Goal: Use online tool/utility: Utilize a website feature to perform a specific function

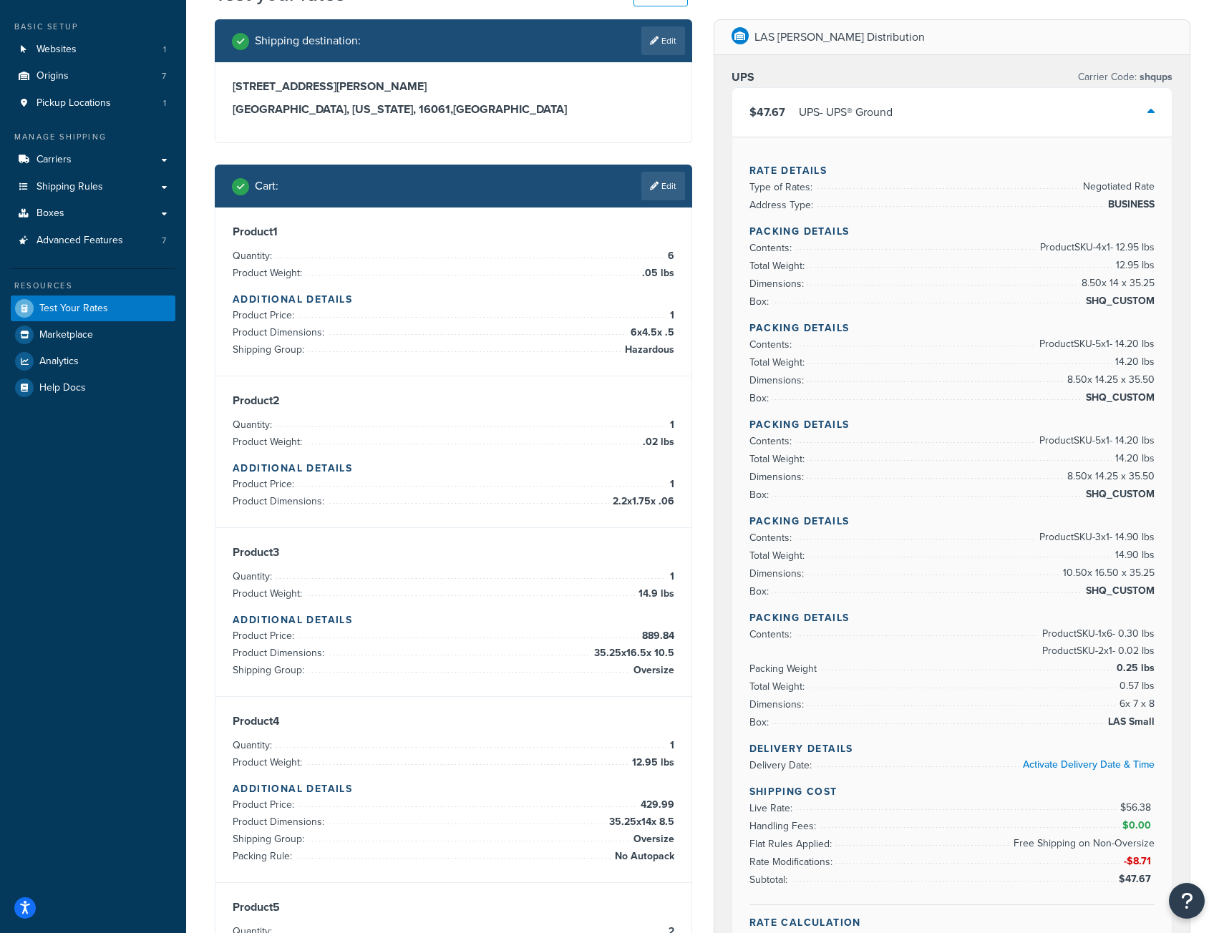
scroll to position [64, 0]
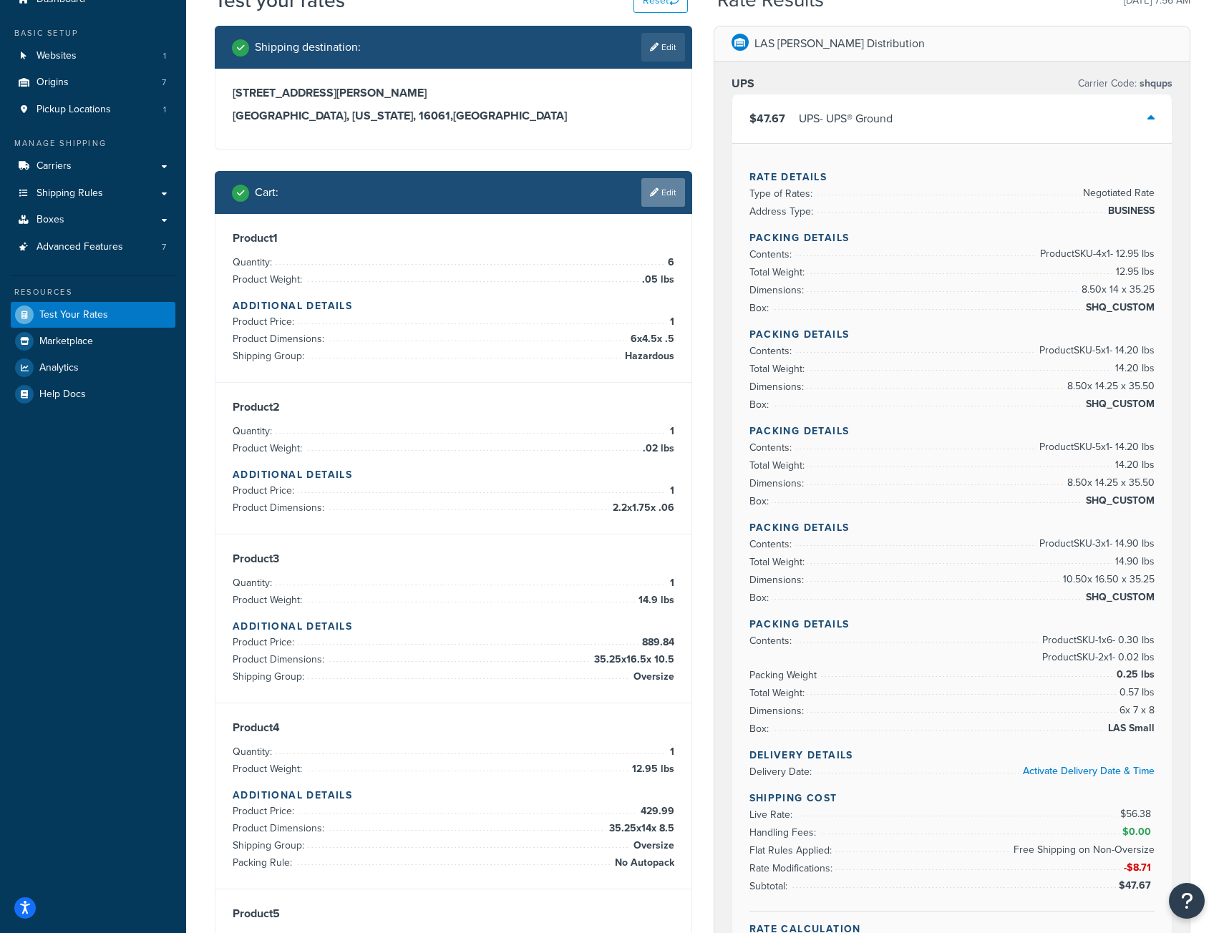
click at [667, 185] on link "Edit" at bounding box center [663, 192] width 44 height 29
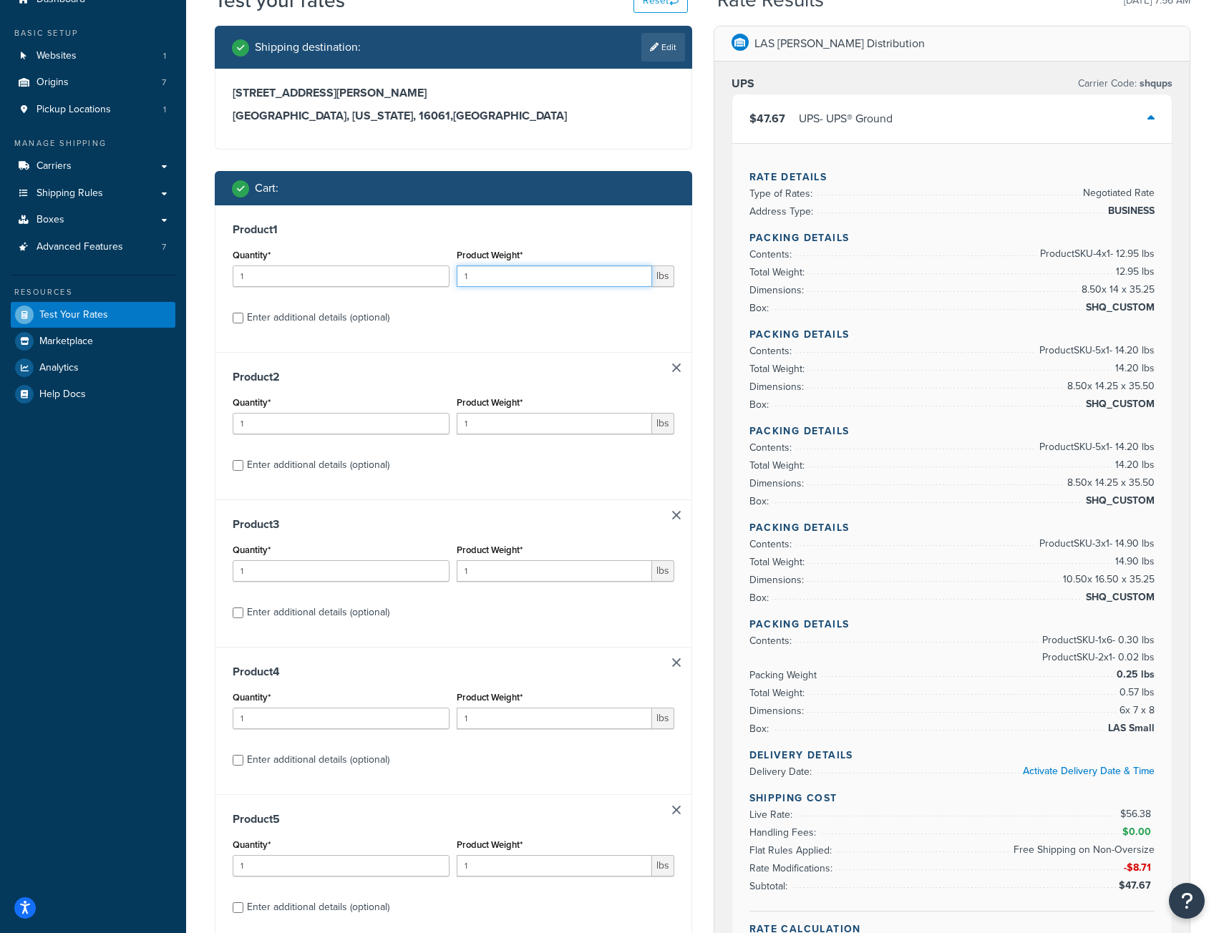
click at [523, 278] on input "1" at bounding box center [554, 275] width 195 height 21
type input ".05"
click at [476, 430] on input "1" at bounding box center [554, 423] width 195 height 21
type input ".02"
click at [432, 272] on input "2" at bounding box center [341, 275] width 217 height 21
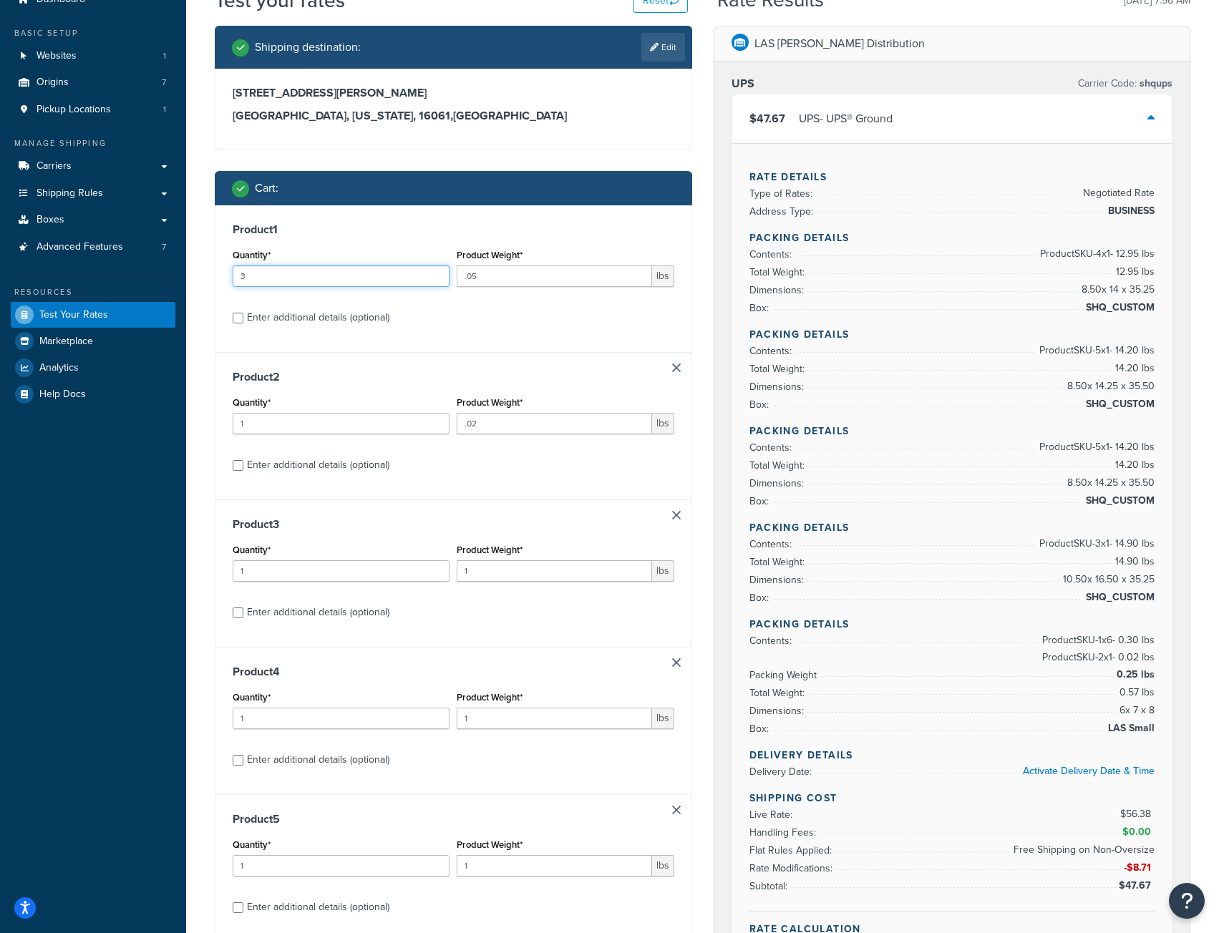
click at [432, 272] on input "3" at bounding box center [341, 275] width 217 height 21
click at [432, 272] on input "4" at bounding box center [341, 275] width 217 height 21
click at [432, 272] on input "5" at bounding box center [341, 275] width 217 height 21
type input "6"
click at [432, 272] on input "6" at bounding box center [341, 275] width 217 height 21
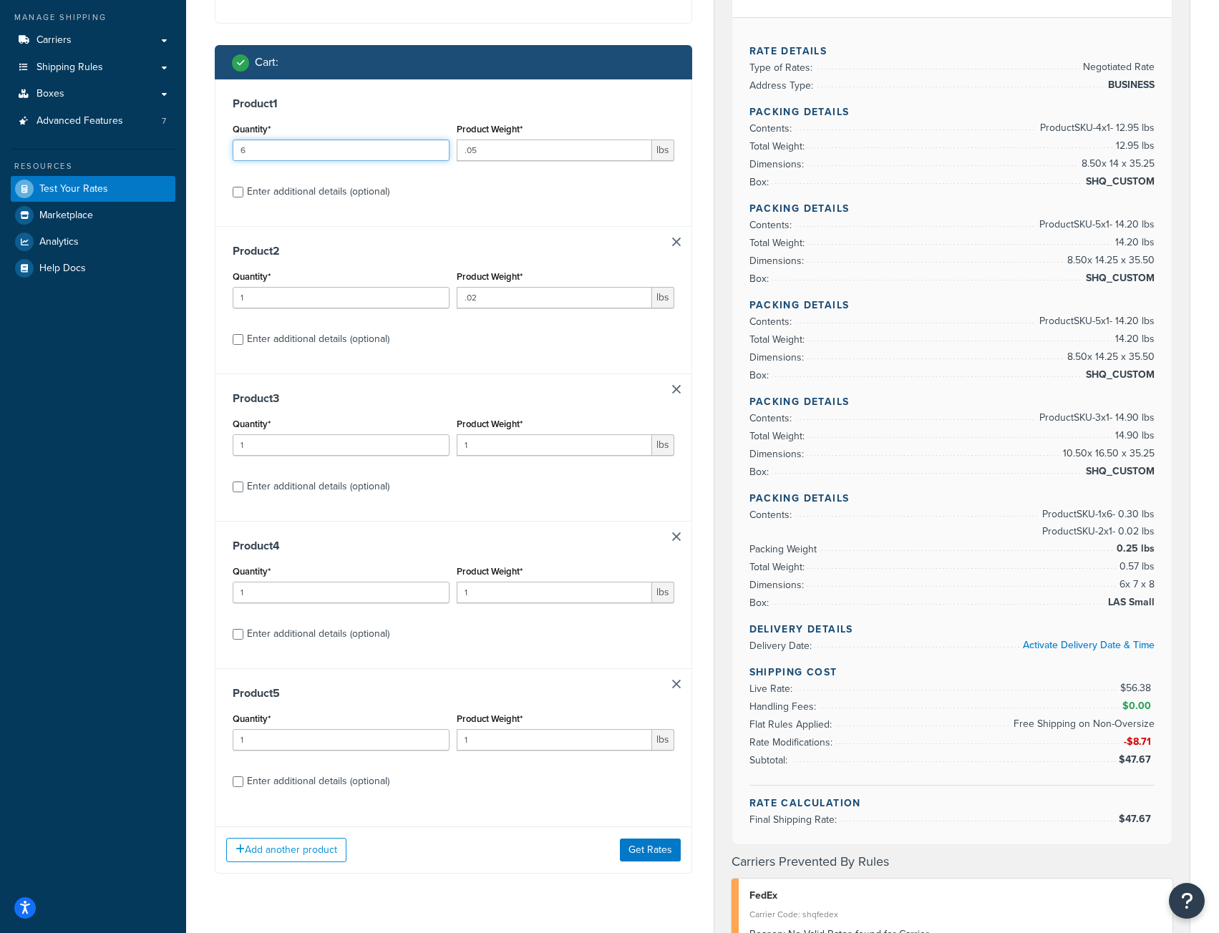
scroll to position [207, 0]
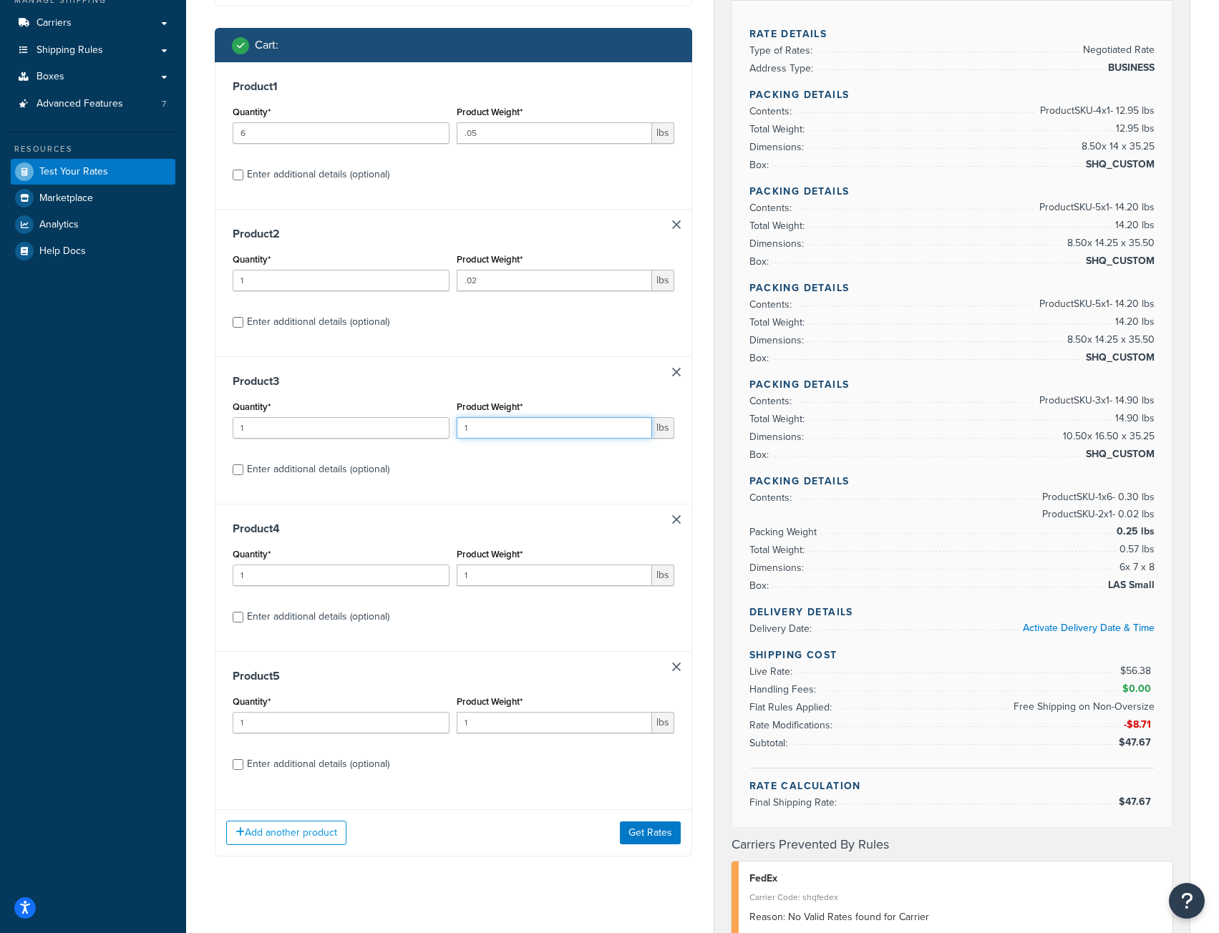
click at [482, 429] on input "1" at bounding box center [554, 427] width 195 height 21
type input "12.95"
click at [475, 581] on input "1" at bounding box center [554, 575] width 195 height 21
type input "12.95"
click at [489, 723] on input "1" at bounding box center [554, 722] width 195 height 21
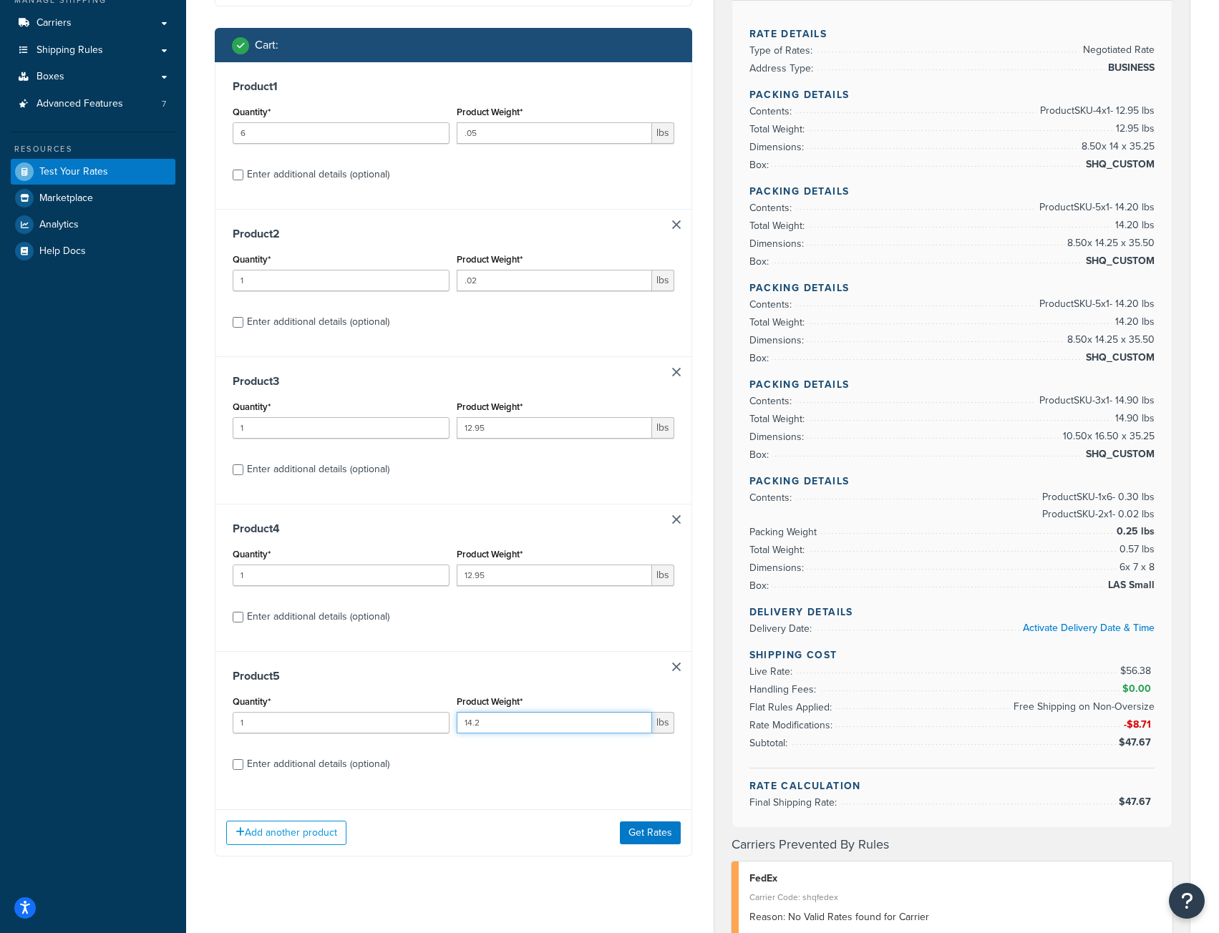
type input "14.2"
click at [499, 429] on input "12.95" at bounding box center [554, 427] width 195 height 21
type input "14.9"
click at [240, 470] on input "Enter additional details (optional)" at bounding box center [238, 469] width 11 height 11
checkbox input "true"
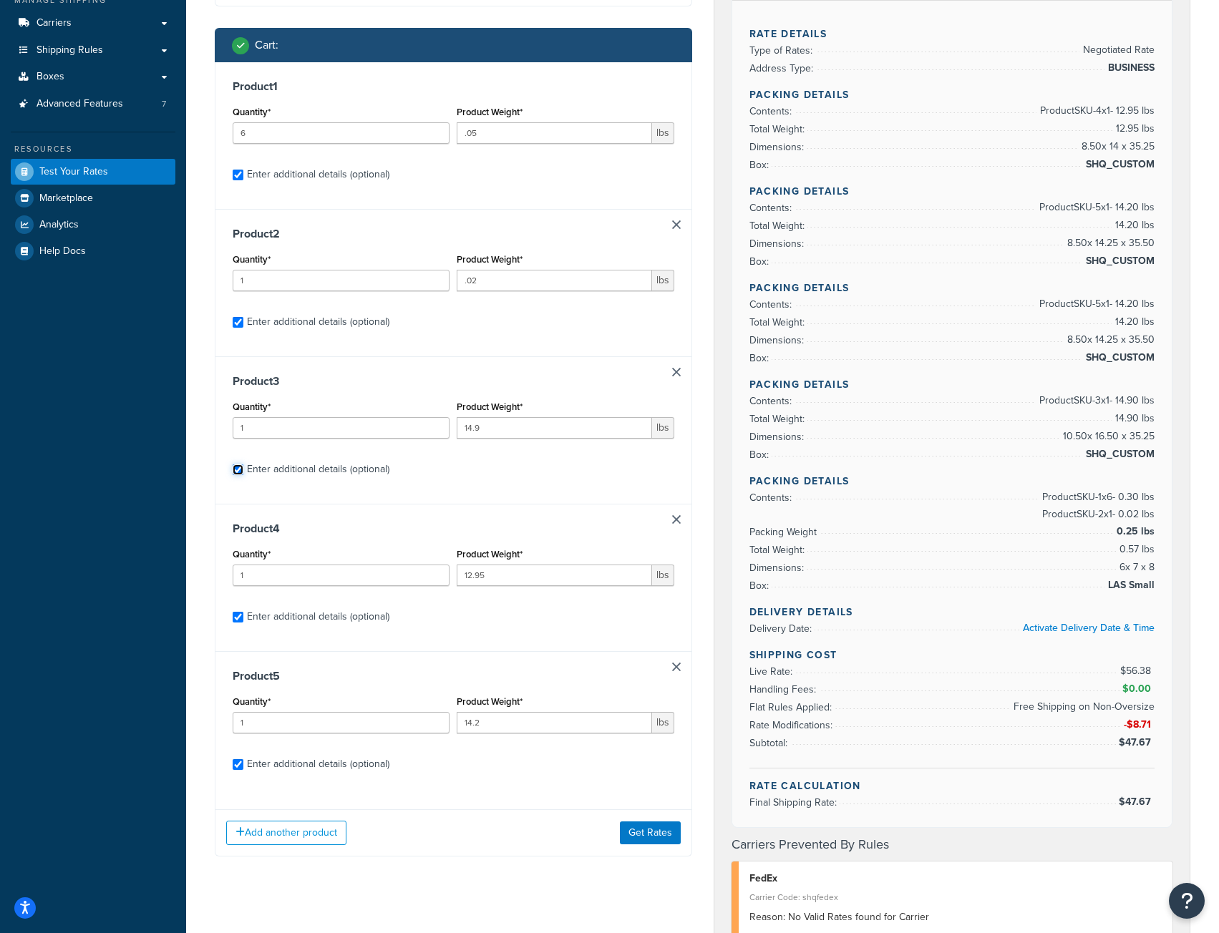
checkbox input "true"
select select "52810"
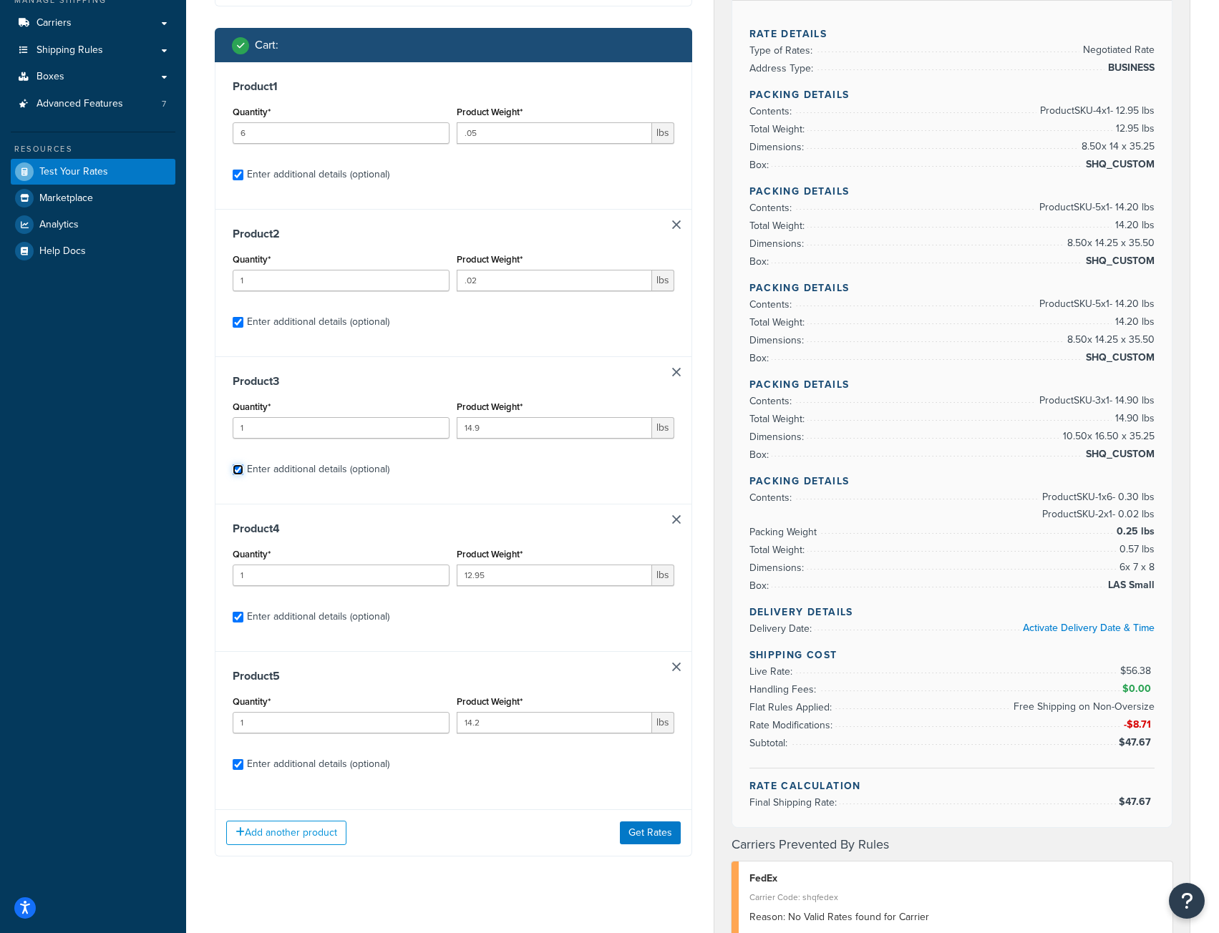
select select "52810"
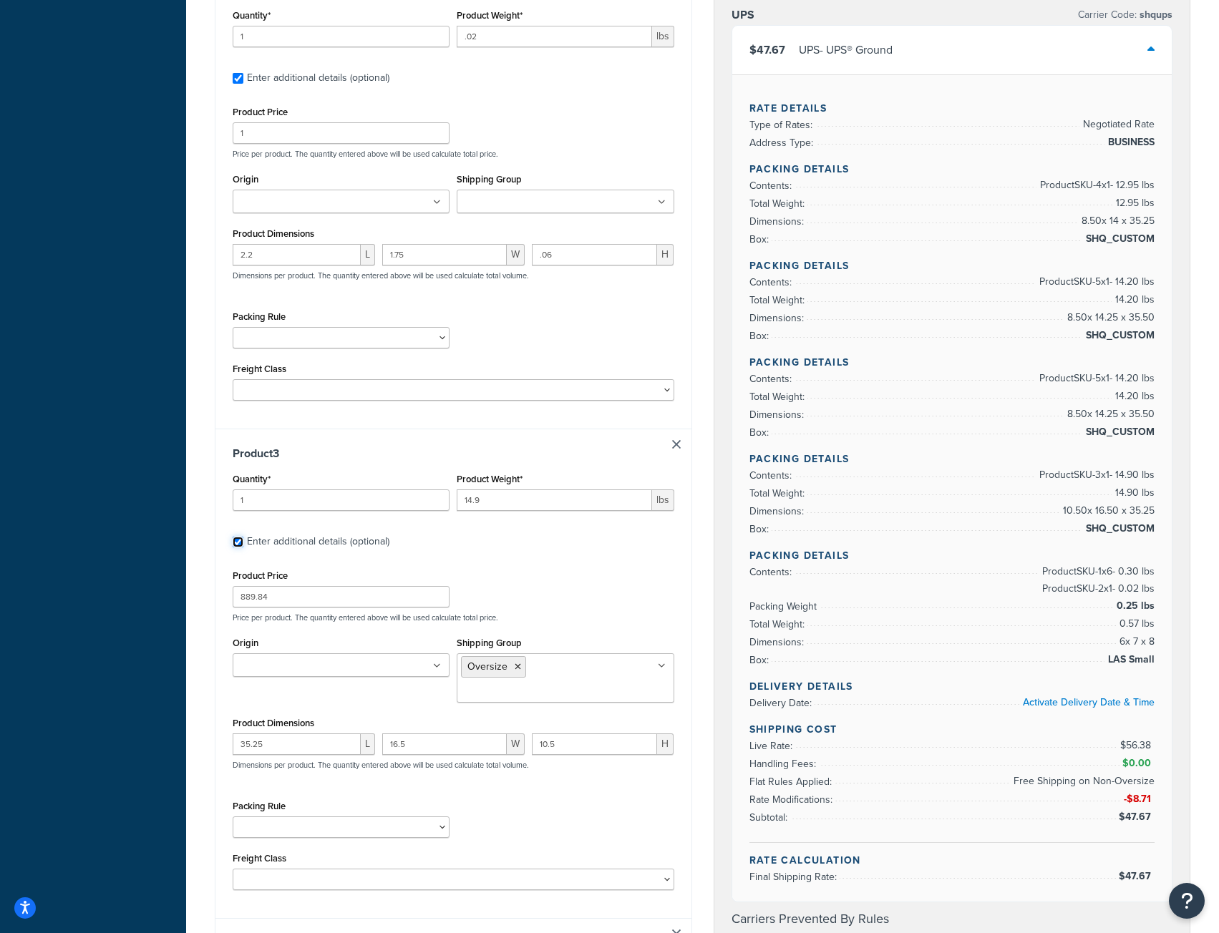
scroll to position [851, 0]
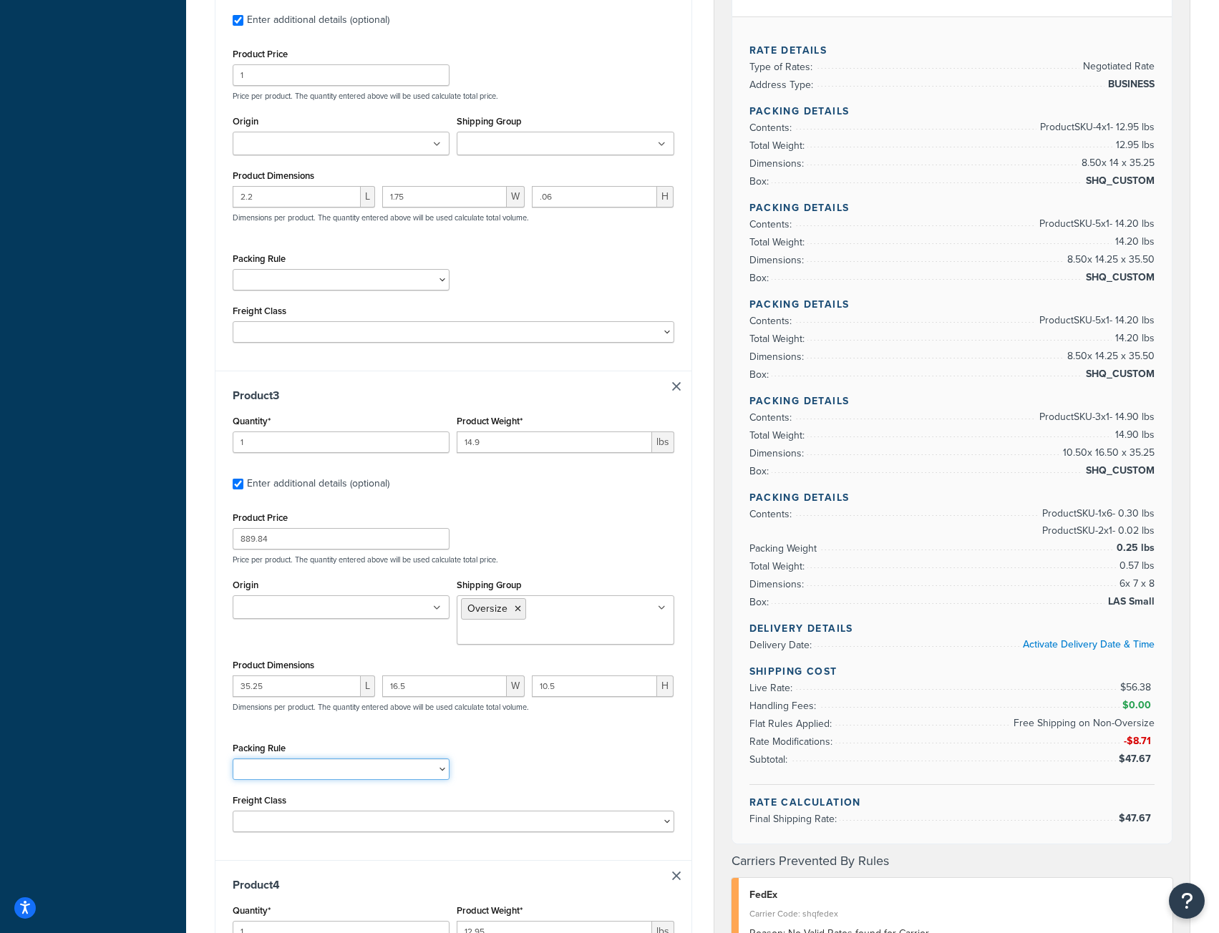
click at [323, 758] on select "[PERSON_NAME] Test No Autopack" at bounding box center [341, 768] width 217 height 21
select select "52810"
click at [233, 758] on select "[PERSON_NAME] Test No Autopack" at bounding box center [341, 768] width 217 height 21
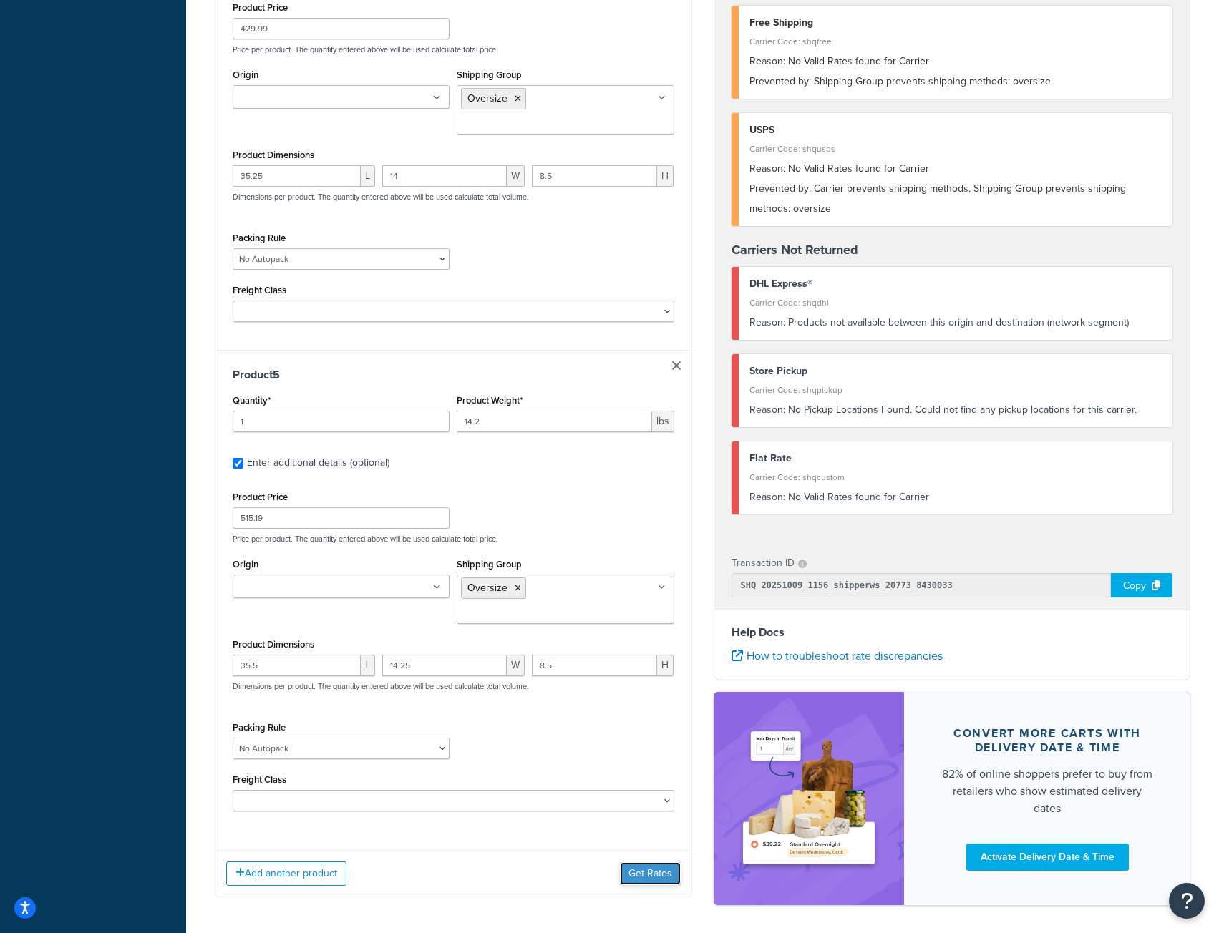
click at [649, 862] on button "Get Rates" at bounding box center [650, 873] width 61 height 23
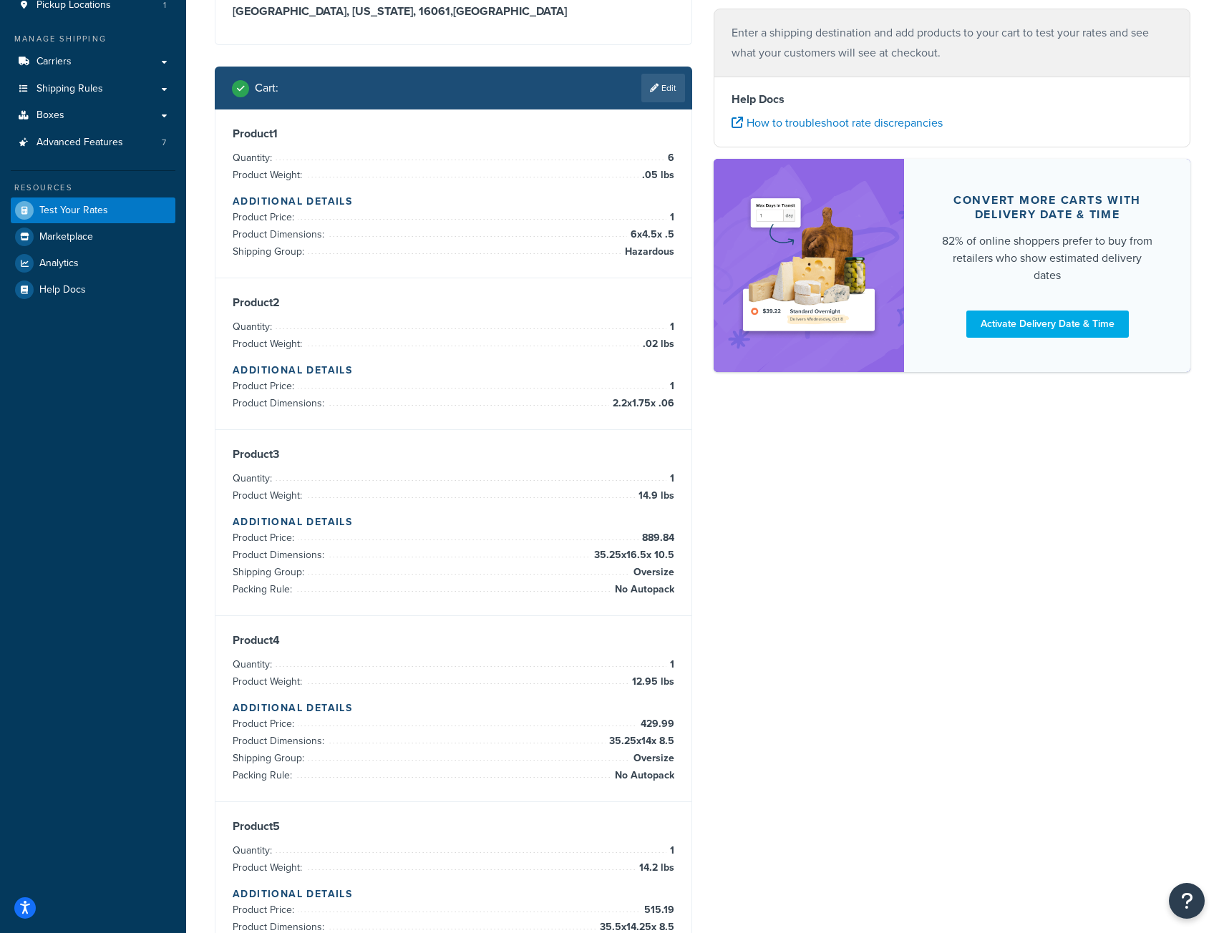
scroll to position [0, 0]
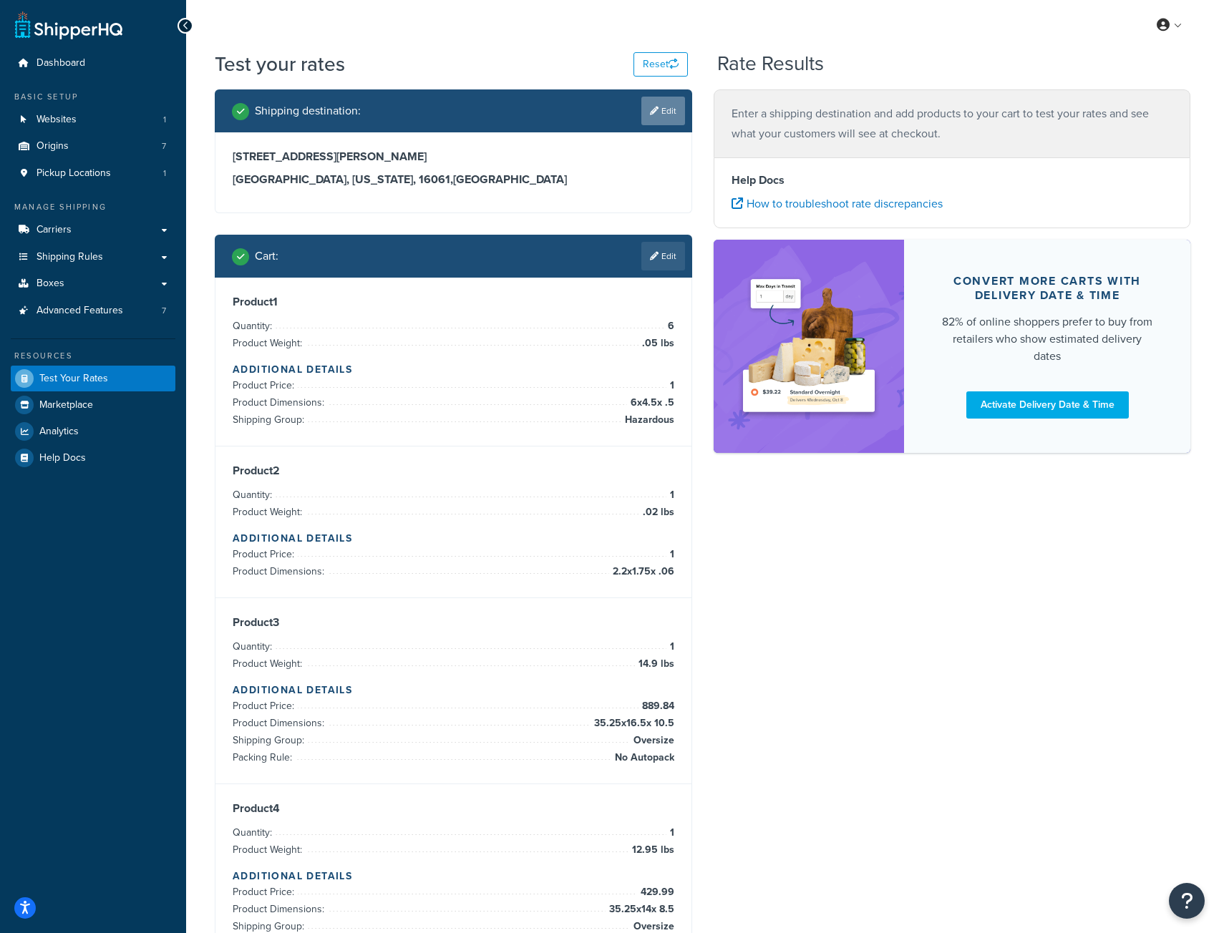
click at [667, 97] on link "Edit" at bounding box center [663, 111] width 44 height 29
select select "PA"
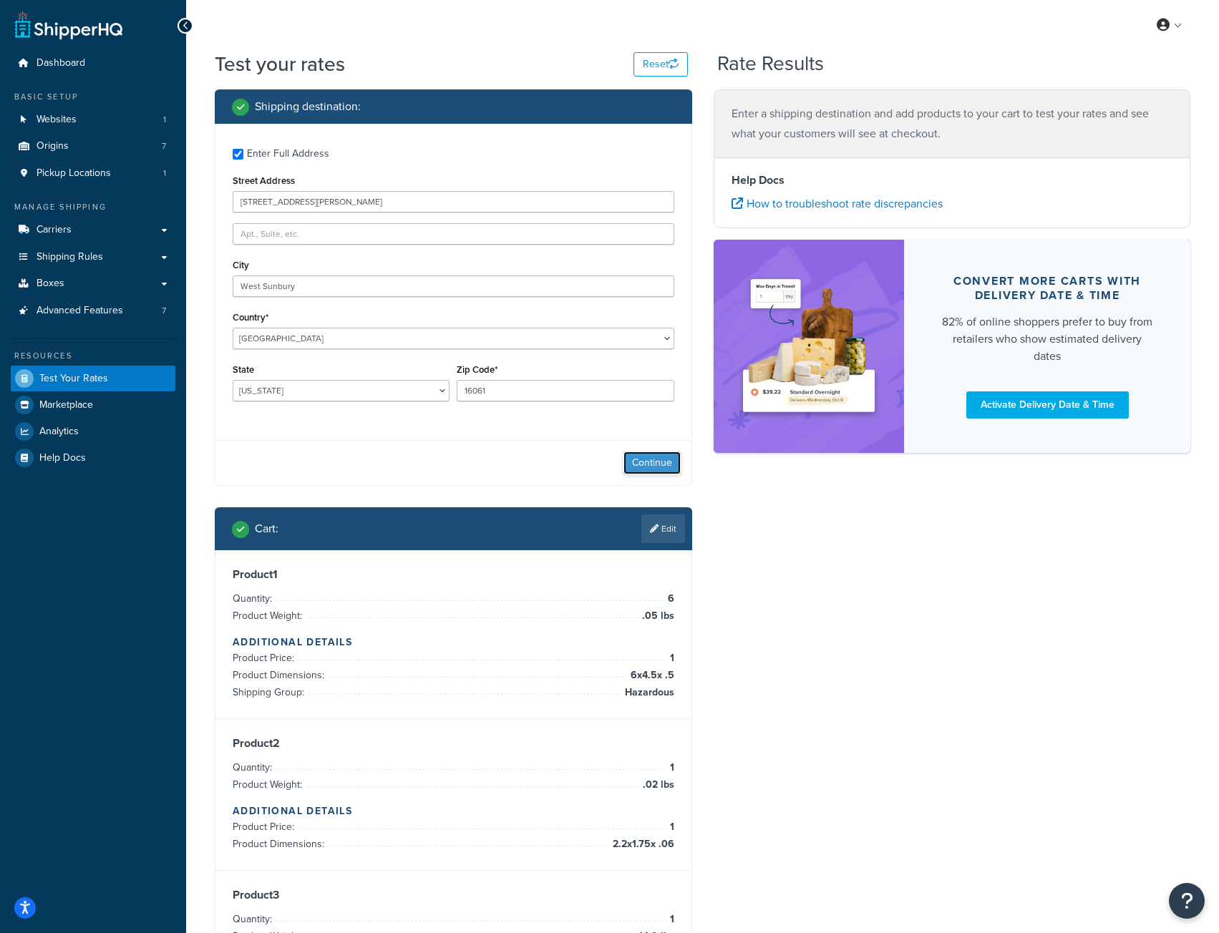
click at [640, 460] on button "Continue" at bounding box center [651, 462] width 57 height 23
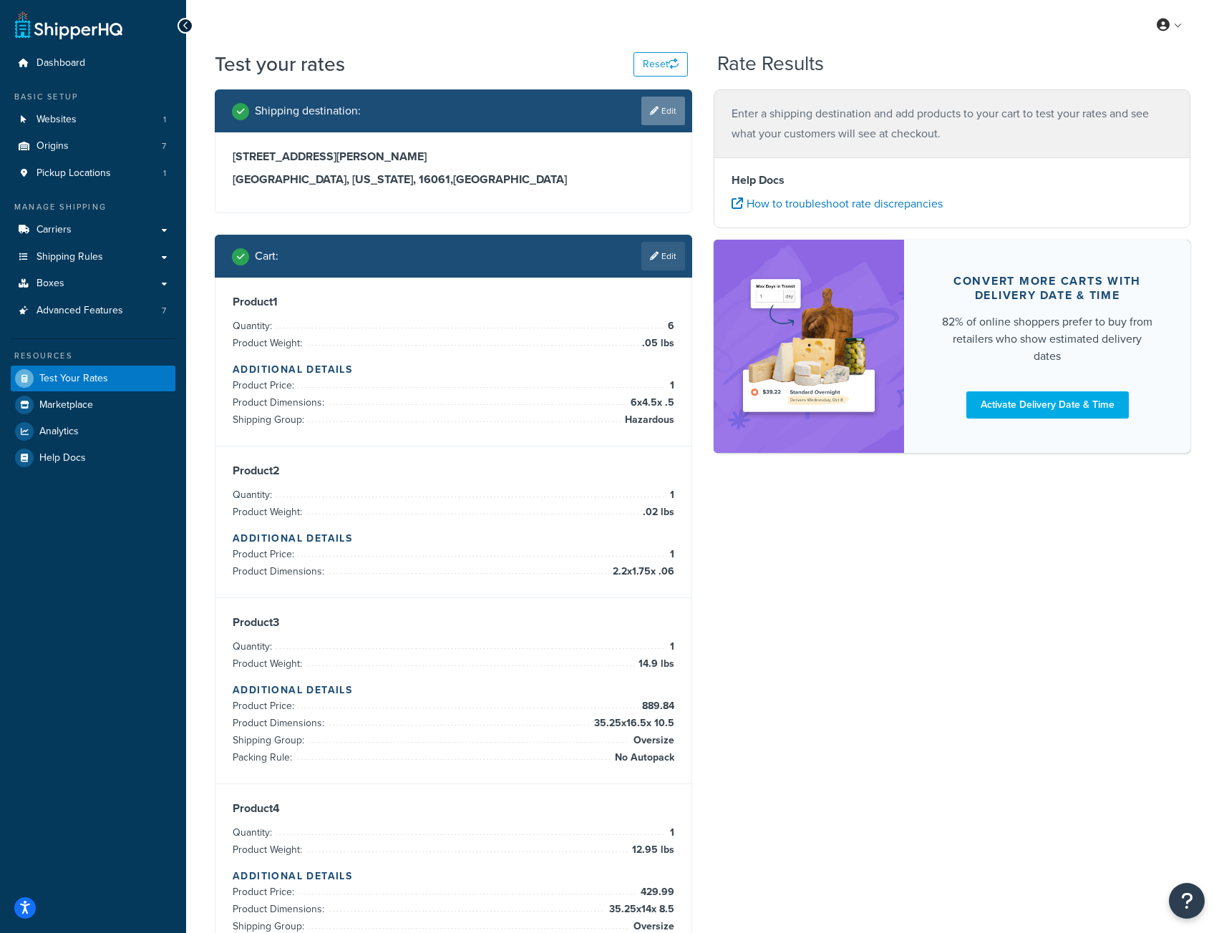
click at [670, 114] on link "Edit" at bounding box center [663, 111] width 44 height 29
select select "PA"
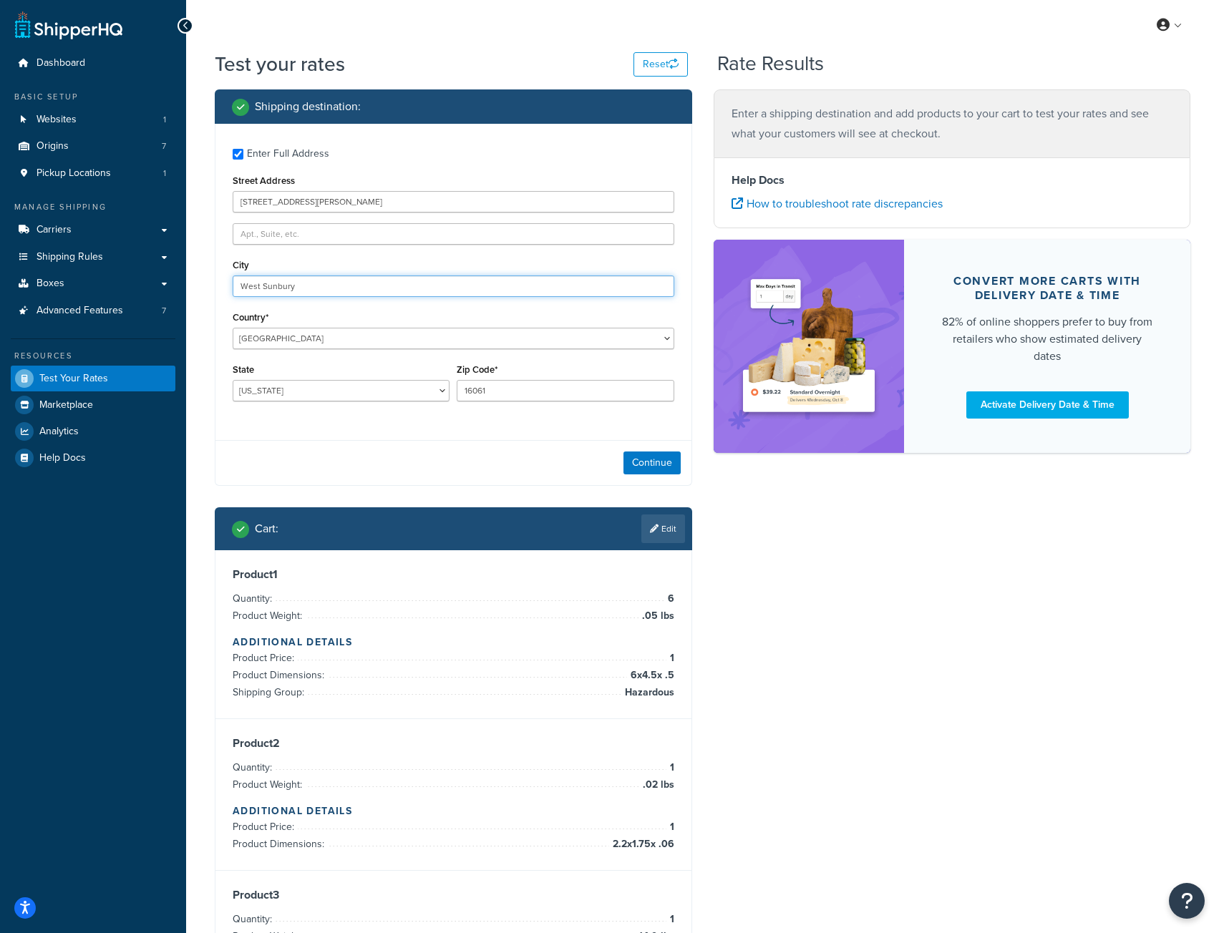
click at [328, 280] on input "West Sunbury" at bounding box center [453, 285] width 441 height 21
type input "West Sunburyy"
click at [647, 466] on button "Continue" at bounding box center [651, 462] width 57 height 23
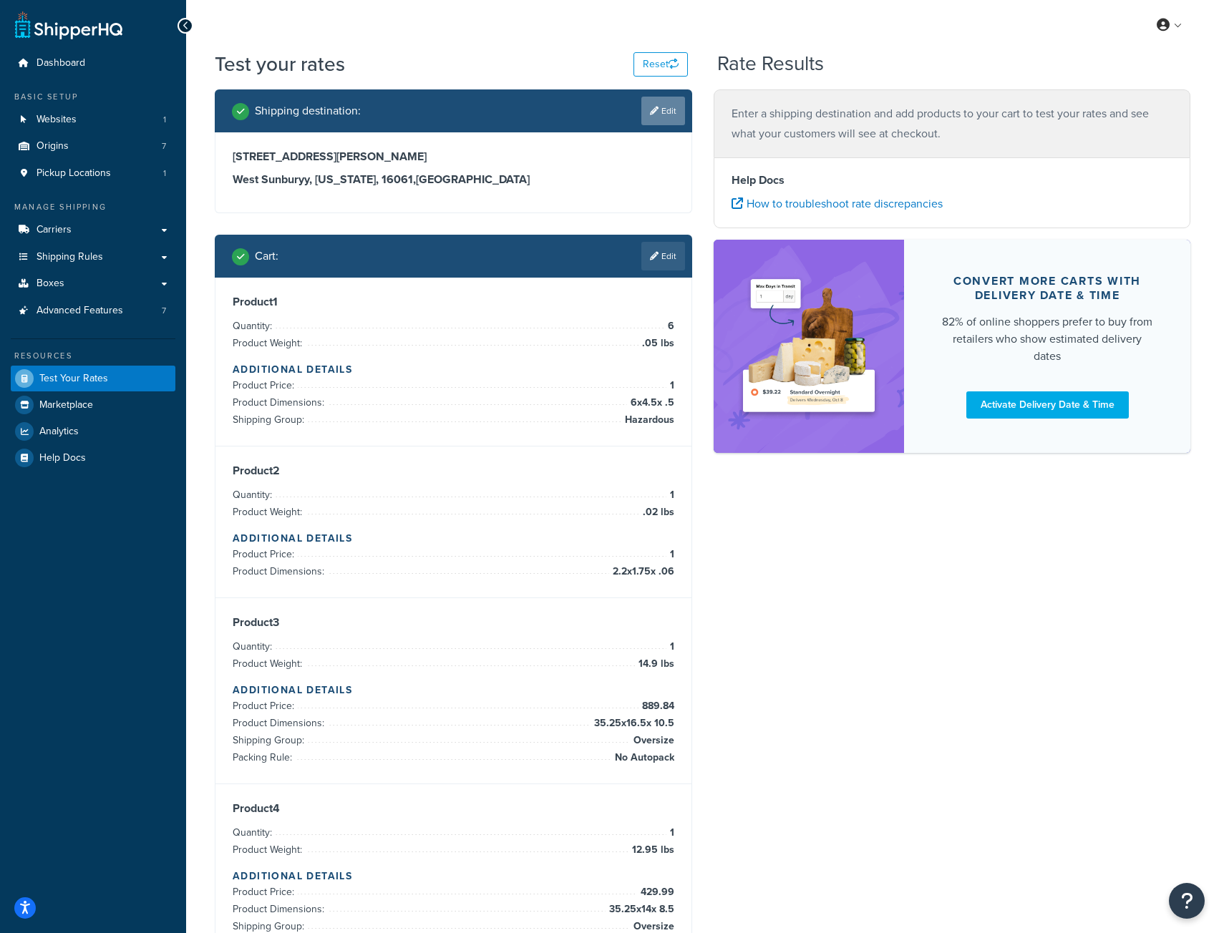
click at [660, 109] on link "Edit" at bounding box center [663, 111] width 44 height 29
select select "PA"
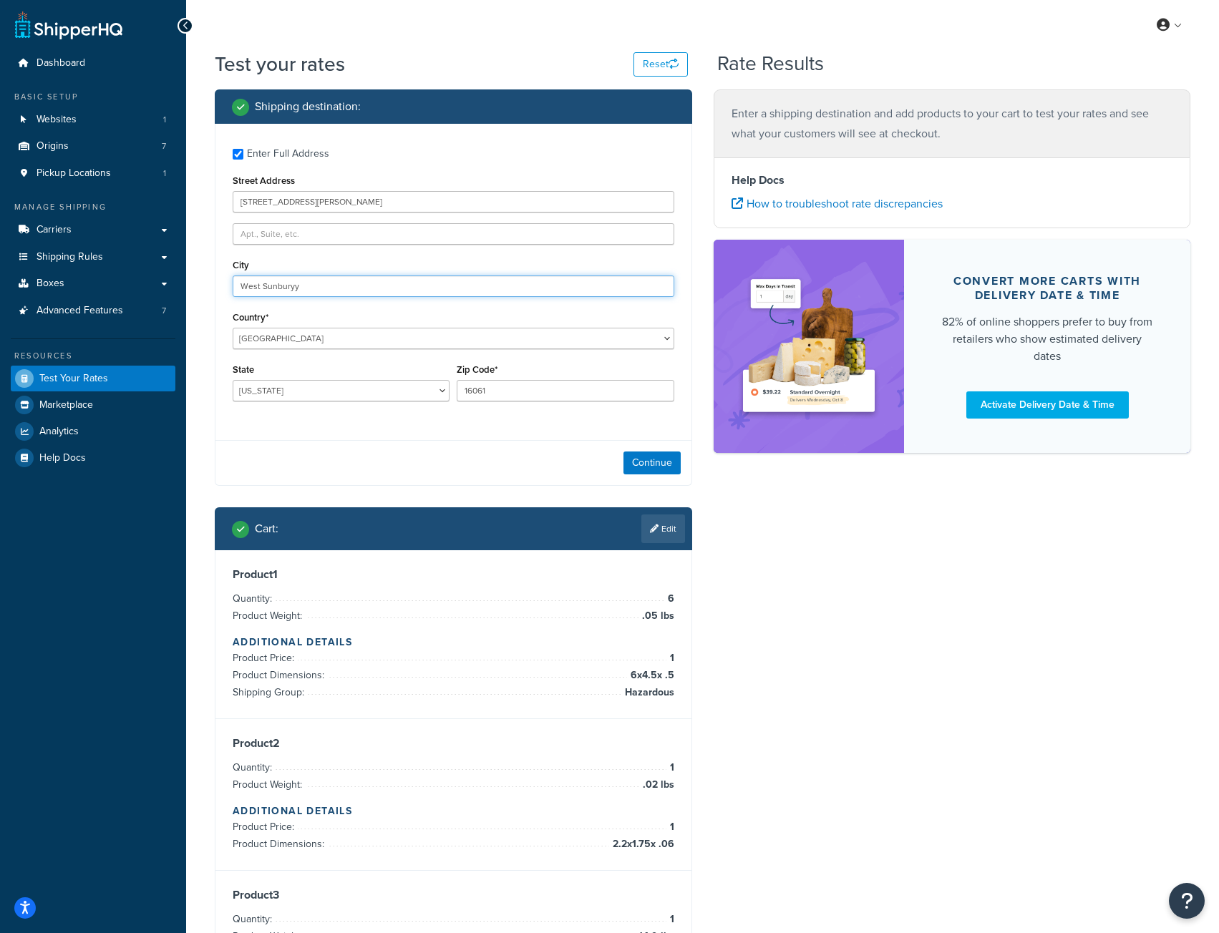
click at [303, 284] on input "West Sunburyy" at bounding box center [453, 285] width 441 height 21
click at [386, 284] on input "West Sunburyy" at bounding box center [453, 285] width 441 height 21
click at [304, 288] on input "West Sunburyy" at bounding box center [453, 285] width 441 height 21
type input "West Sunbury"
click at [396, 431] on div "Enter Full Address Street Address 1510 Mahood Road City West Sunbury Country* U…" at bounding box center [453, 305] width 477 height 362
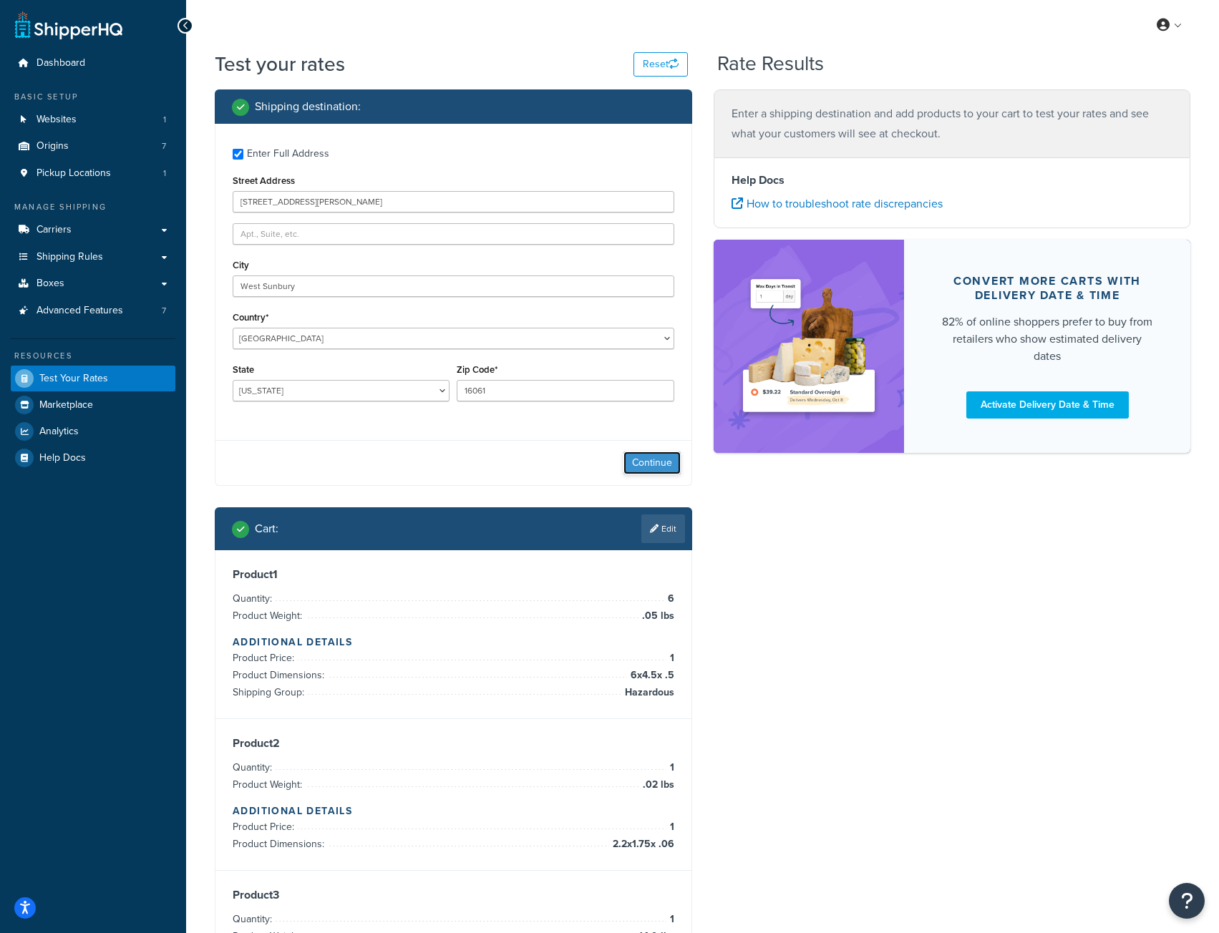
click at [644, 460] on button "Continue" at bounding box center [651, 462] width 57 height 23
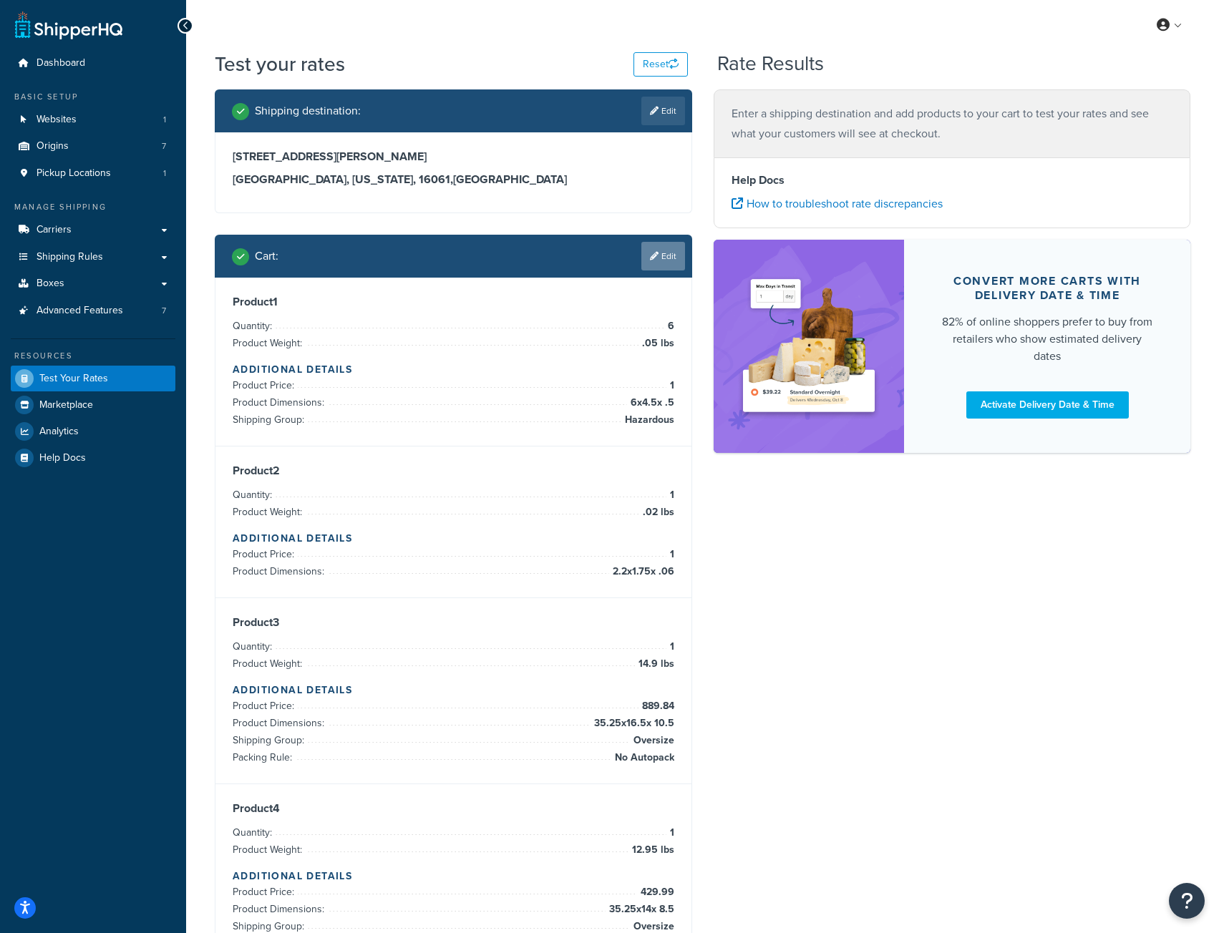
click at [668, 260] on link "Edit" at bounding box center [663, 256] width 44 height 29
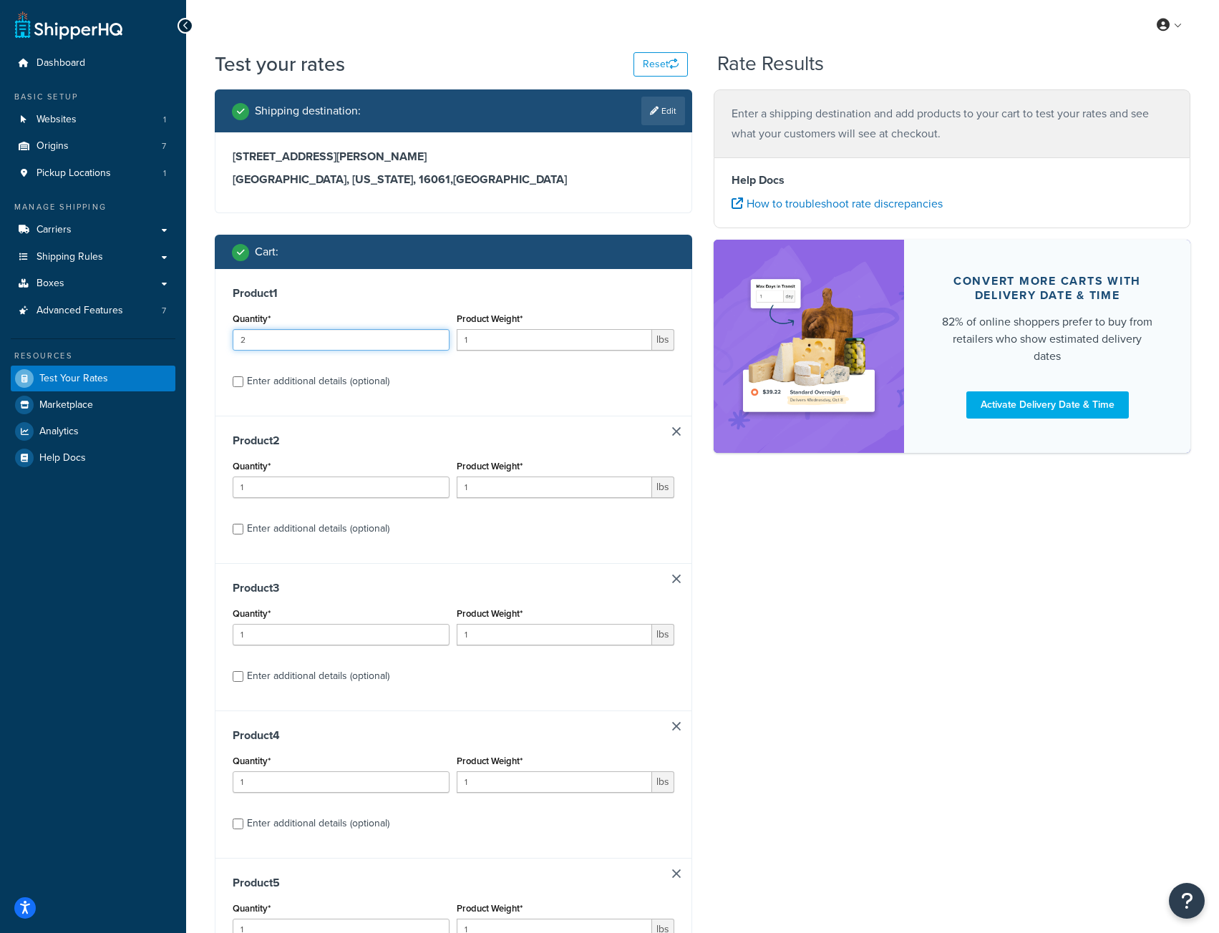
click at [434, 334] on input "2" at bounding box center [341, 339] width 217 height 21
click at [434, 334] on input "3" at bounding box center [341, 339] width 217 height 21
click at [434, 334] on input "4" at bounding box center [341, 339] width 217 height 21
click at [434, 334] on input "5" at bounding box center [341, 339] width 217 height 21
type input "6"
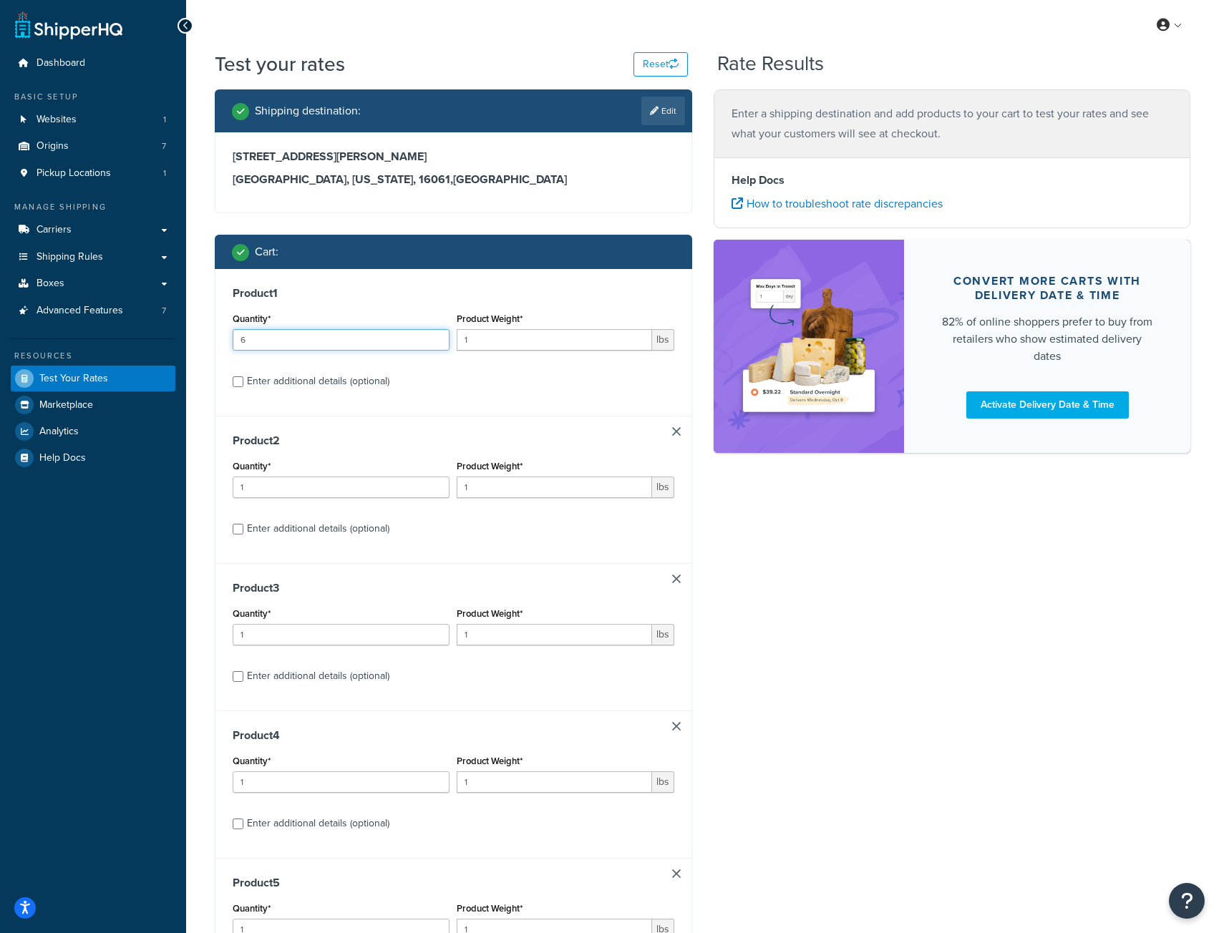
click at [434, 334] on input "6" at bounding box center [341, 339] width 217 height 21
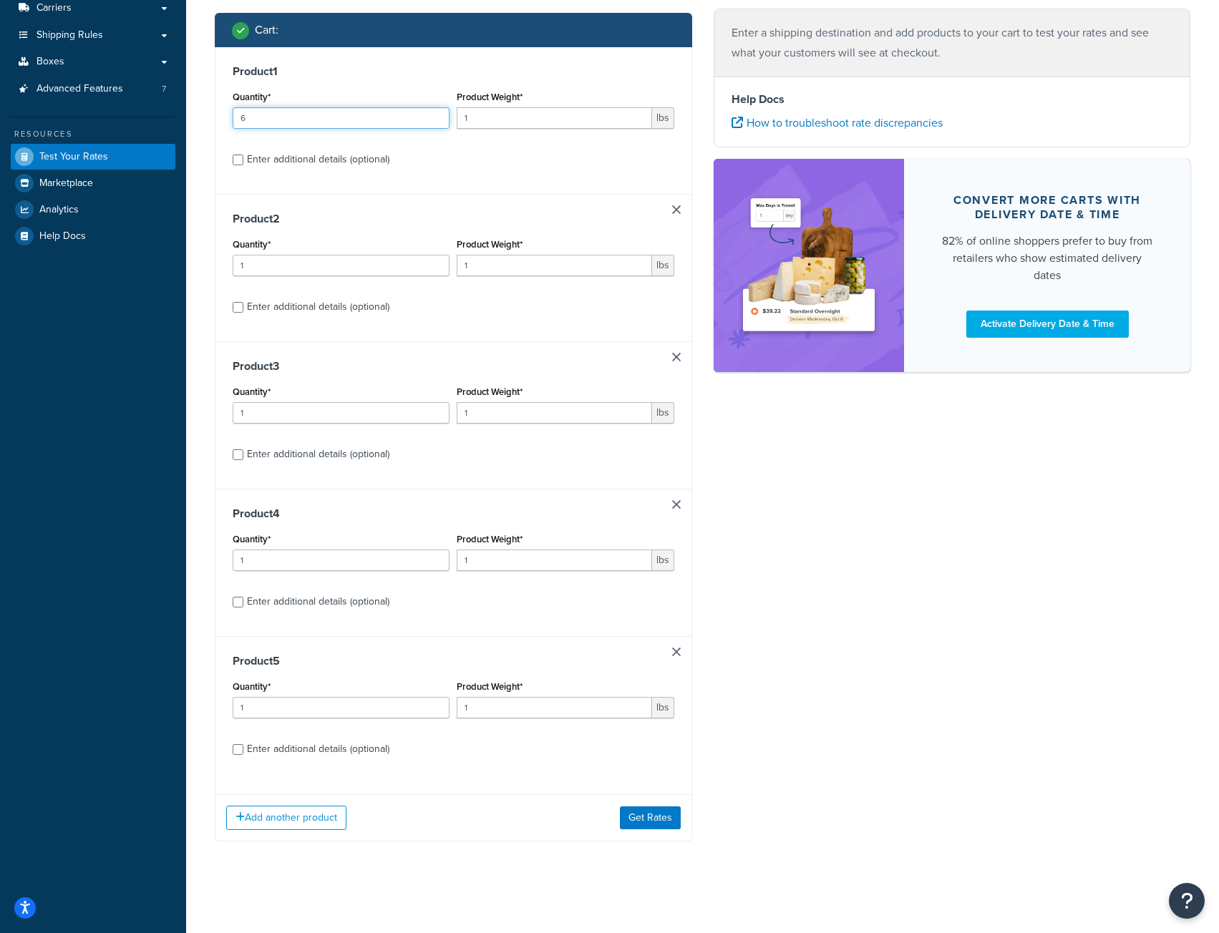
scroll to position [225, 0]
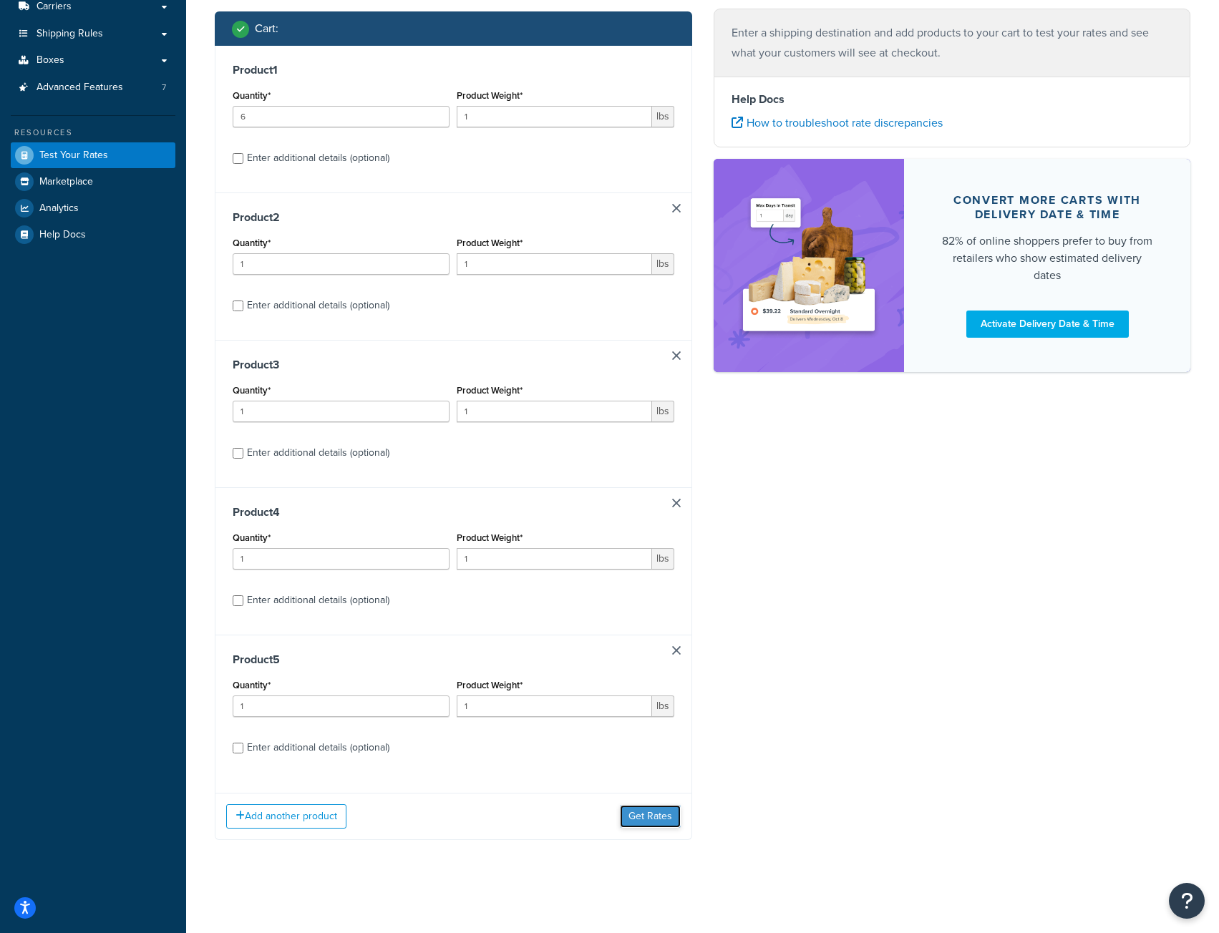
click at [643, 816] on button "Get Rates" at bounding box center [650, 816] width 61 height 23
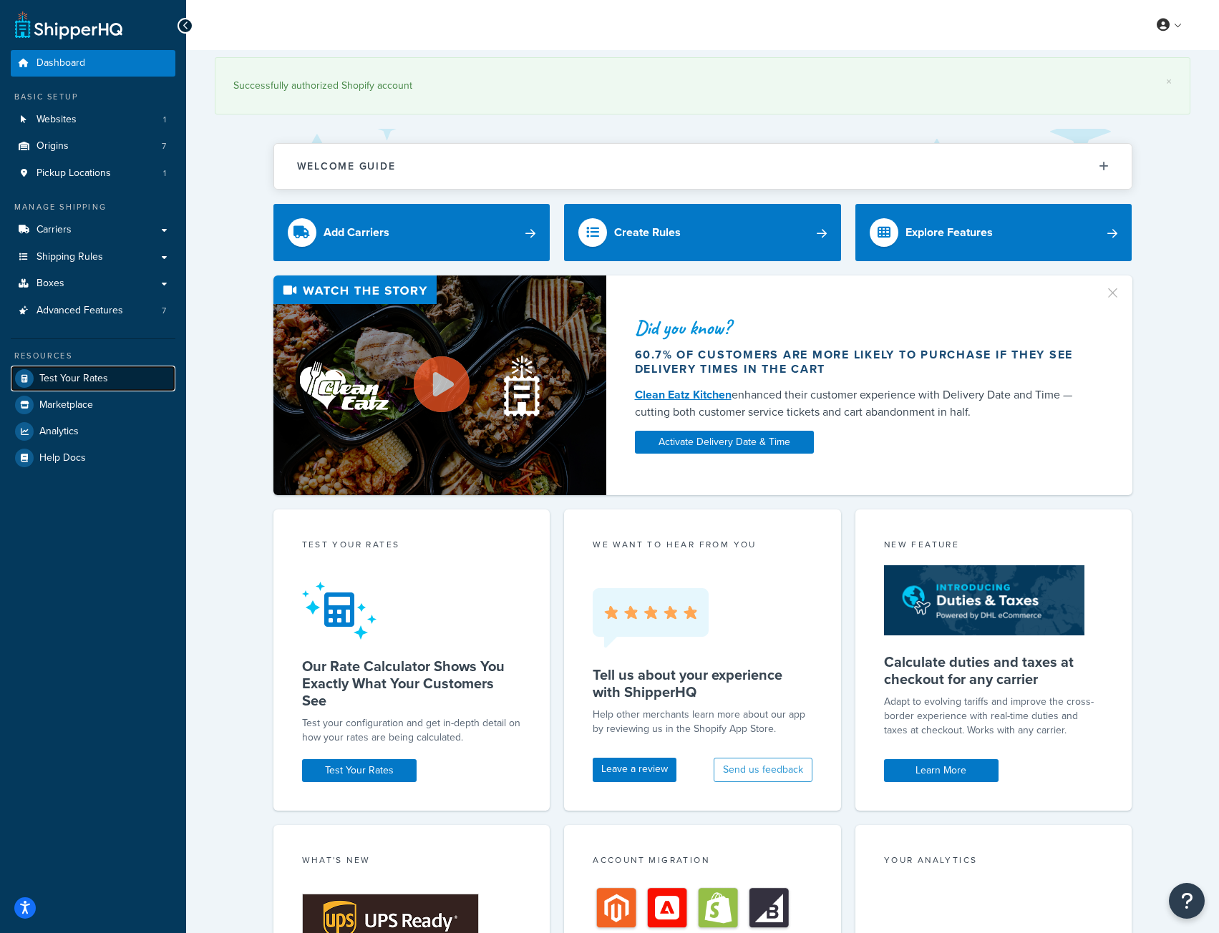
click at [66, 373] on span "Test Your Rates" at bounding box center [73, 379] width 69 height 12
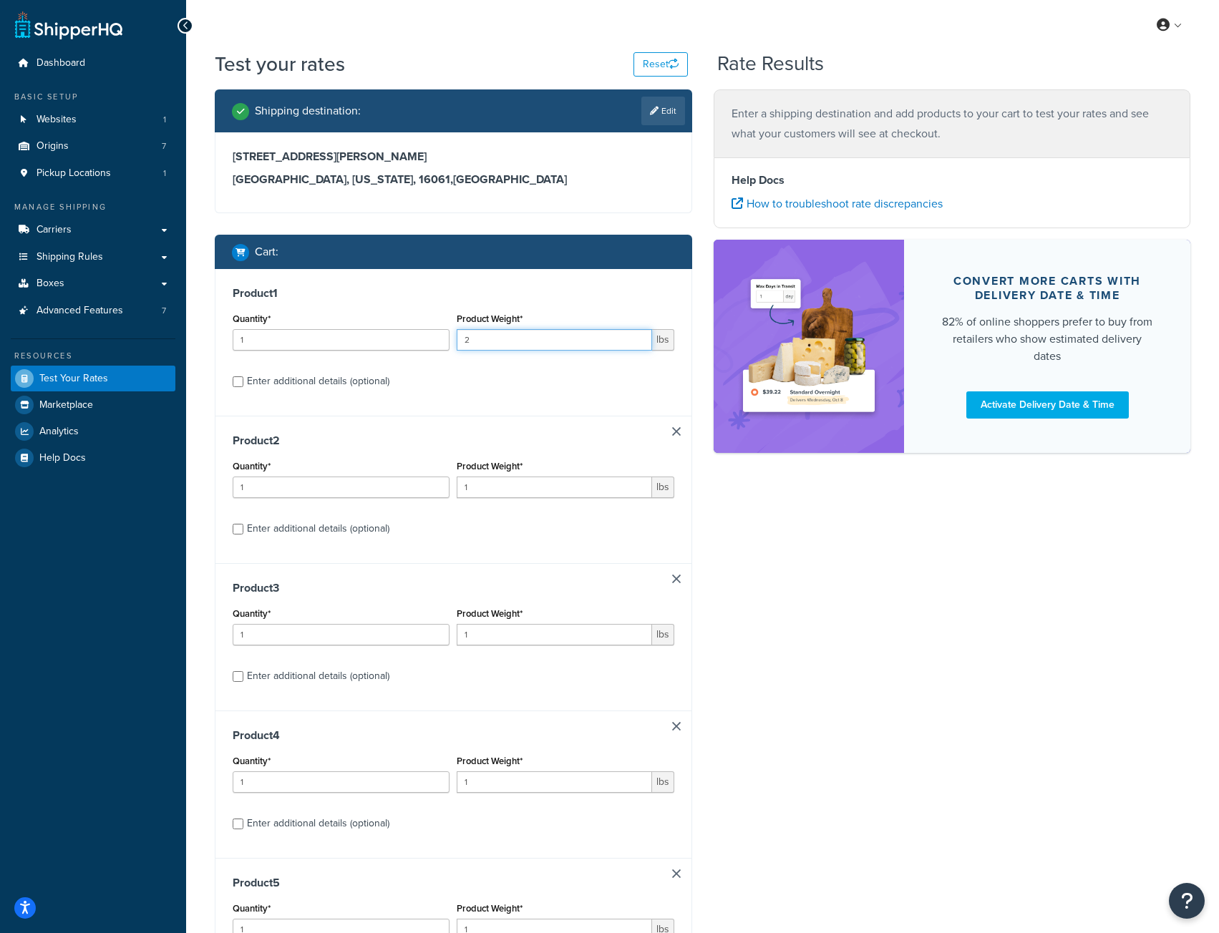
click at [638, 335] on input "2" at bounding box center [554, 339] width 195 height 21
click at [638, 335] on input "3" at bounding box center [554, 339] width 195 height 21
click at [641, 342] on input "2" at bounding box center [554, 339] width 195 height 21
type input "1"
click at [641, 342] on input "1" at bounding box center [554, 339] width 195 height 21
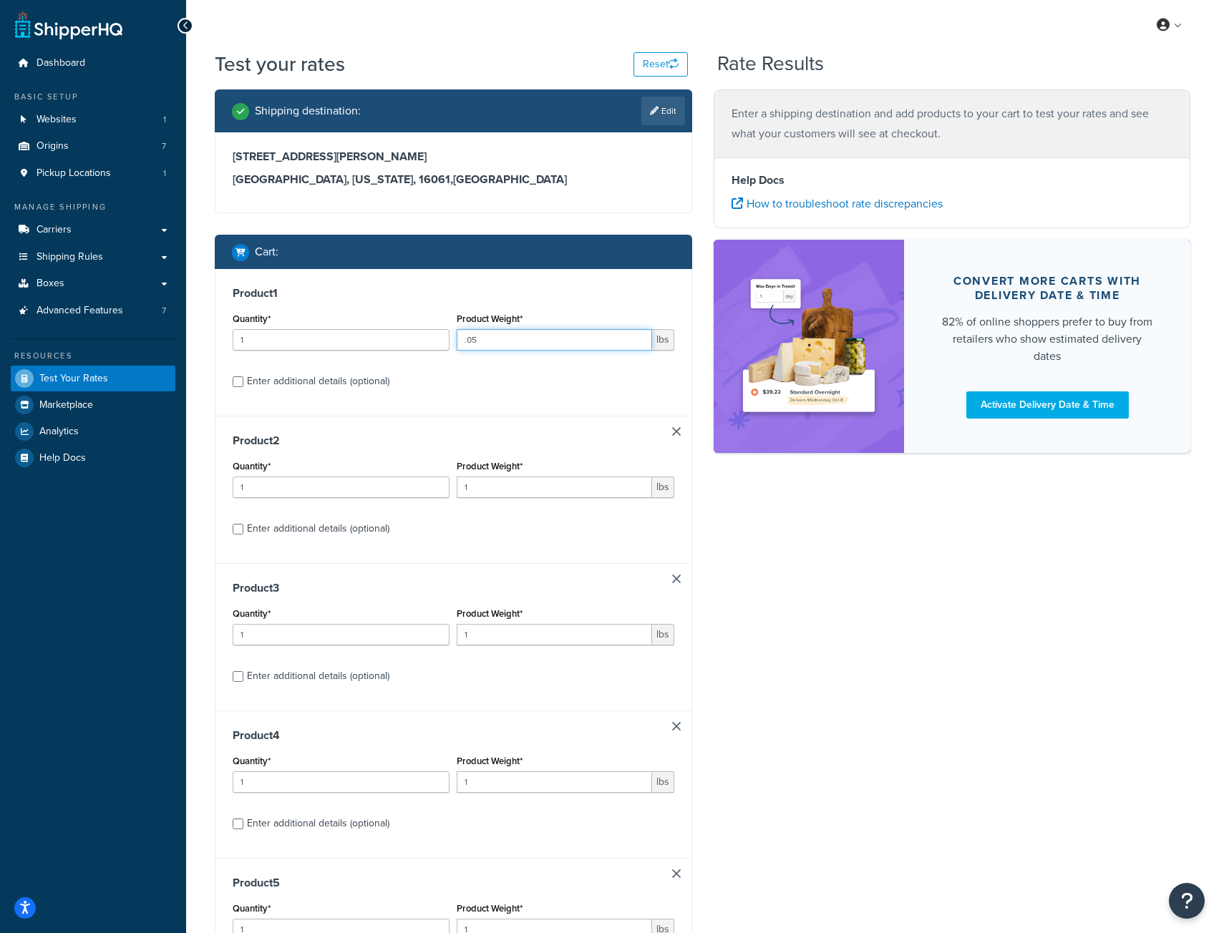
type input ".05"
click at [513, 489] on input "1" at bounding box center [554, 487] width 195 height 21
type input "1"
type input ".02"
click at [436, 337] on input "2" at bounding box center [341, 339] width 217 height 21
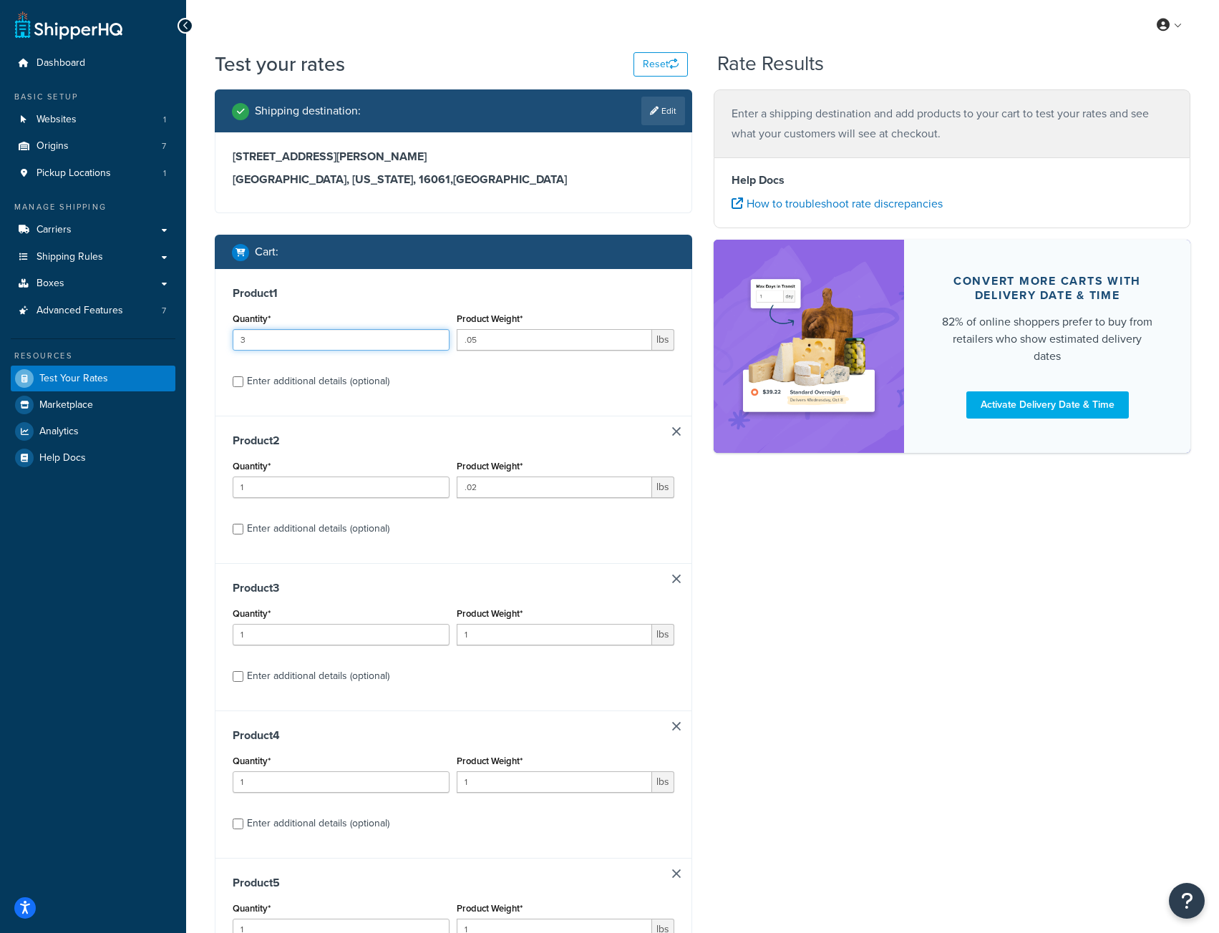
click at [436, 337] on input "3" at bounding box center [341, 339] width 217 height 21
click at [436, 337] on input "4" at bounding box center [341, 339] width 217 height 21
click at [436, 337] on input "5" at bounding box center [341, 339] width 217 height 21
type input "6"
click at [436, 337] on input "6" at bounding box center [341, 339] width 217 height 21
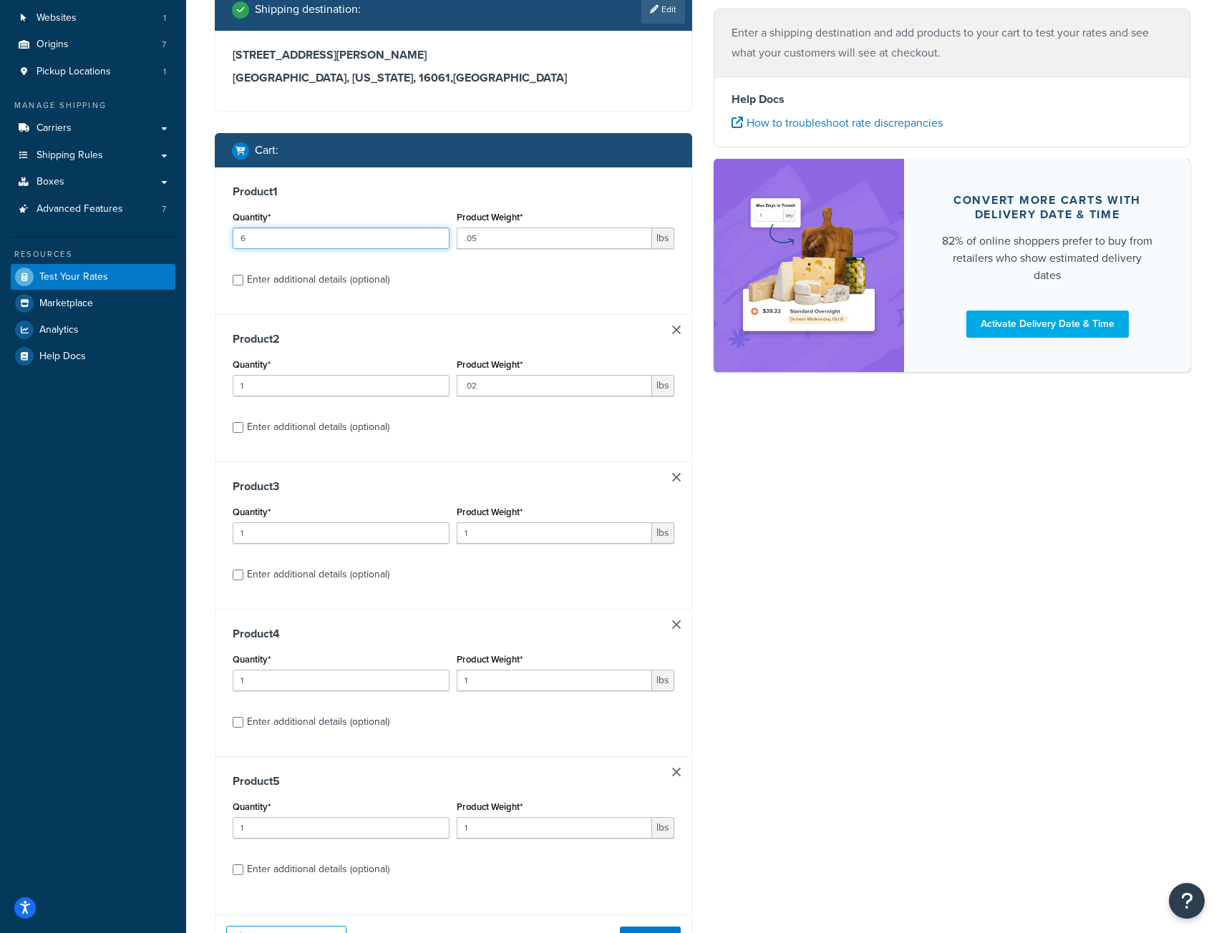
scroll to position [225, 0]
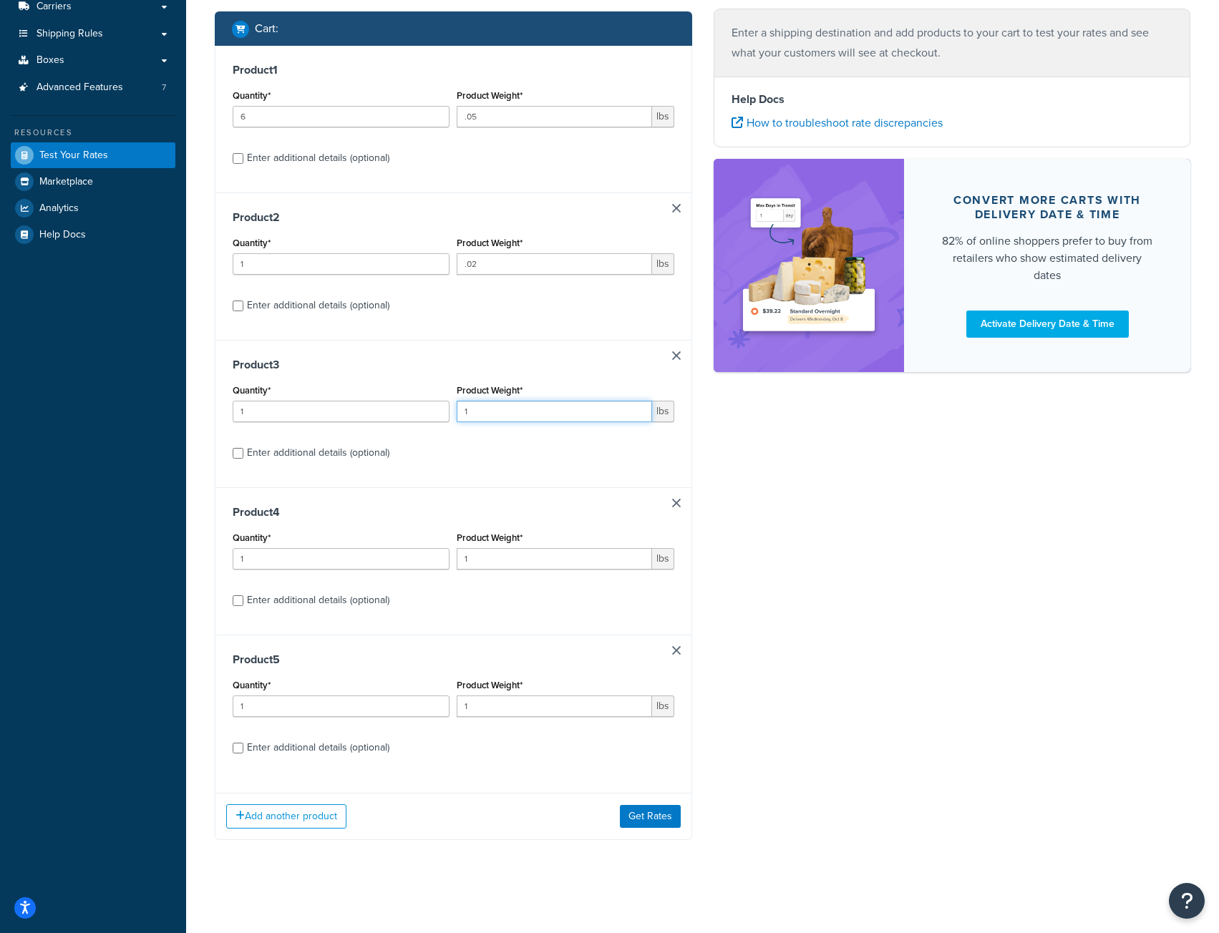
click at [479, 412] on input "1" at bounding box center [554, 411] width 195 height 21
type input "14.9"
click at [491, 557] on input "1" at bounding box center [554, 558] width 195 height 21
type input "12.95"
click at [500, 701] on input "1" at bounding box center [554, 705] width 195 height 21
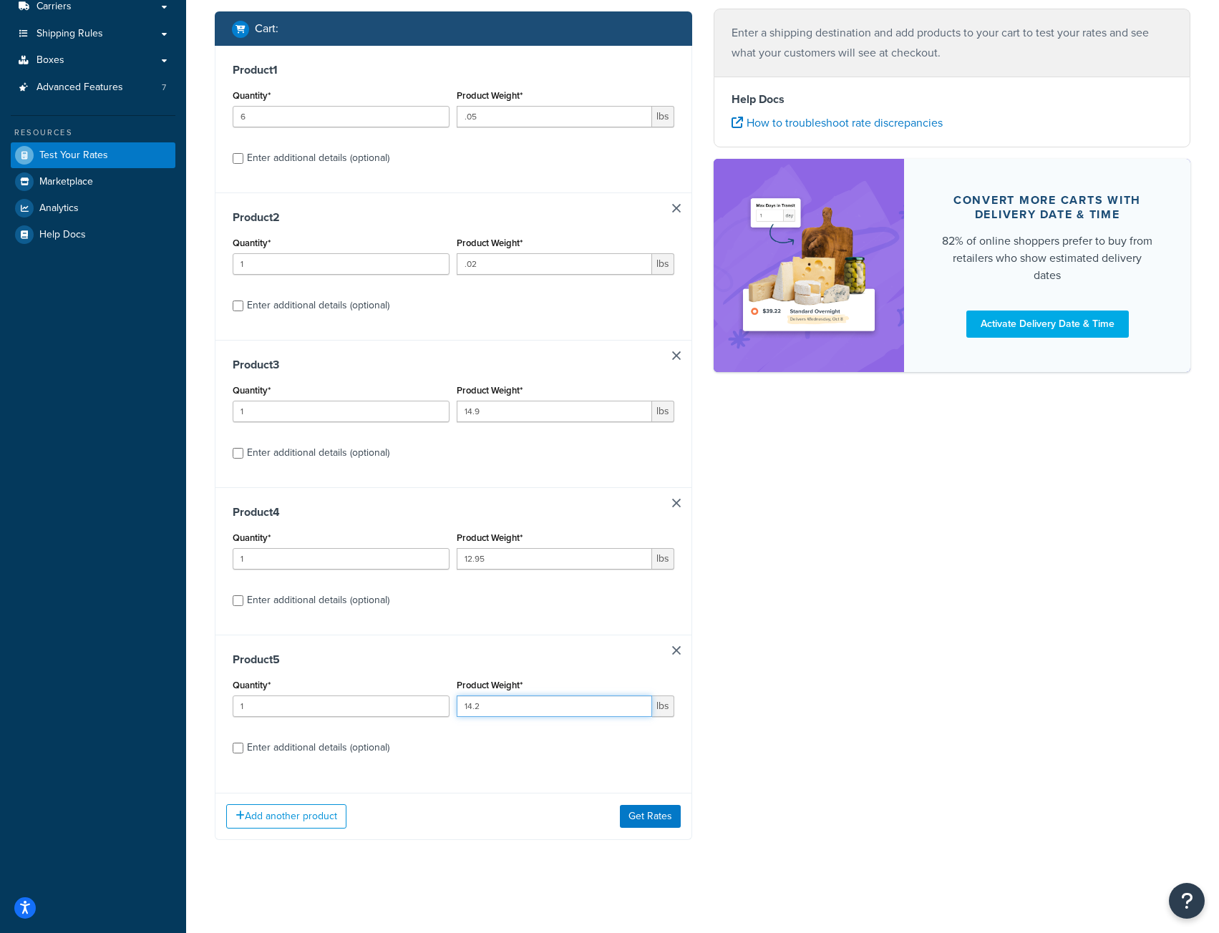
type input "14.2"
click at [234, 455] on input "Enter additional details (optional)" at bounding box center [238, 453] width 11 height 11
checkbox input "true"
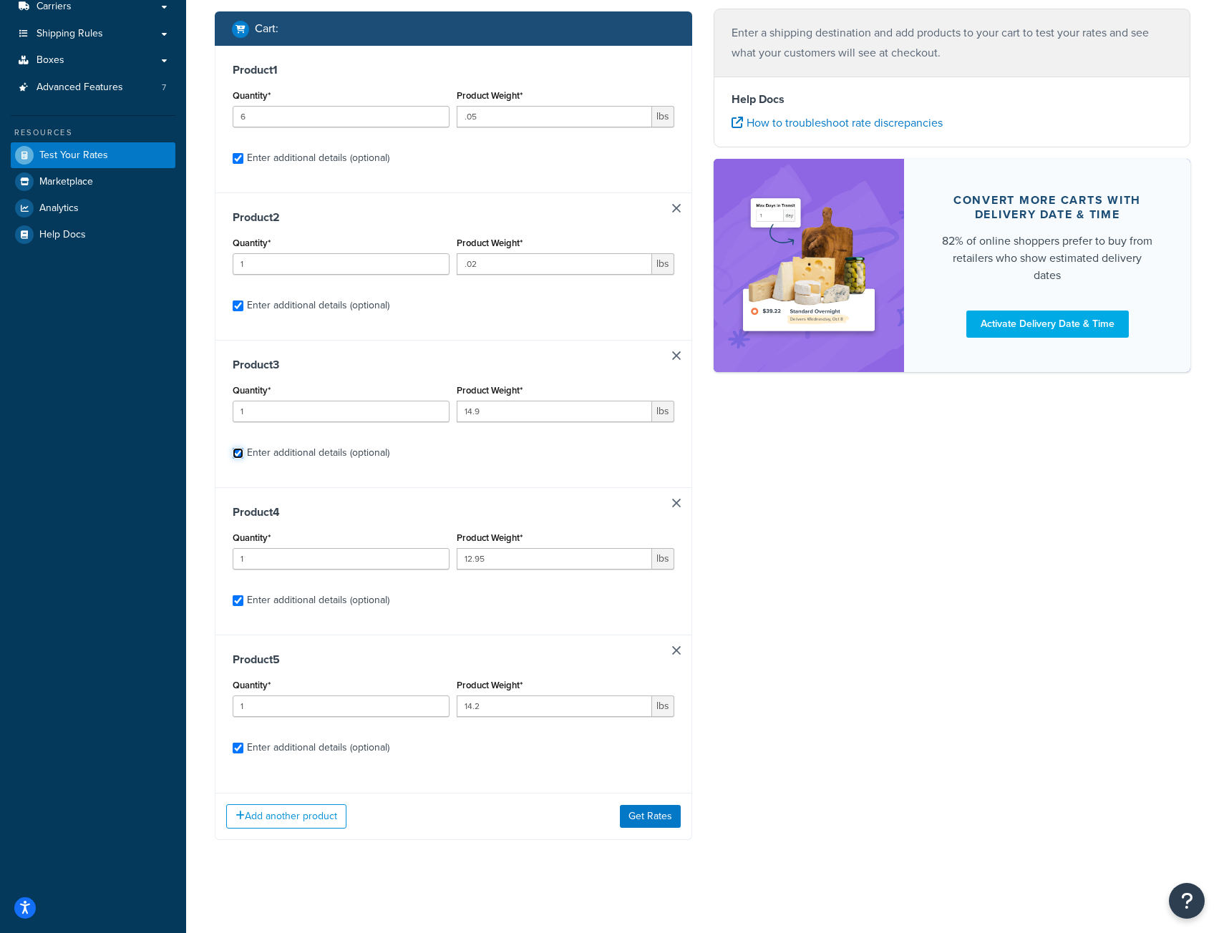
checkbox input "true"
select select "52810"
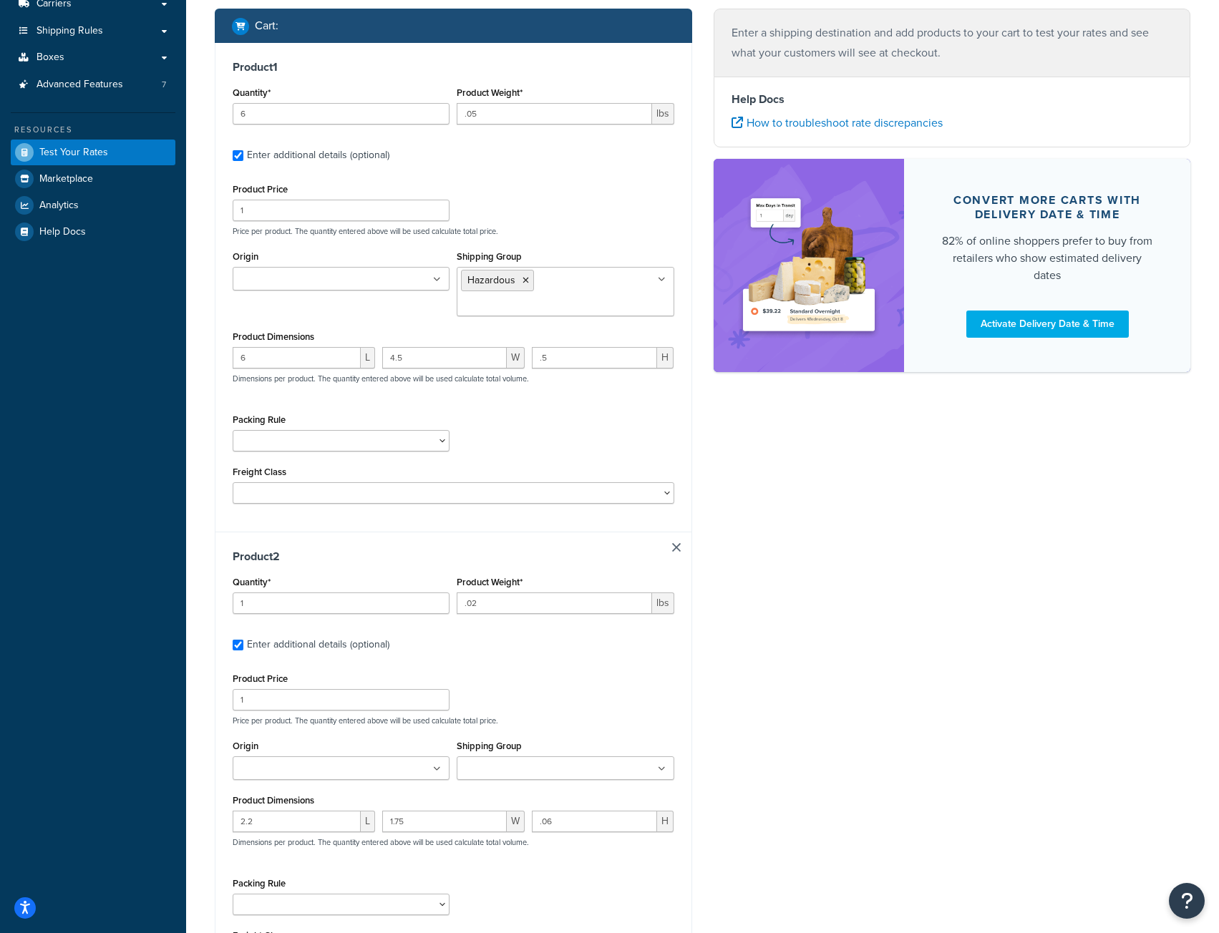
scroll to position [583, 0]
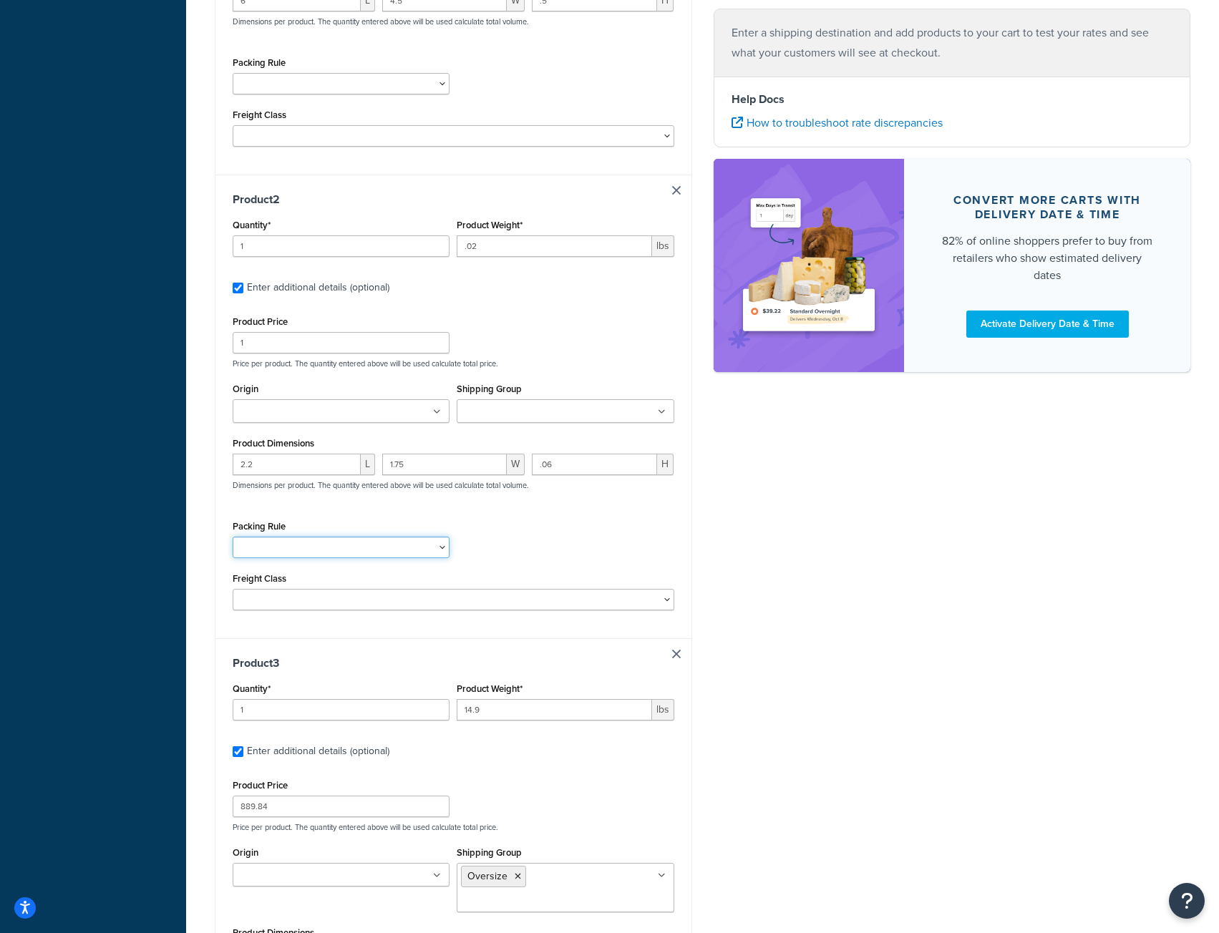
click at [328, 555] on select "[PERSON_NAME] Test No Autopack" at bounding box center [341, 547] width 217 height 21
select select "52810"
click at [233, 540] on select "[PERSON_NAME] Test No Autopack" at bounding box center [341, 547] width 217 height 21
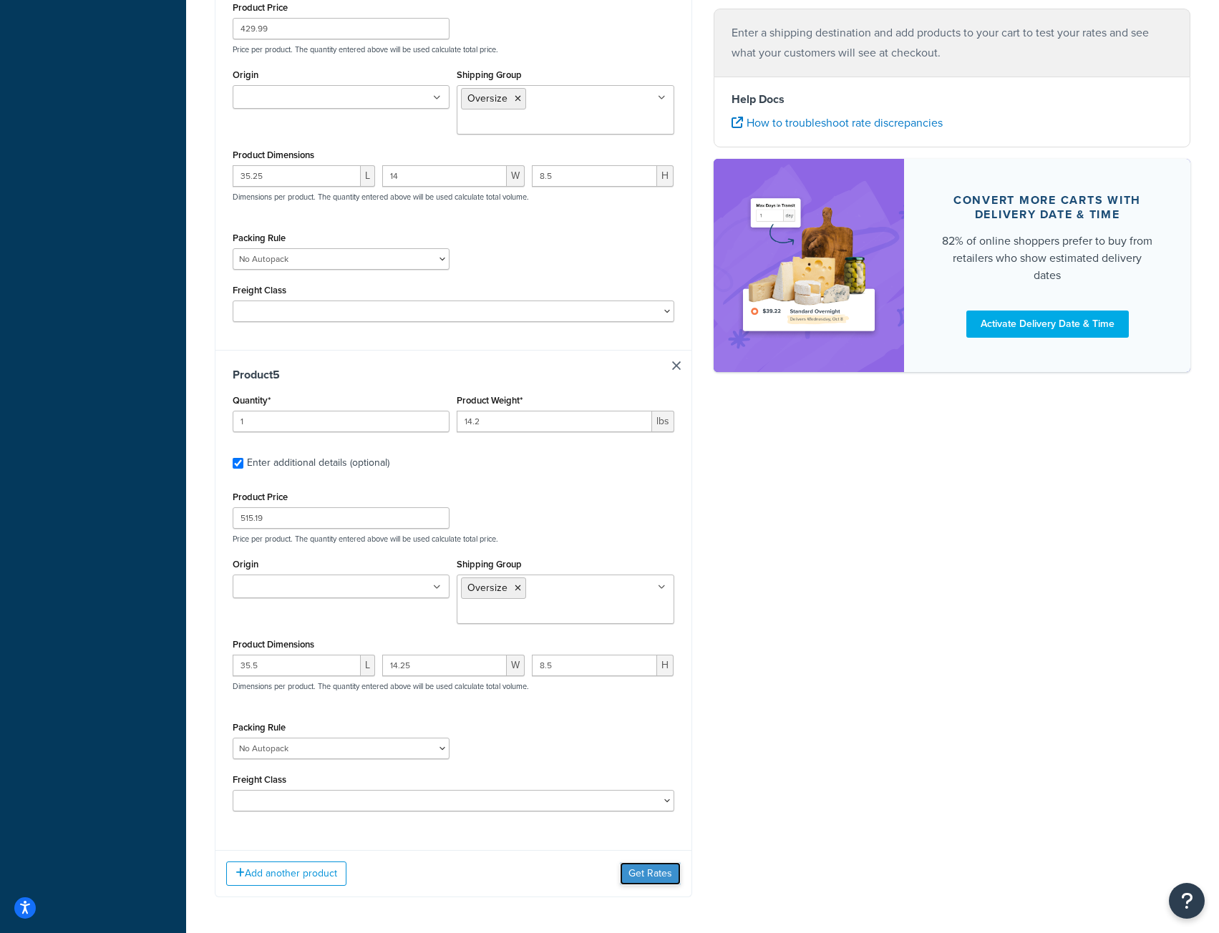
click at [657, 862] on button "Get Rates" at bounding box center [650, 873] width 61 height 23
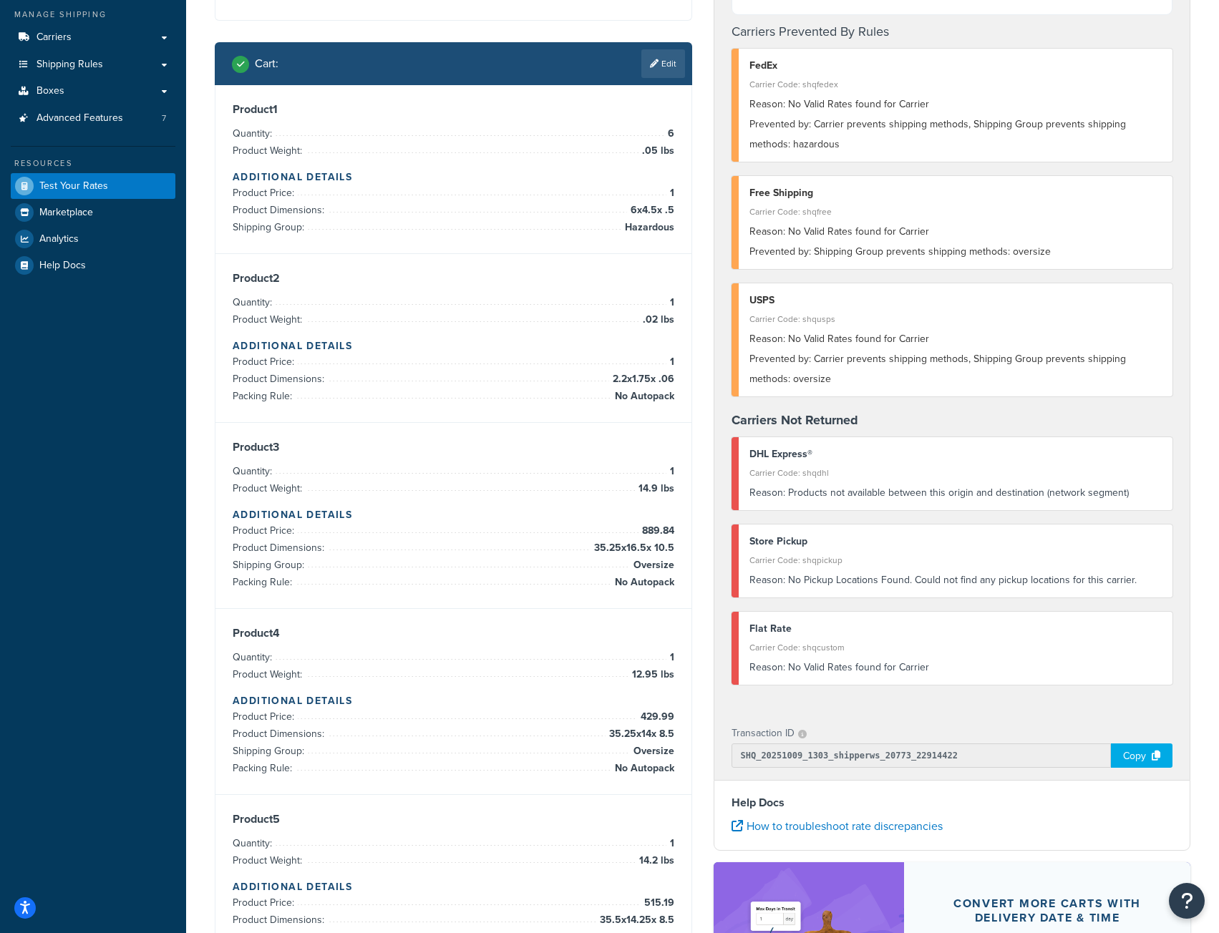
scroll to position [0, 0]
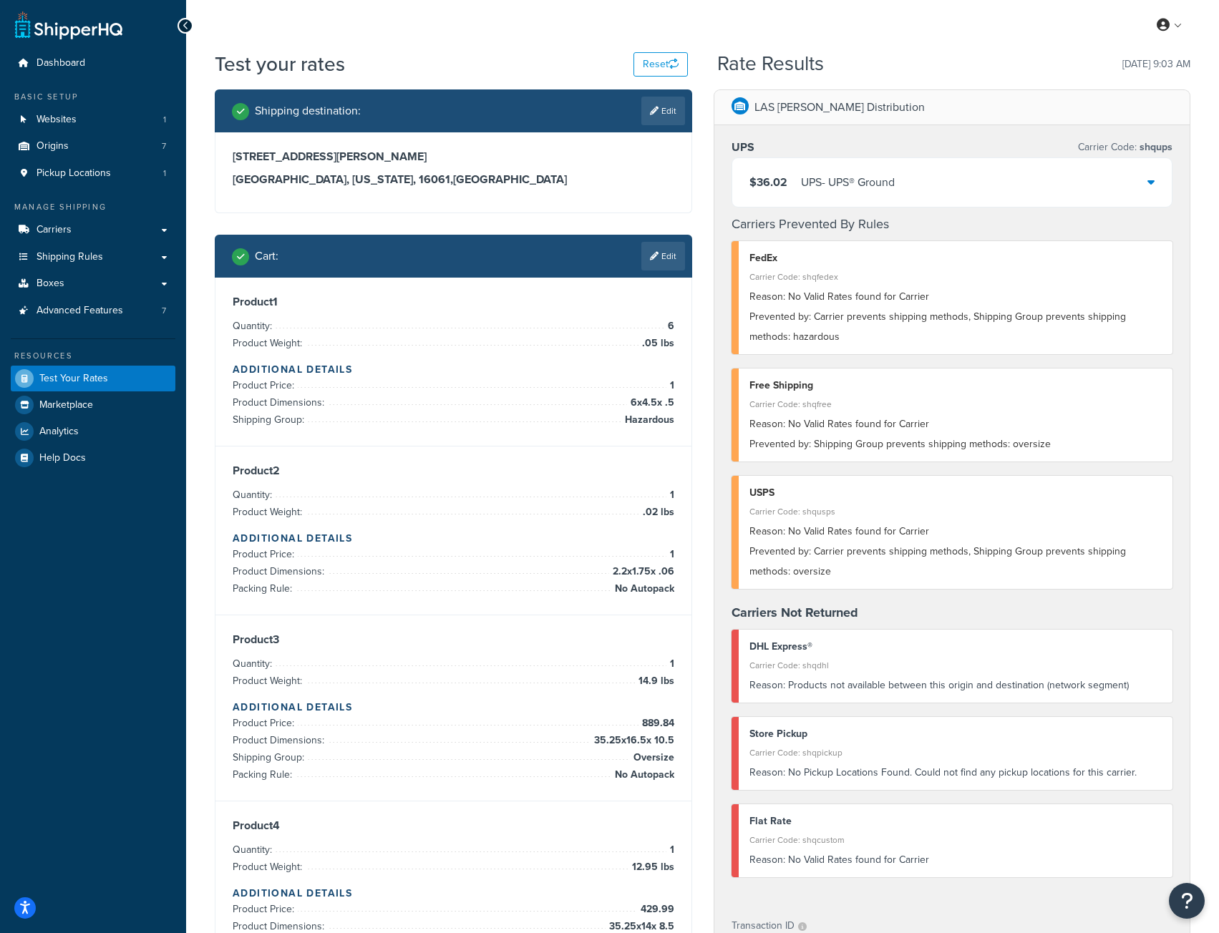
click at [1144, 187] on div "$36.02 UPS - UPS® Ground" at bounding box center [952, 182] width 440 height 49
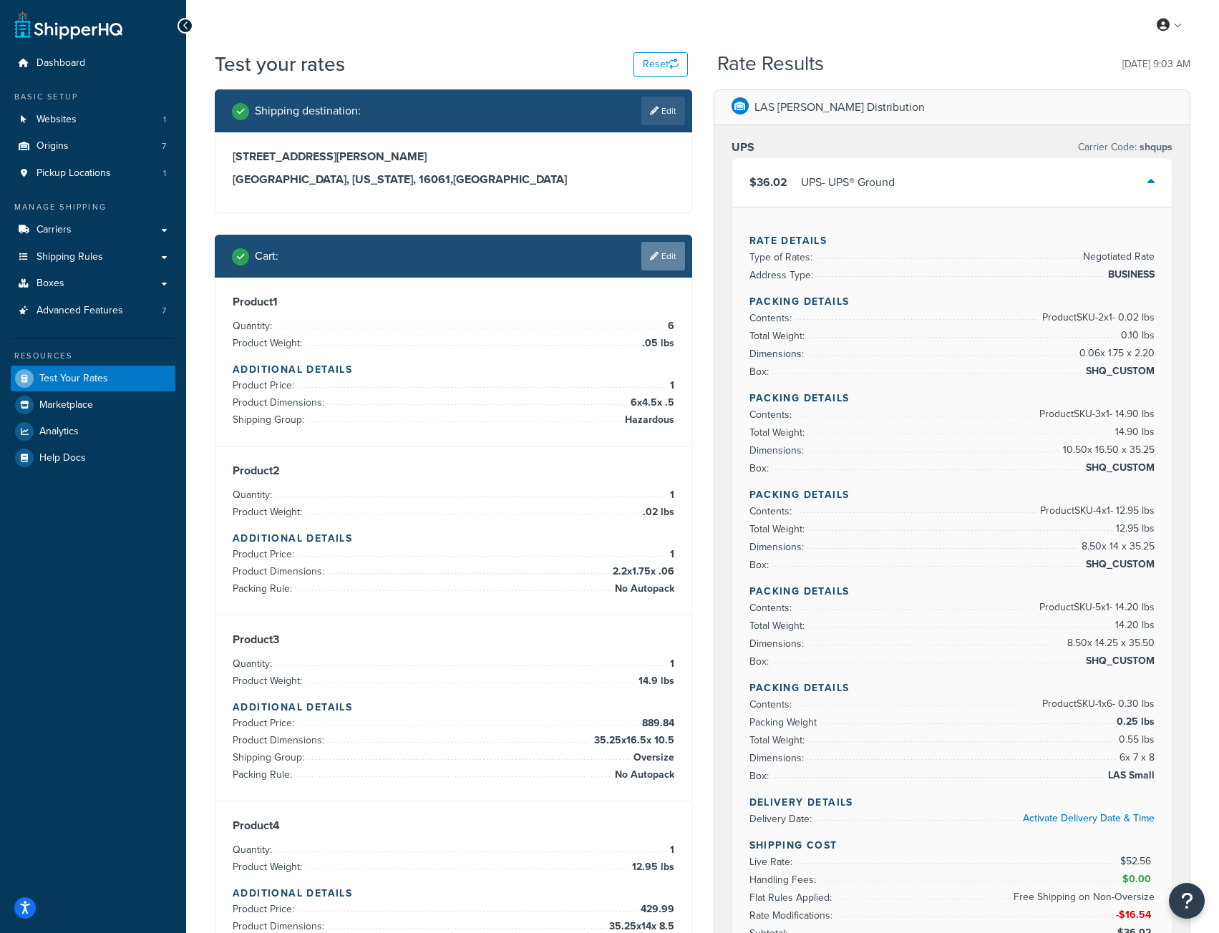
click at [673, 260] on link "Edit" at bounding box center [663, 256] width 44 height 29
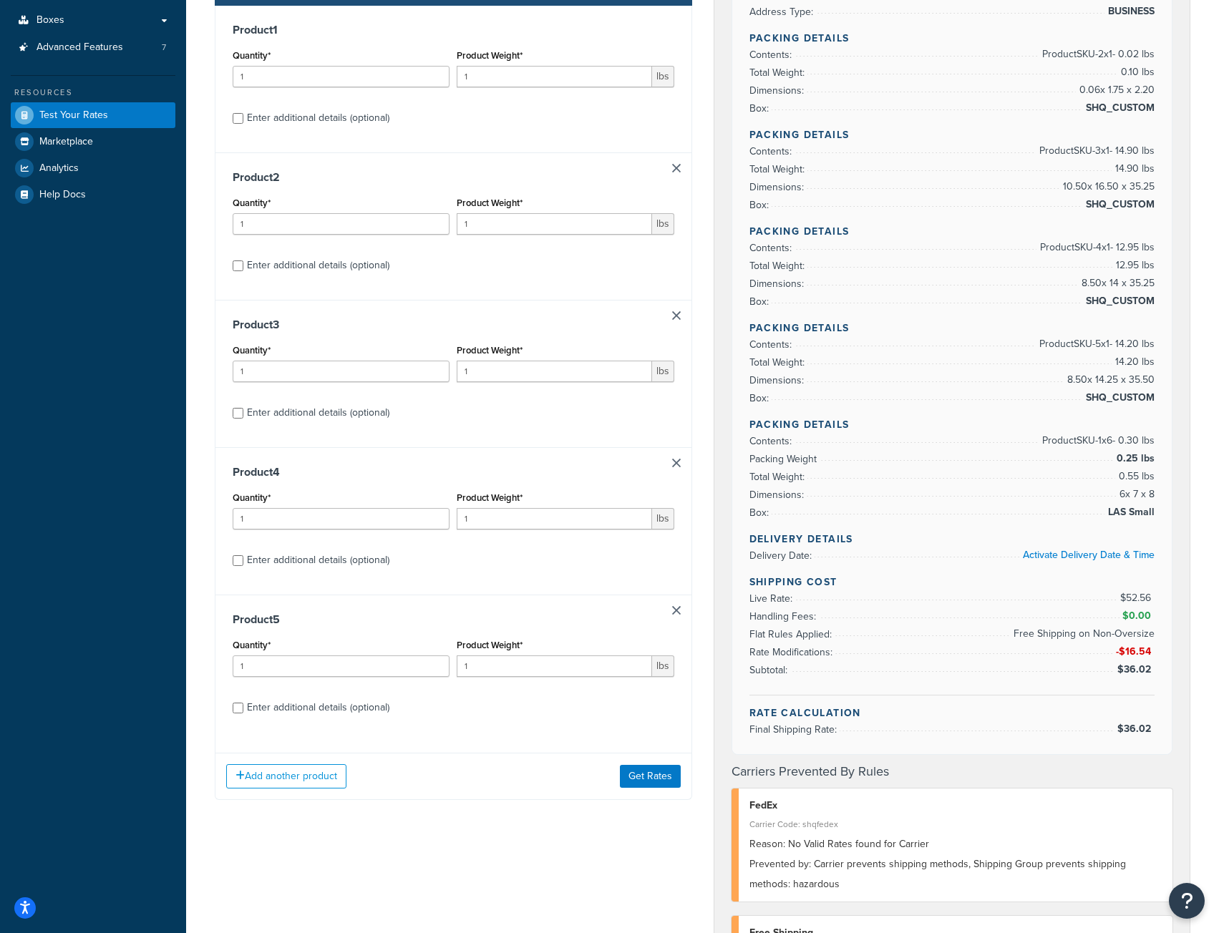
scroll to position [286, 0]
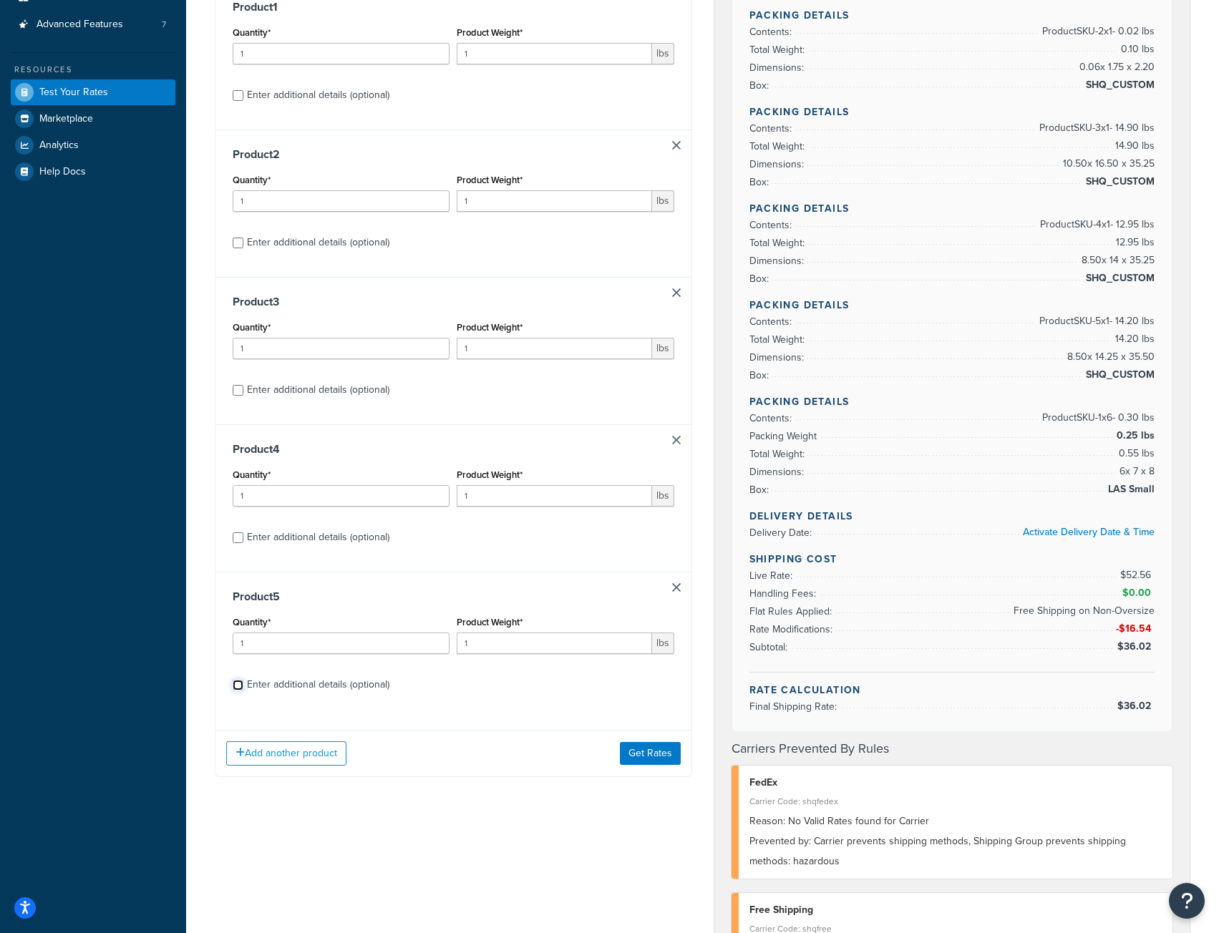
click at [238, 688] on input "Enter additional details (optional)" at bounding box center [238, 685] width 11 height 11
checkbox input "true"
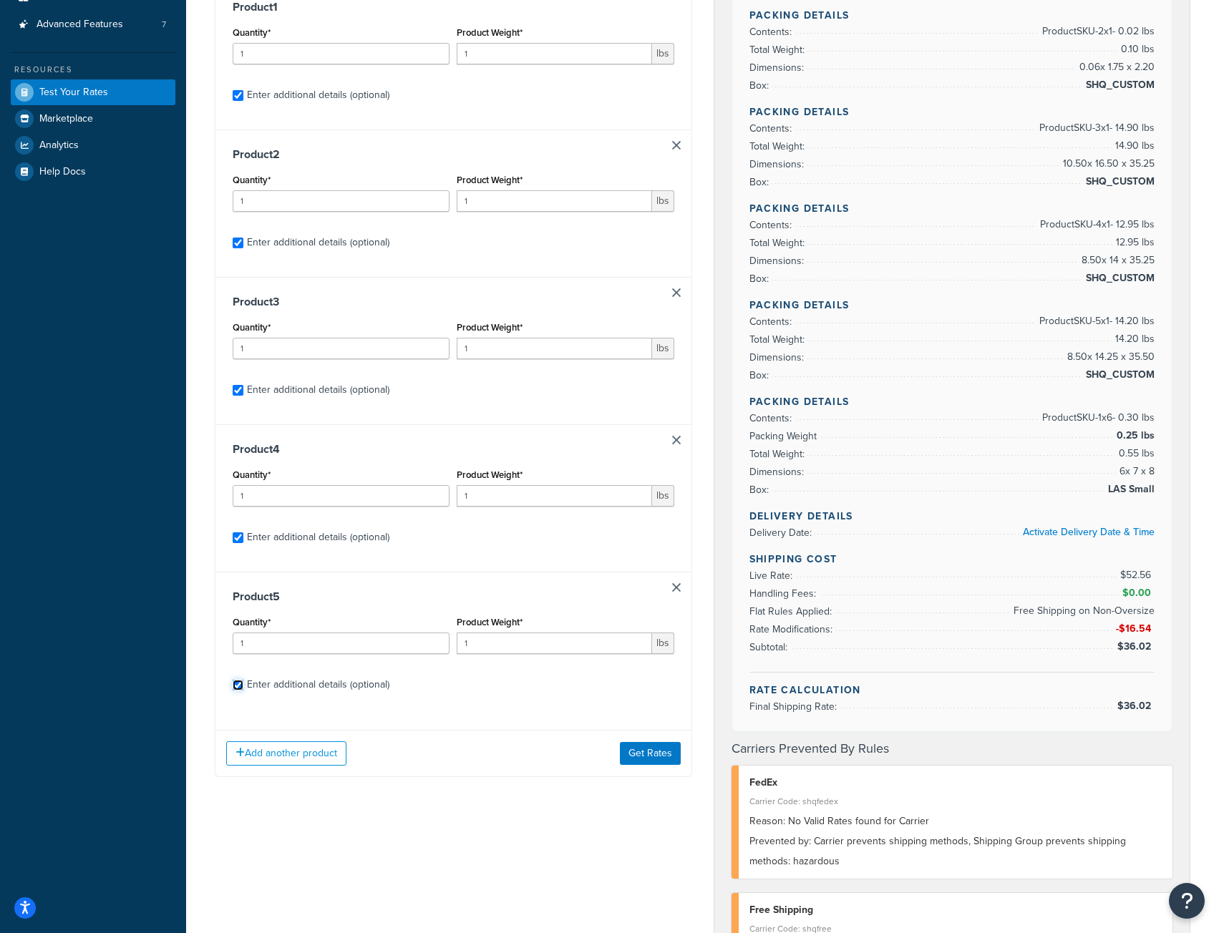
checkbox input "true"
select select "52810"
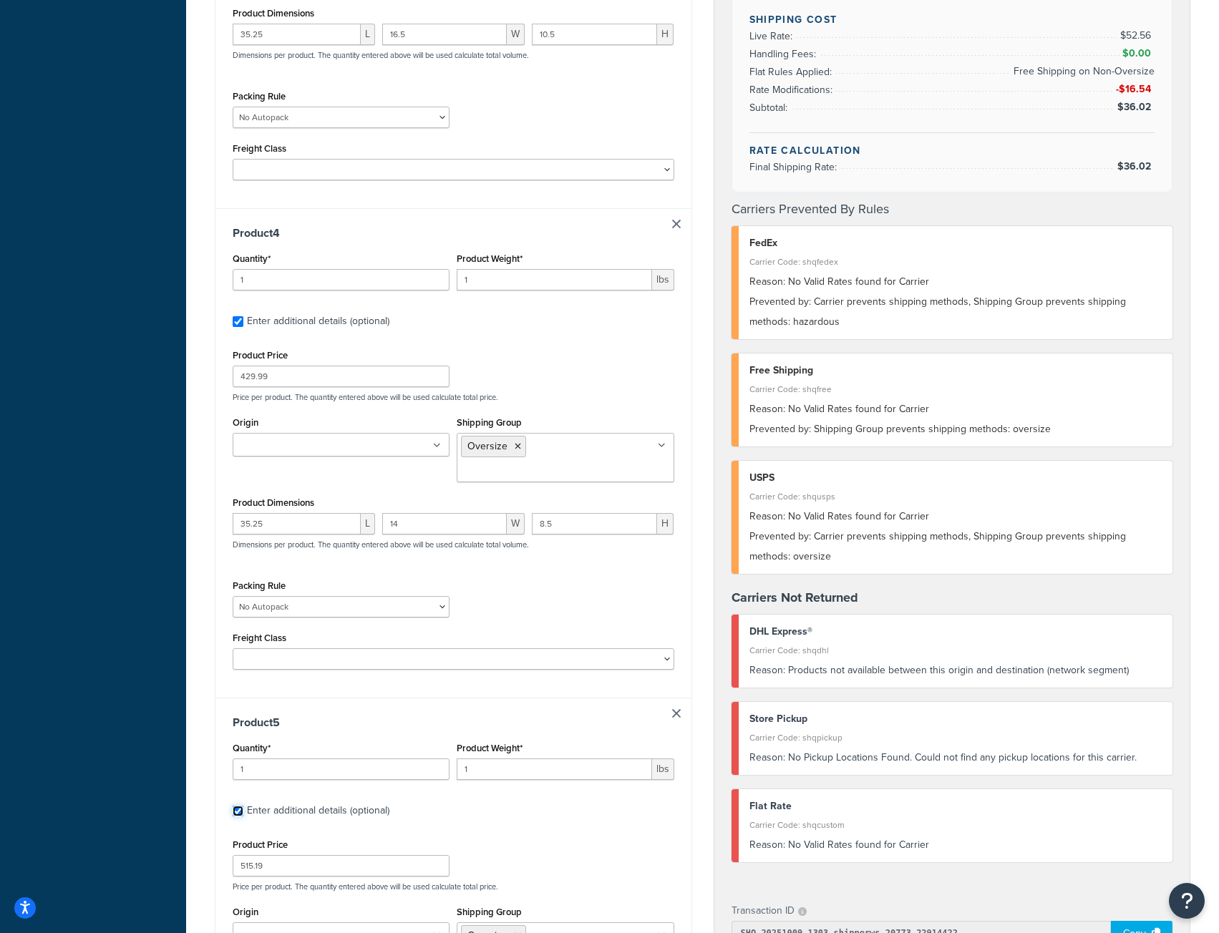
scroll to position [1850, 0]
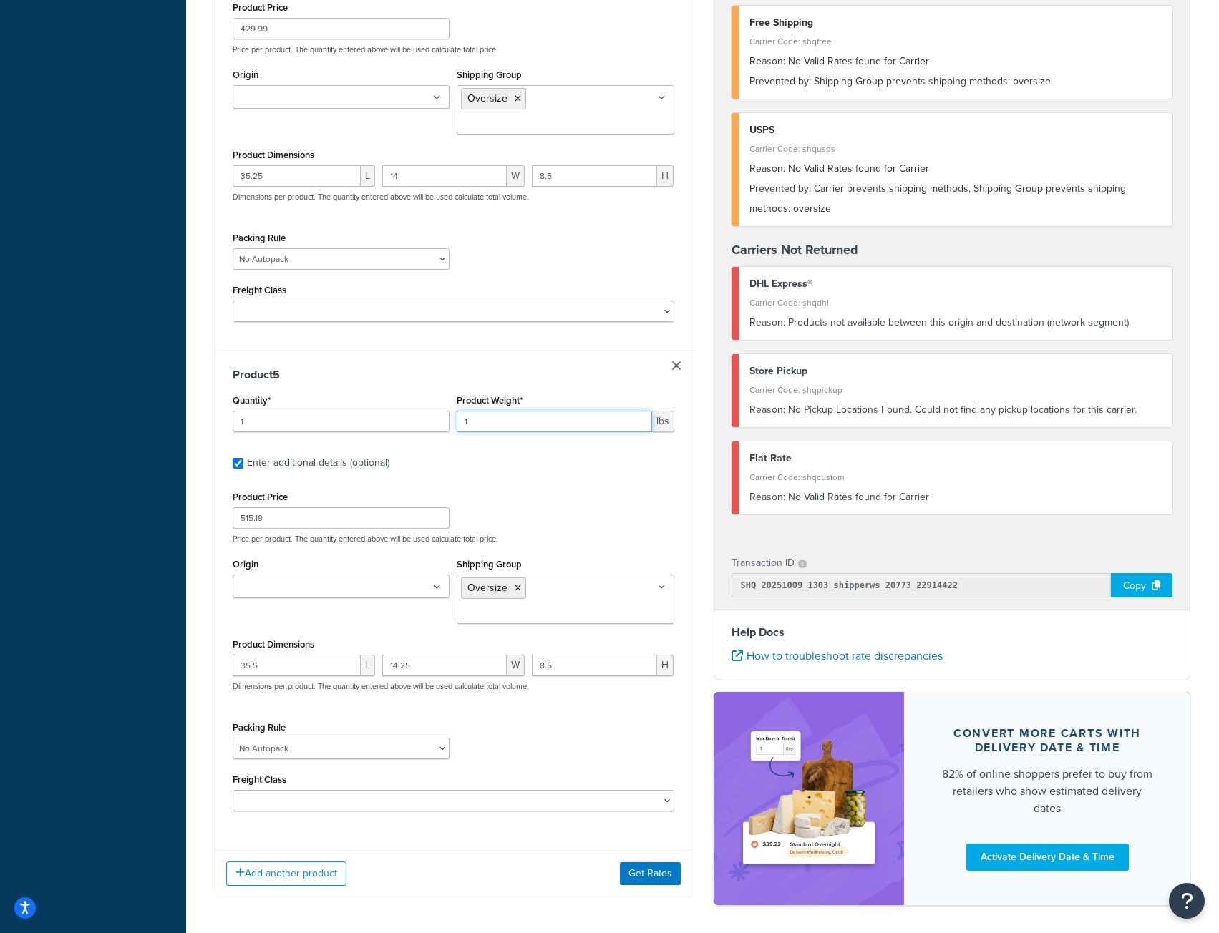
click at [511, 411] on input "1" at bounding box center [554, 421] width 195 height 21
type input "14.2"
type input "2"
click at [436, 411] on input "2" at bounding box center [341, 421] width 217 height 21
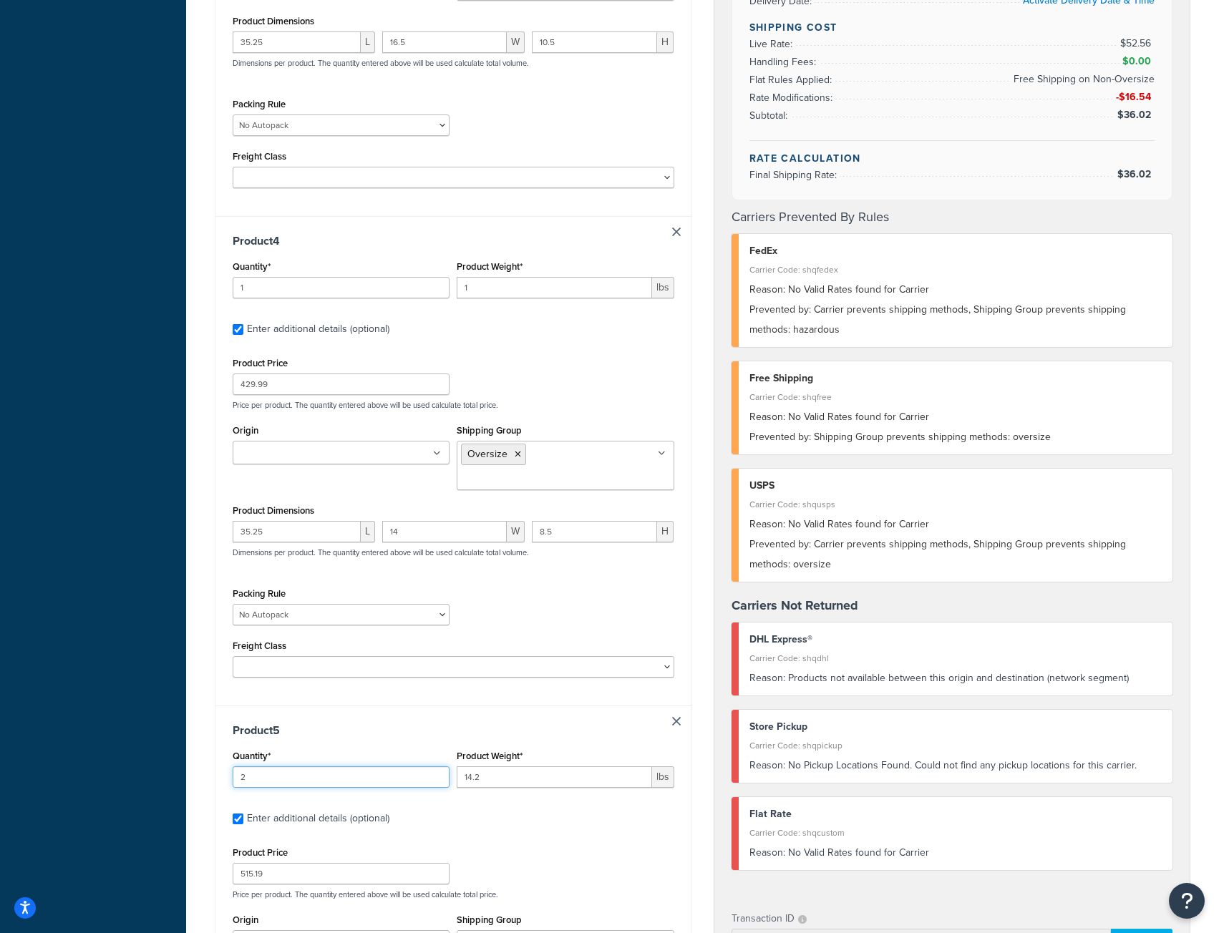
scroll to position [1493, 0]
click at [476, 279] on input "1" at bounding box center [554, 289] width 195 height 21
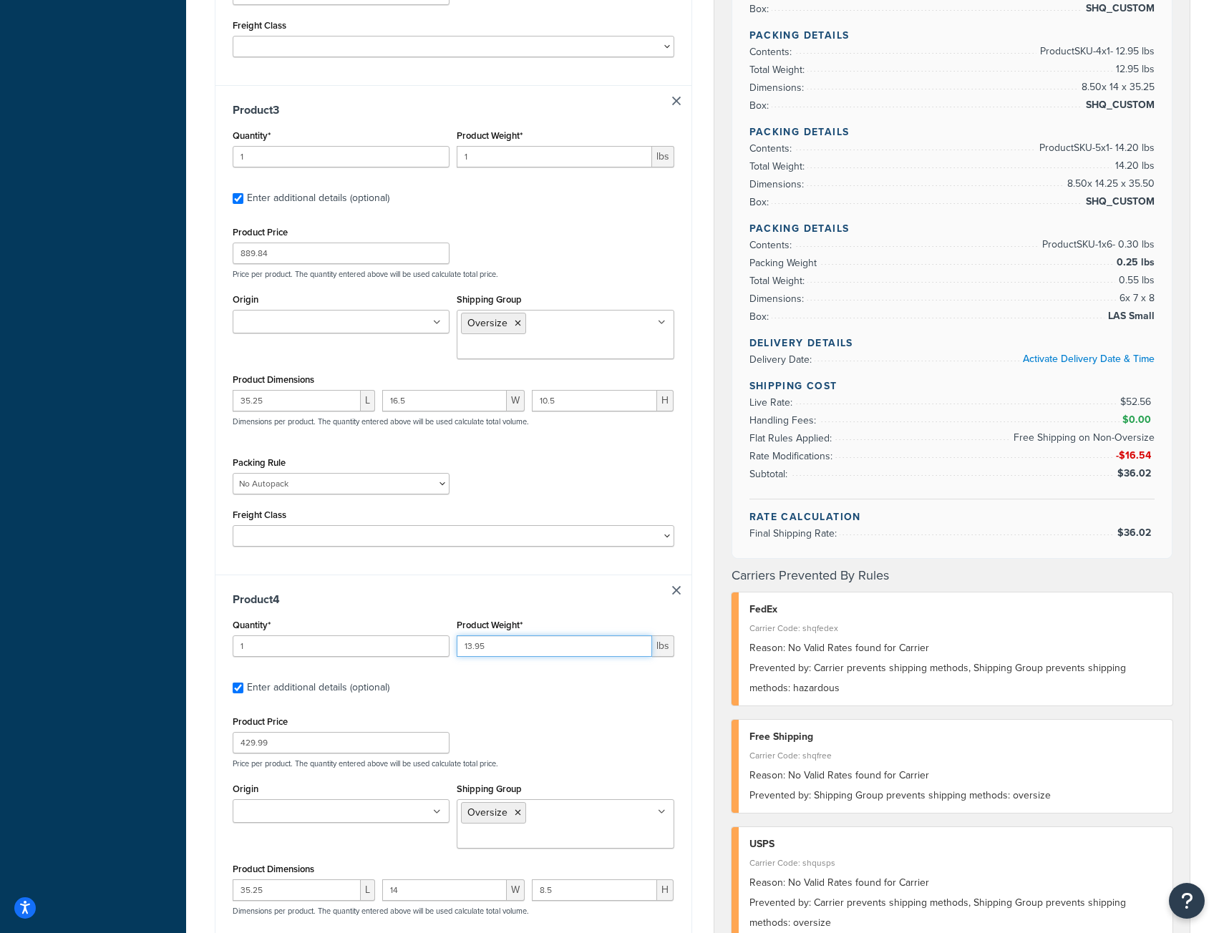
scroll to position [1135, 0]
type input "13.95"
click at [484, 166] on input "1" at bounding box center [554, 157] width 195 height 21
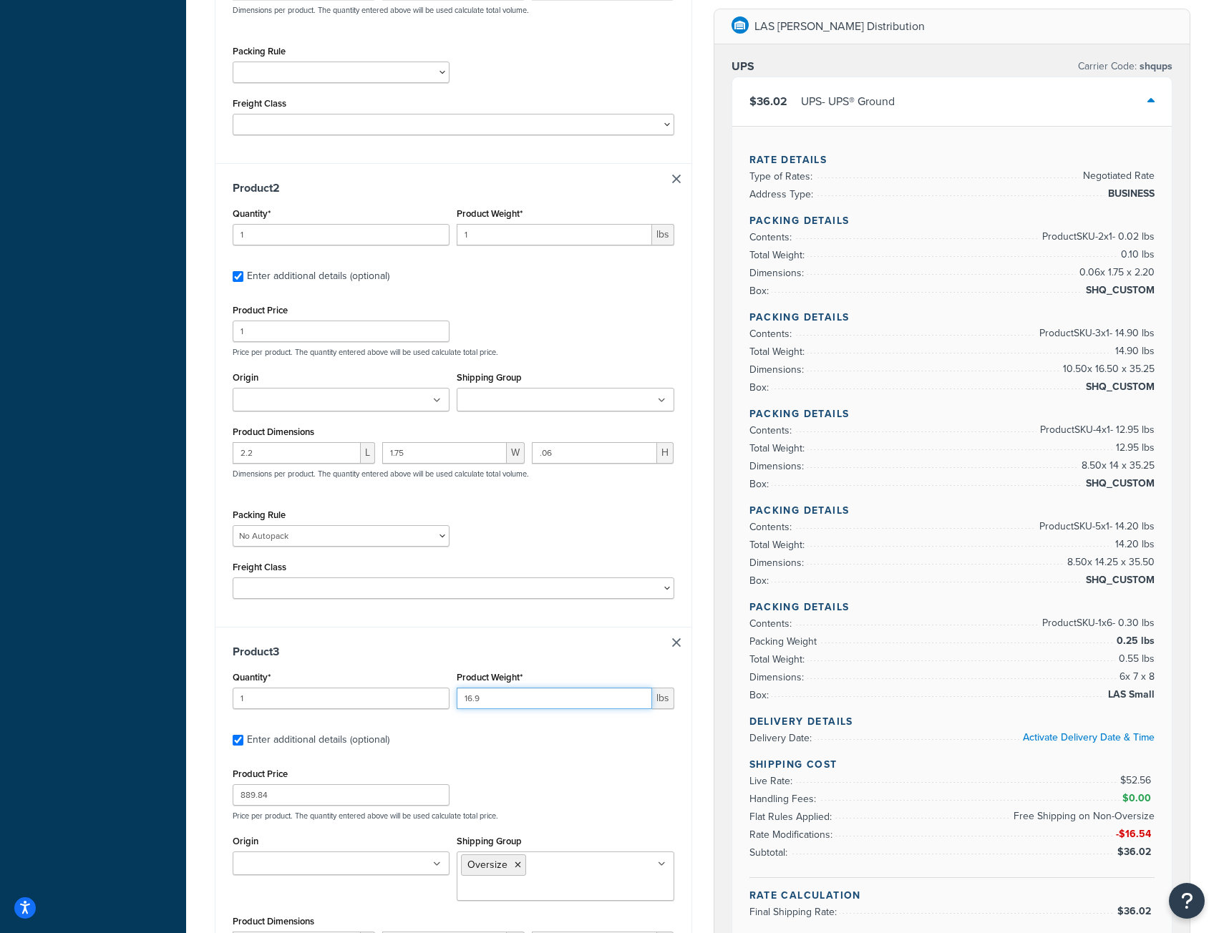
scroll to position [562, 0]
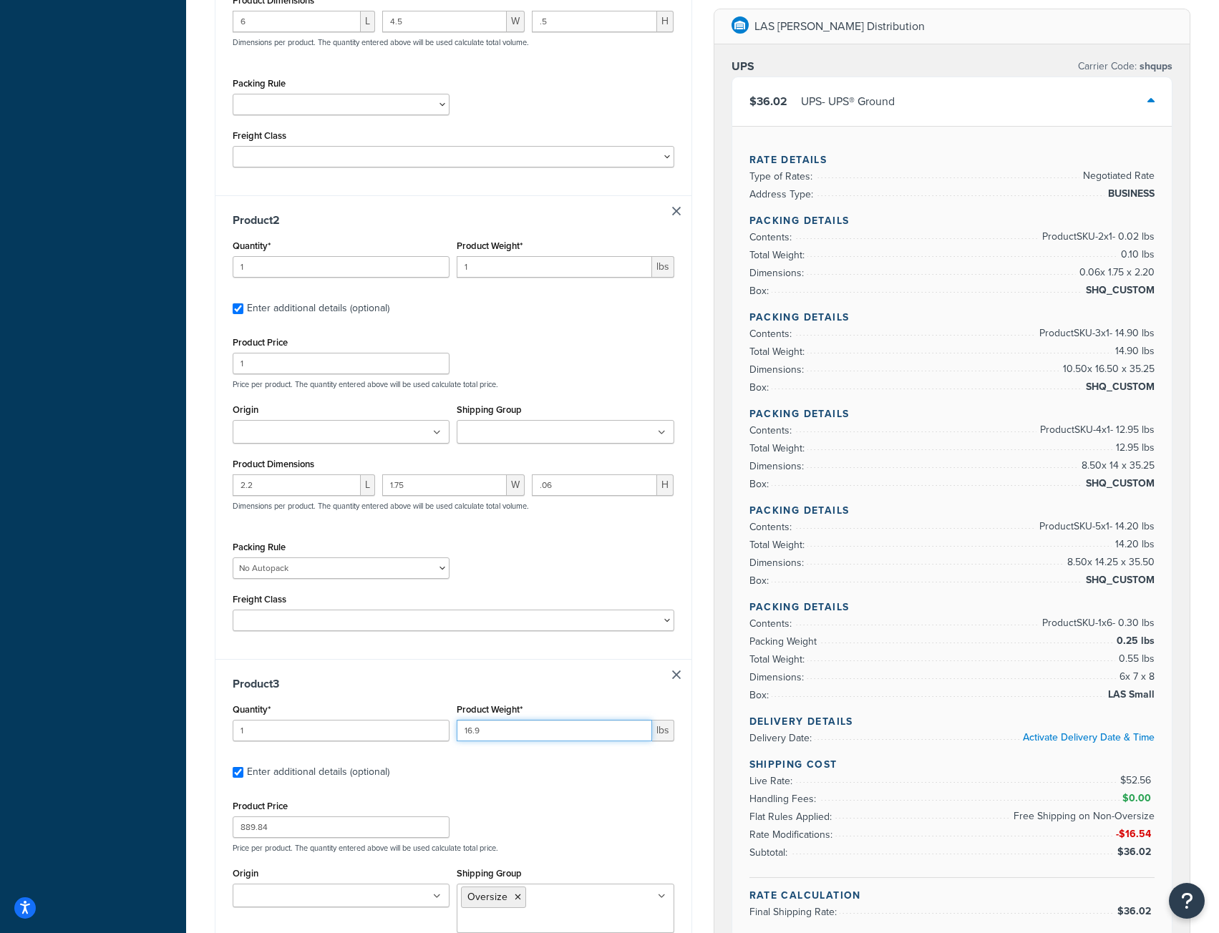
type input "16.9"
click at [507, 263] on input "1" at bounding box center [554, 266] width 195 height 21
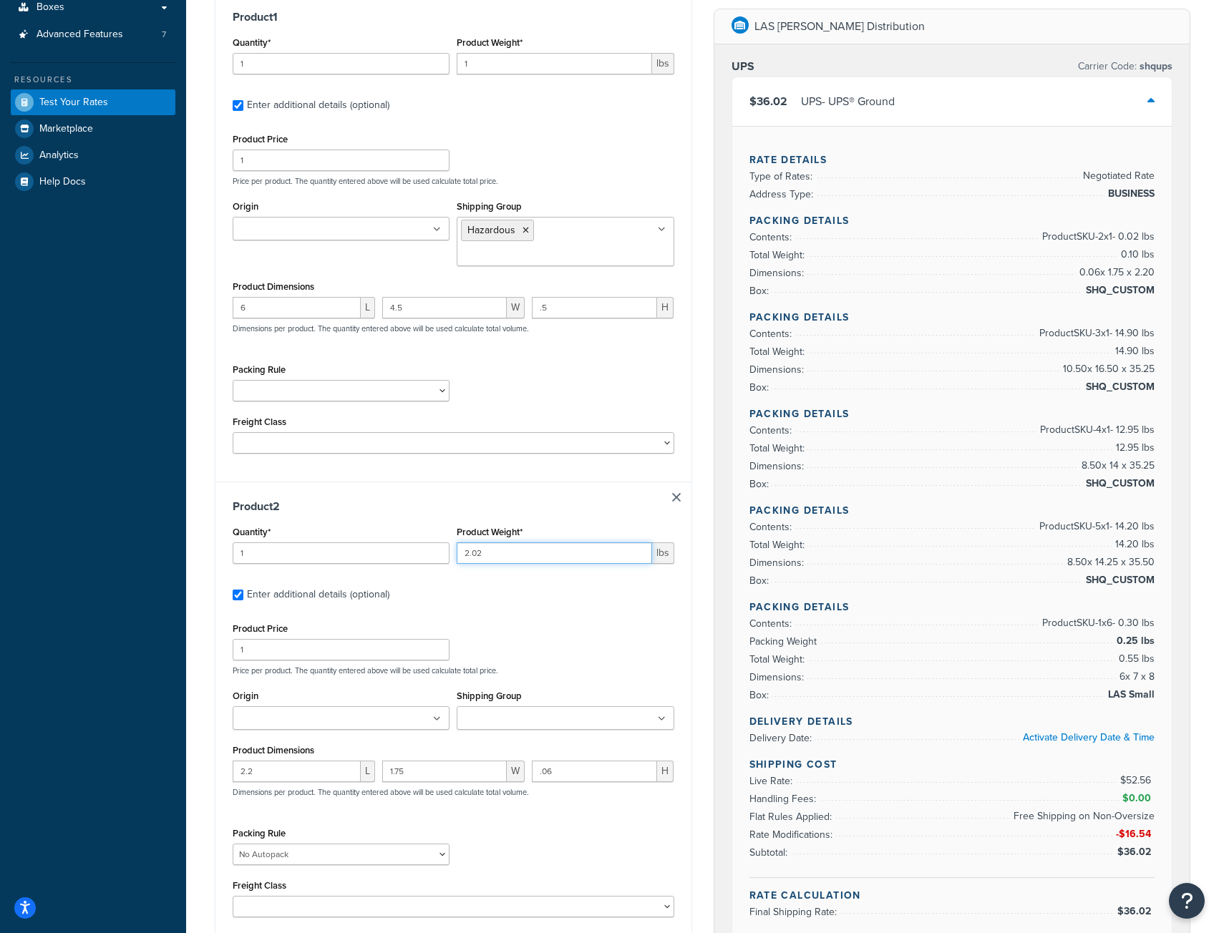
type input "2.02"
click at [506, 58] on input "1" at bounding box center [554, 63] width 195 height 21
type input ".05"
click at [441, 58] on input "2" at bounding box center [341, 63] width 217 height 21
click at [441, 58] on input "3" at bounding box center [341, 63] width 217 height 21
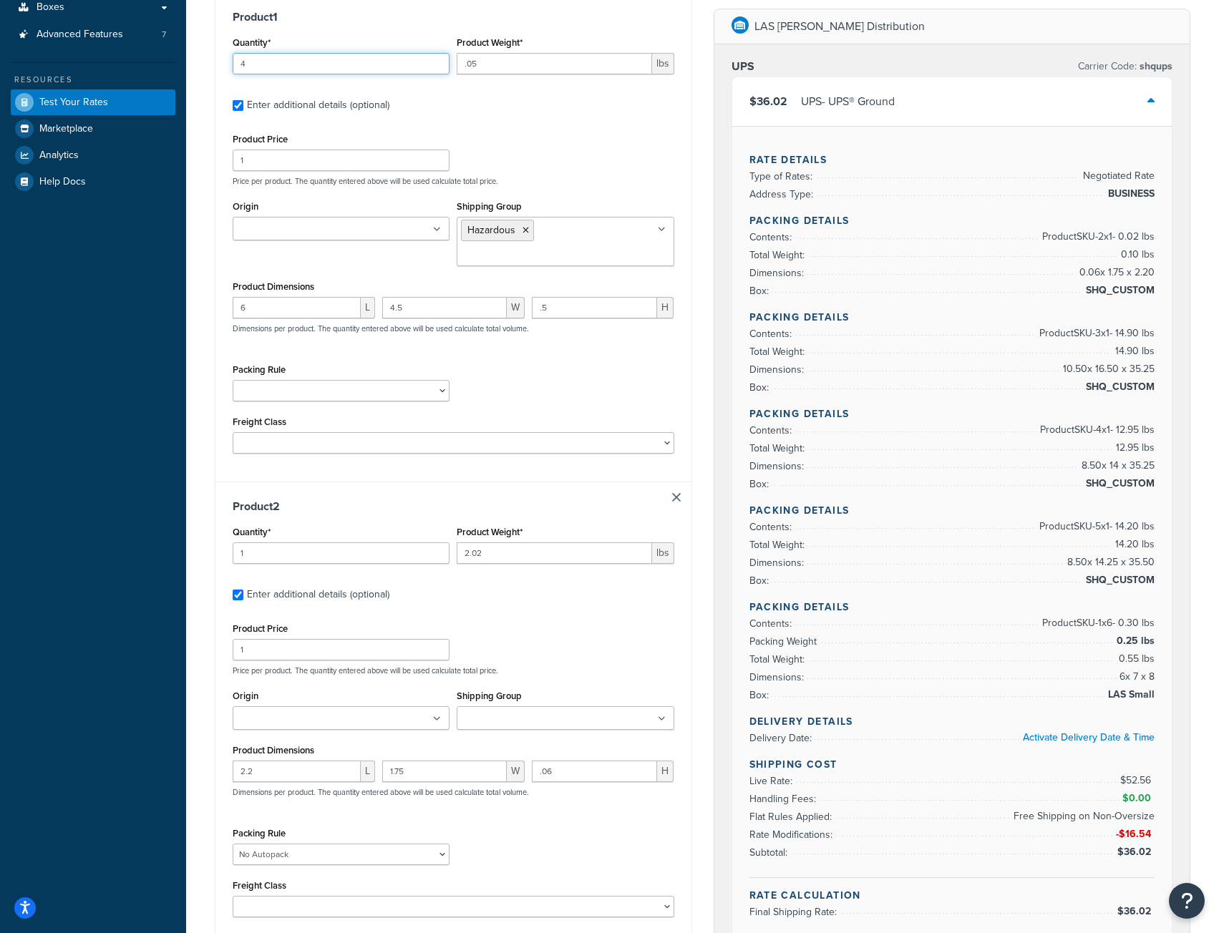
click at [441, 58] on input "4" at bounding box center [341, 63] width 217 height 21
click at [441, 58] on input "5" at bounding box center [341, 63] width 217 height 21
type input "6"
click at [441, 58] on input "6" at bounding box center [341, 63] width 217 height 21
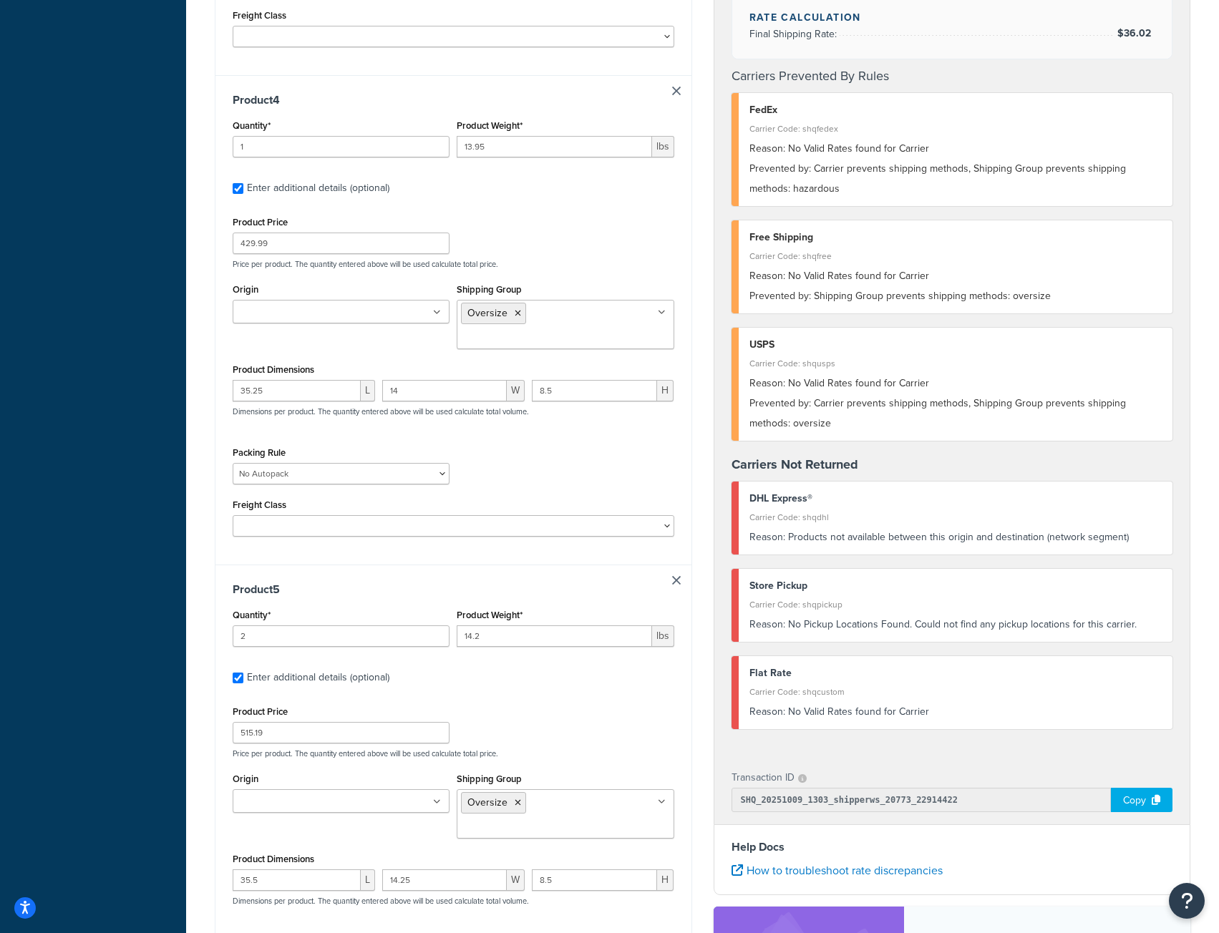
scroll to position [1850, 0]
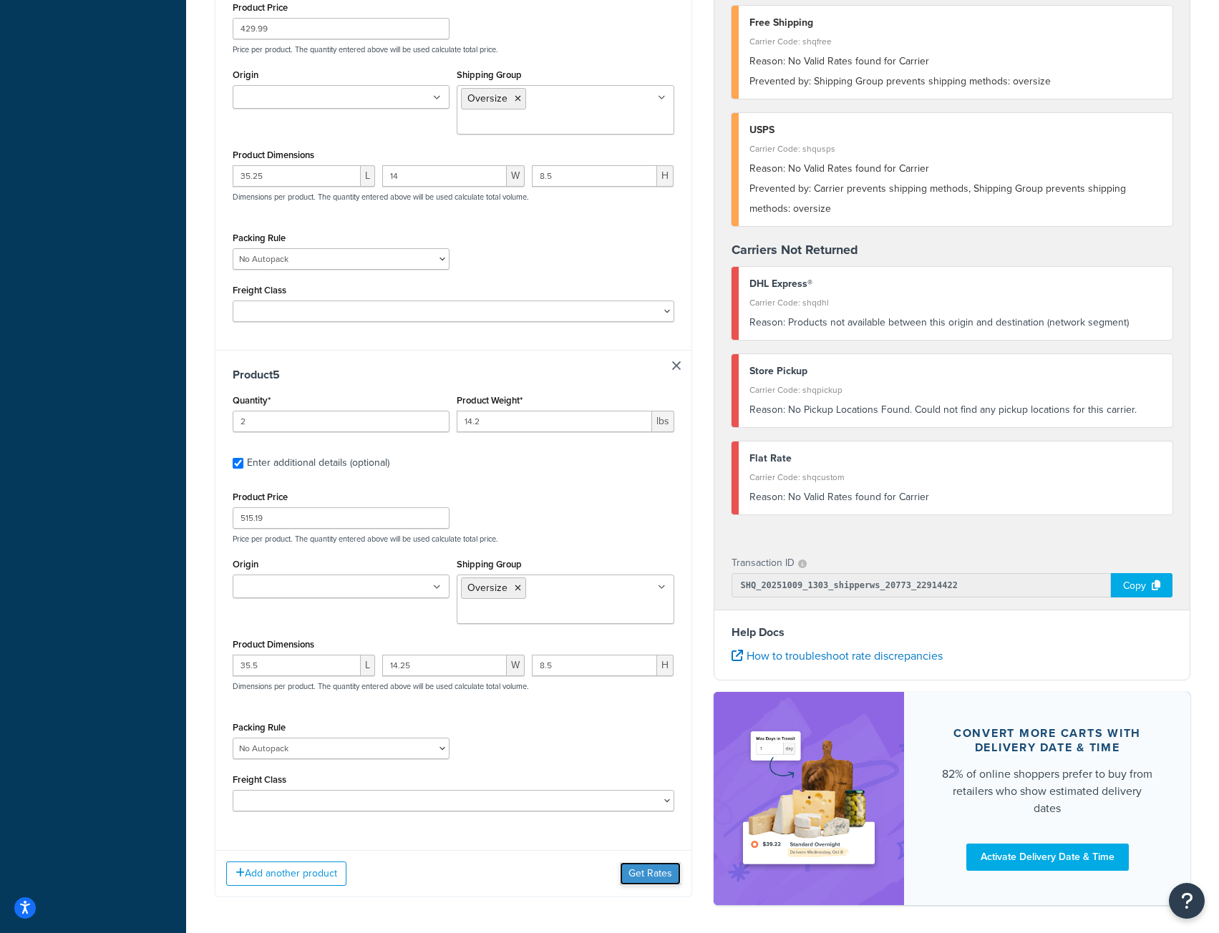
click at [648, 862] on button "Get Rates" at bounding box center [650, 873] width 61 height 23
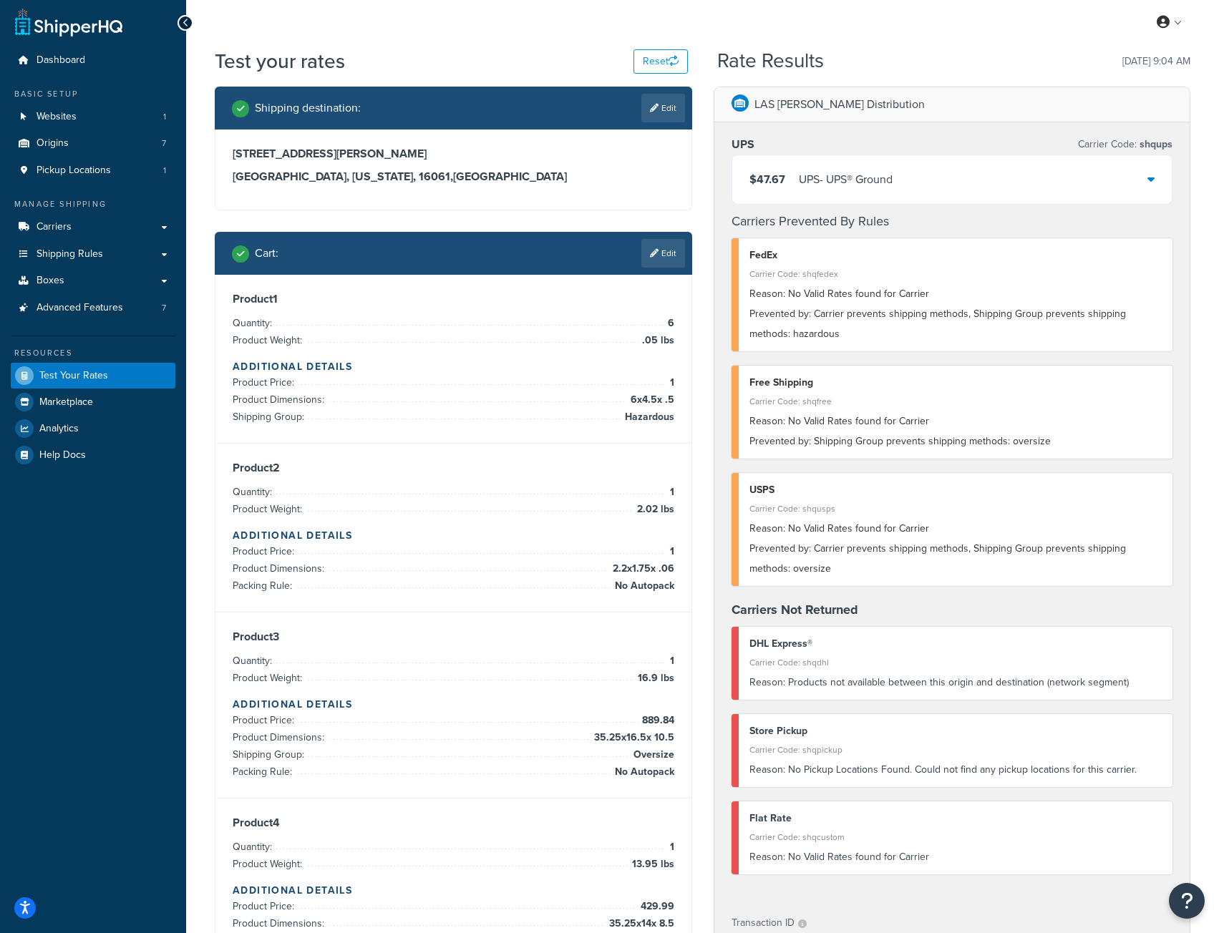
scroll to position [0, 0]
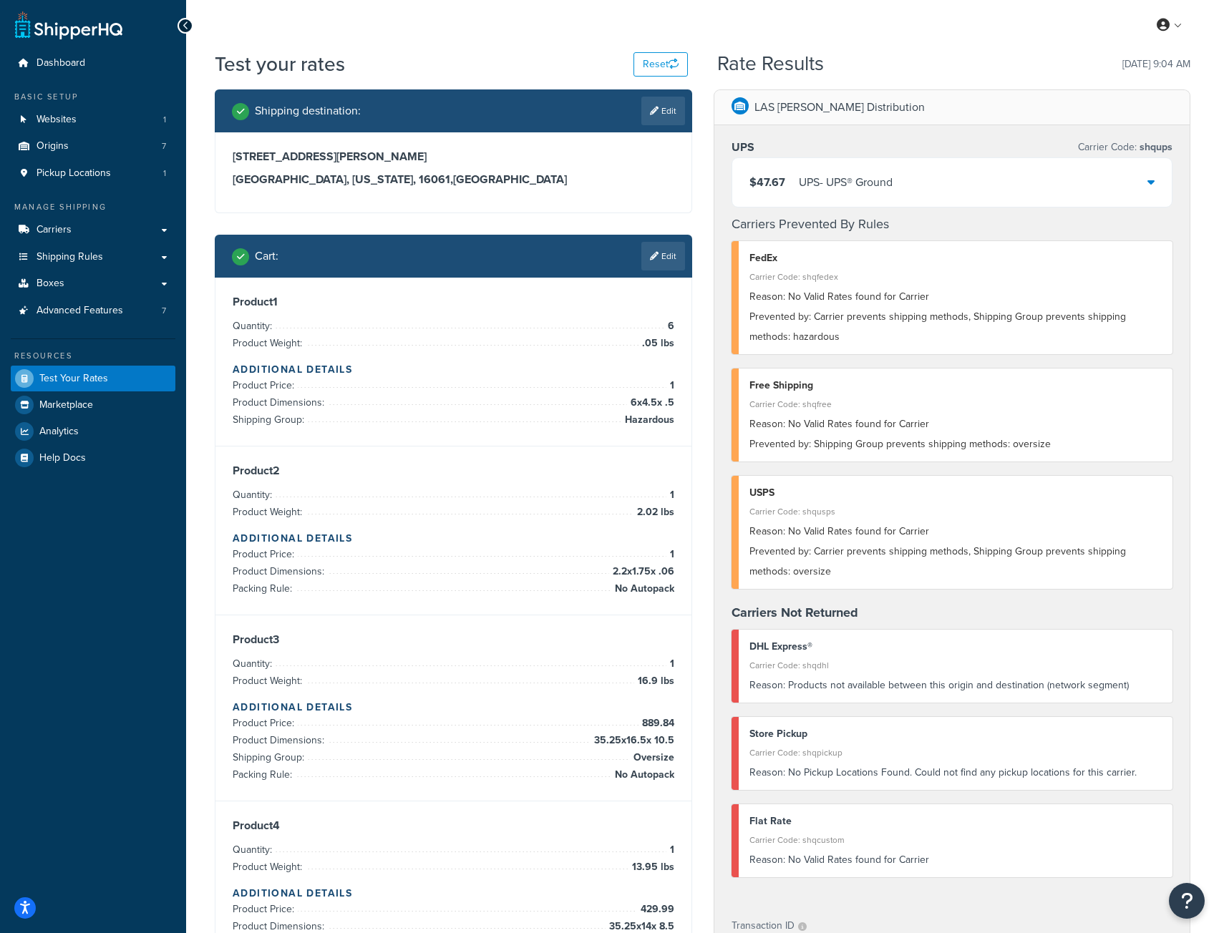
click at [1151, 175] on div at bounding box center [1150, 182] width 7 height 20
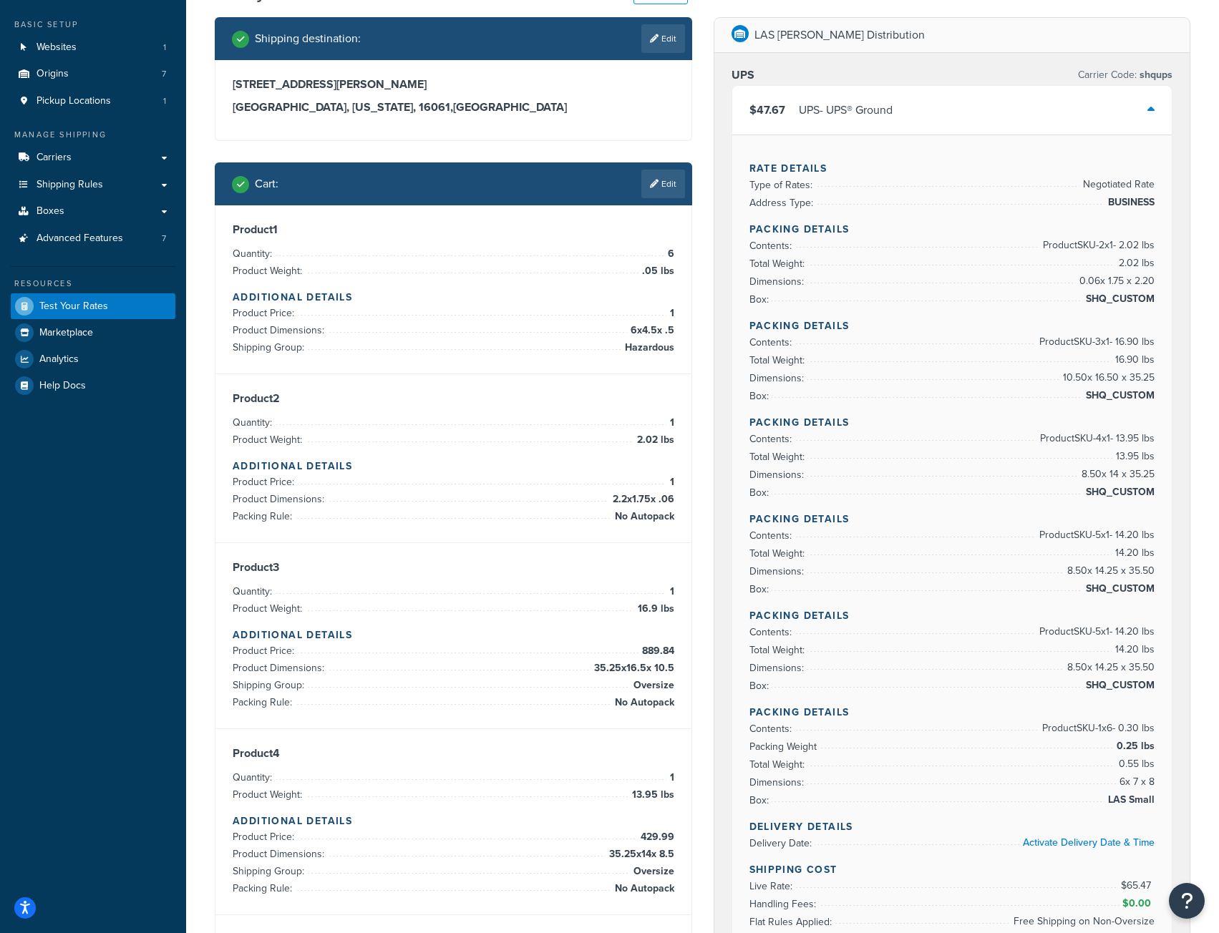
scroll to position [72, 0]
click at [660, 190] on link "Edit" at bounding box center [663, 184] width 44 height 29
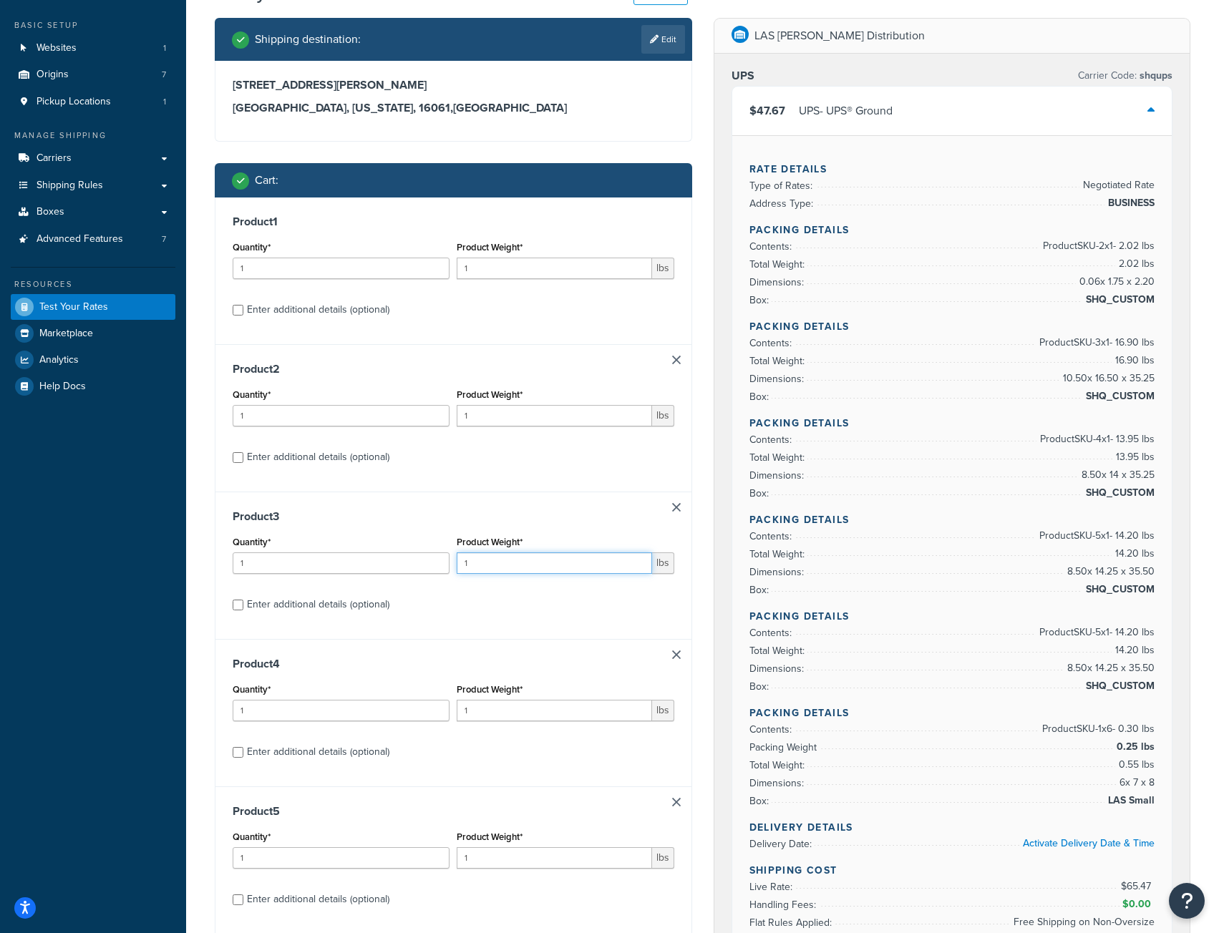
click at [471, 560] on input "1" at bounding box center [554, 562] width 195 height 21
type input "14.9"
click at [235, 605] on input "Enter additional details (optional)" at bounding box center [238, 605] width 11 height 11
checkbox input "true"
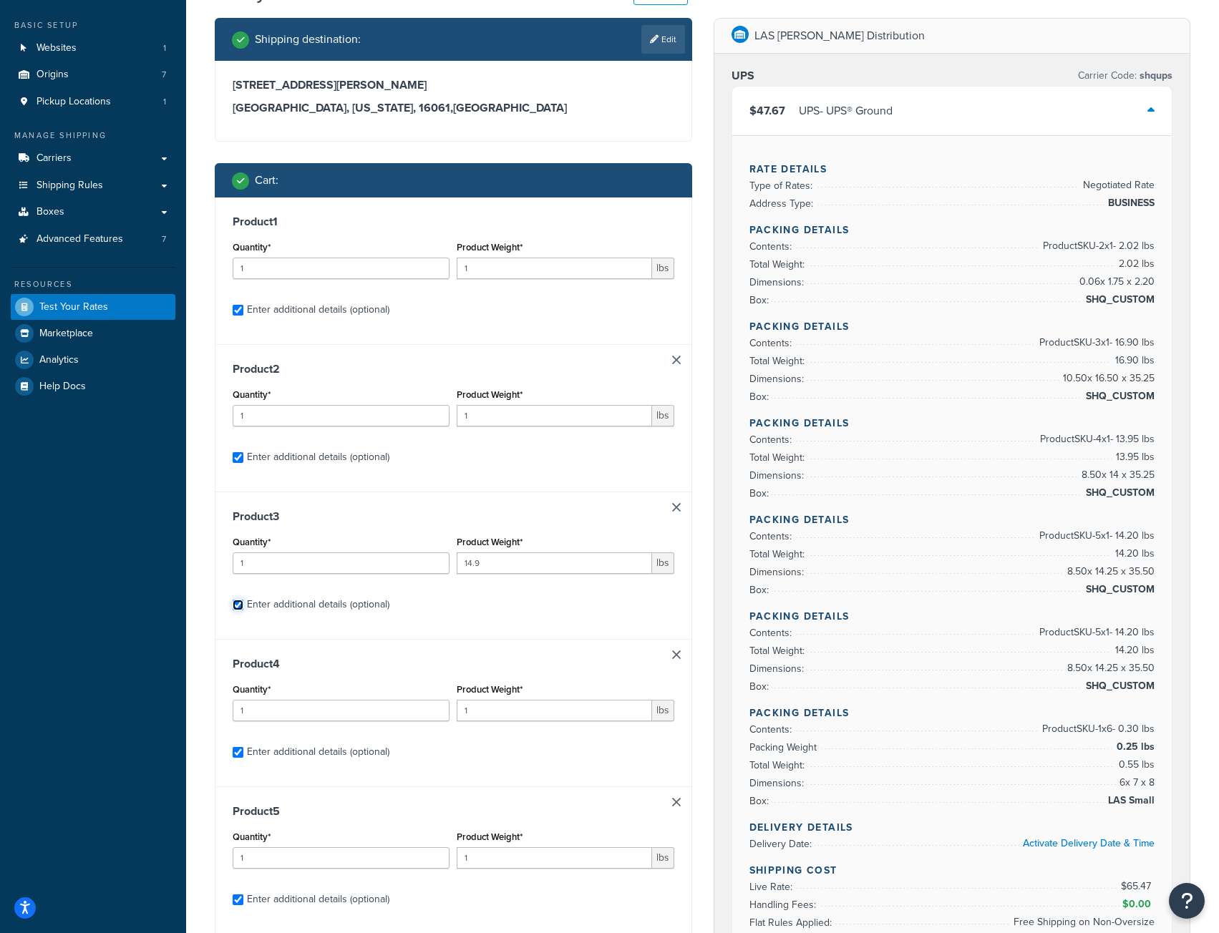
checkbox input "true"
select select "52810"
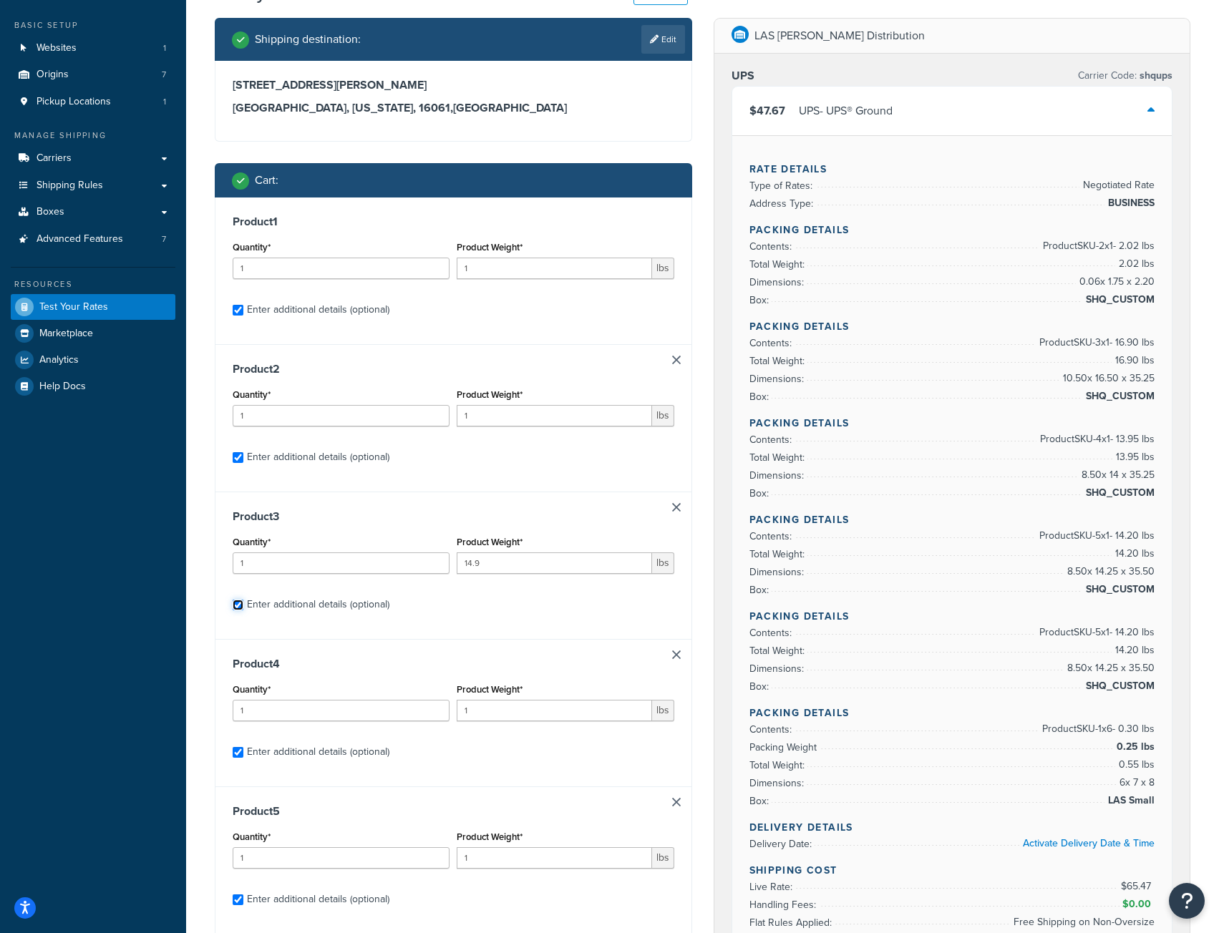
select select "52810"
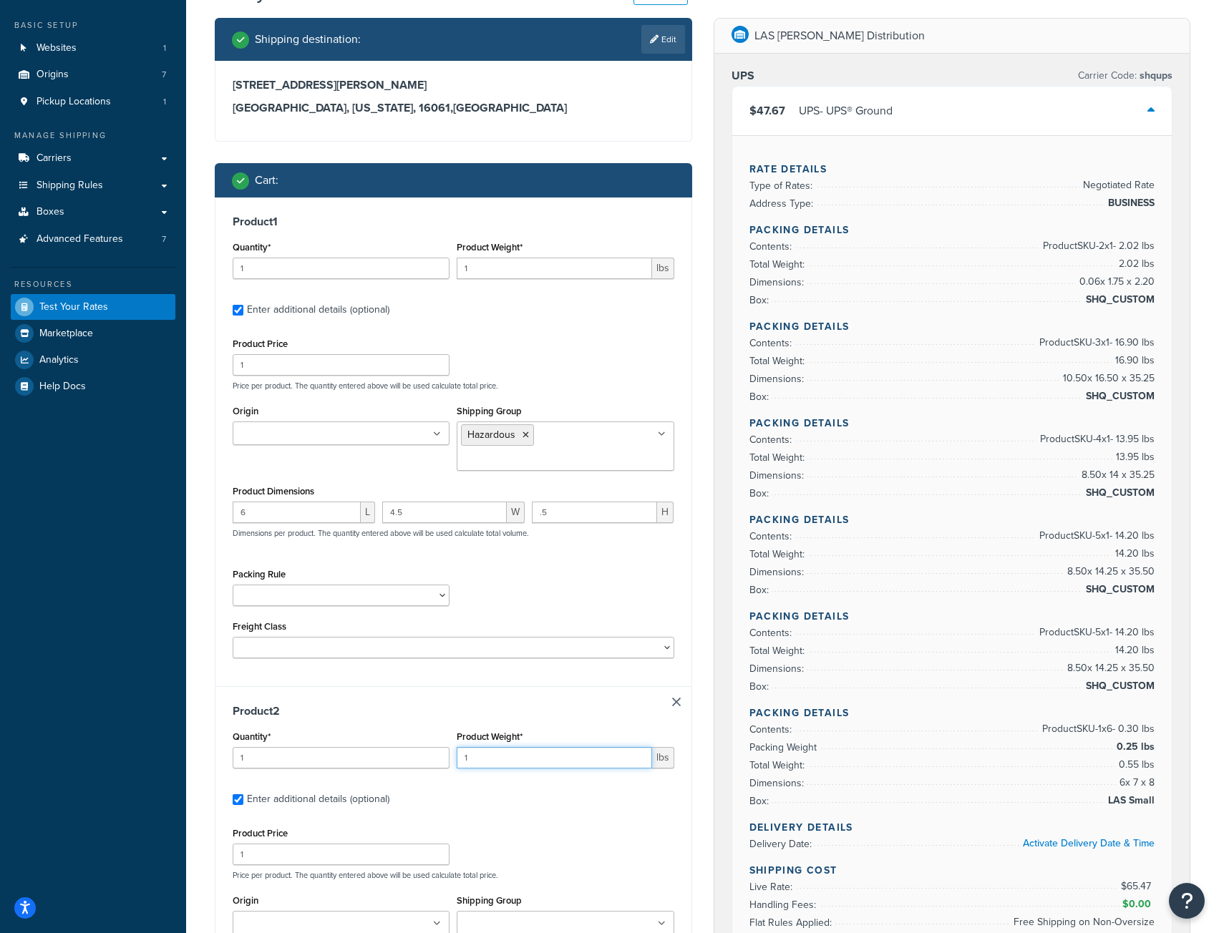
click at [478, 758] on input "1" at bounding box center [554, 757] width 195 height 21
type input ".02"
click at [503, 272] on input "1" at bounding box center [554, 268] width 195 height 21
type input ".05"
click at [435, 264] on input "2" at bounding box center [341, 268] width 217 height 21
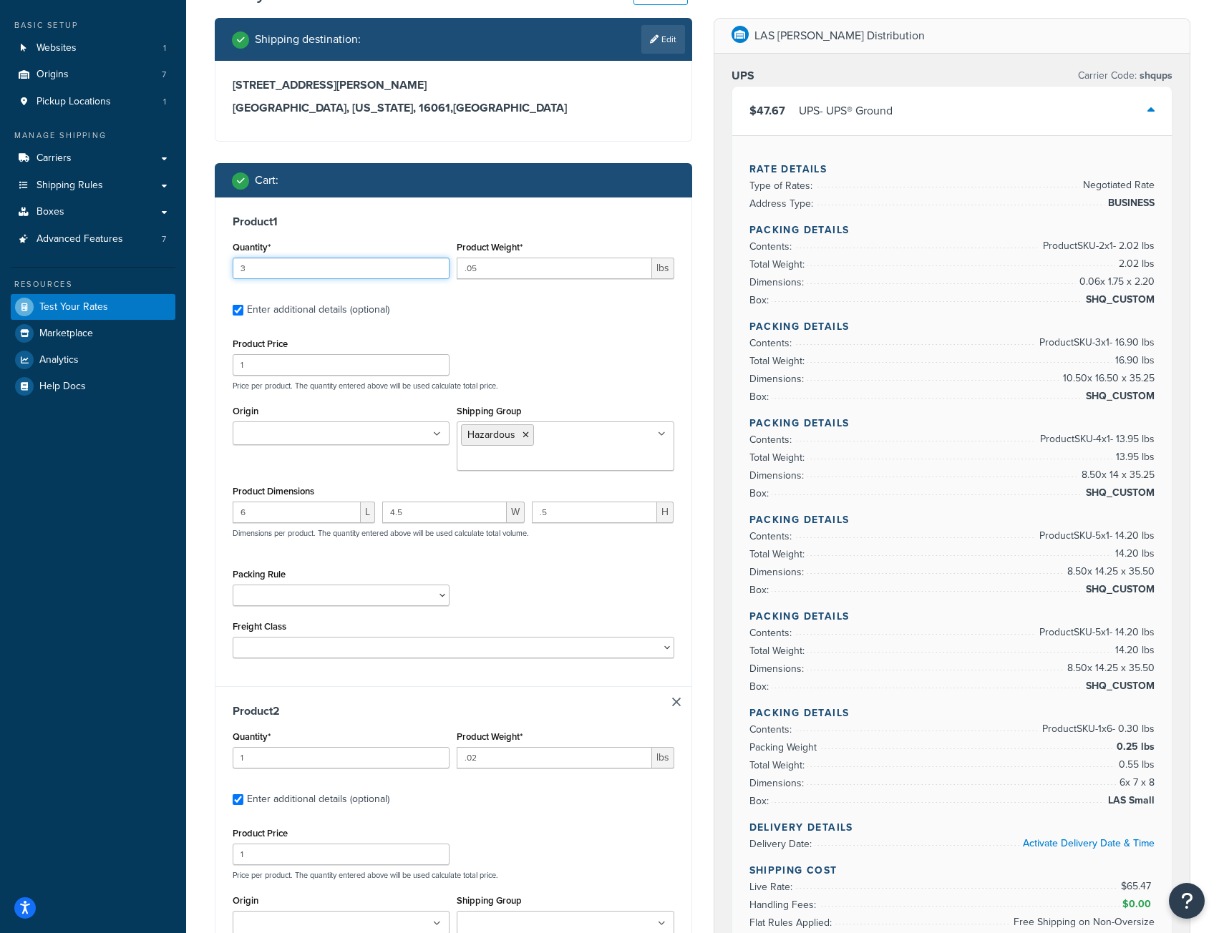
click at [435, 264] on input "3" at bounding box center [341, 268] width 217 height 21
click at [435, 264] on input "4" at bounding box center [341, 268] width 217 height 21
click at [435, 264] on input "5" at bounding box center [341, 268] width 217 height 21
type input "6"
click at [435, 264] on input "6" at bounding box center [341, 268] width 217 height 21
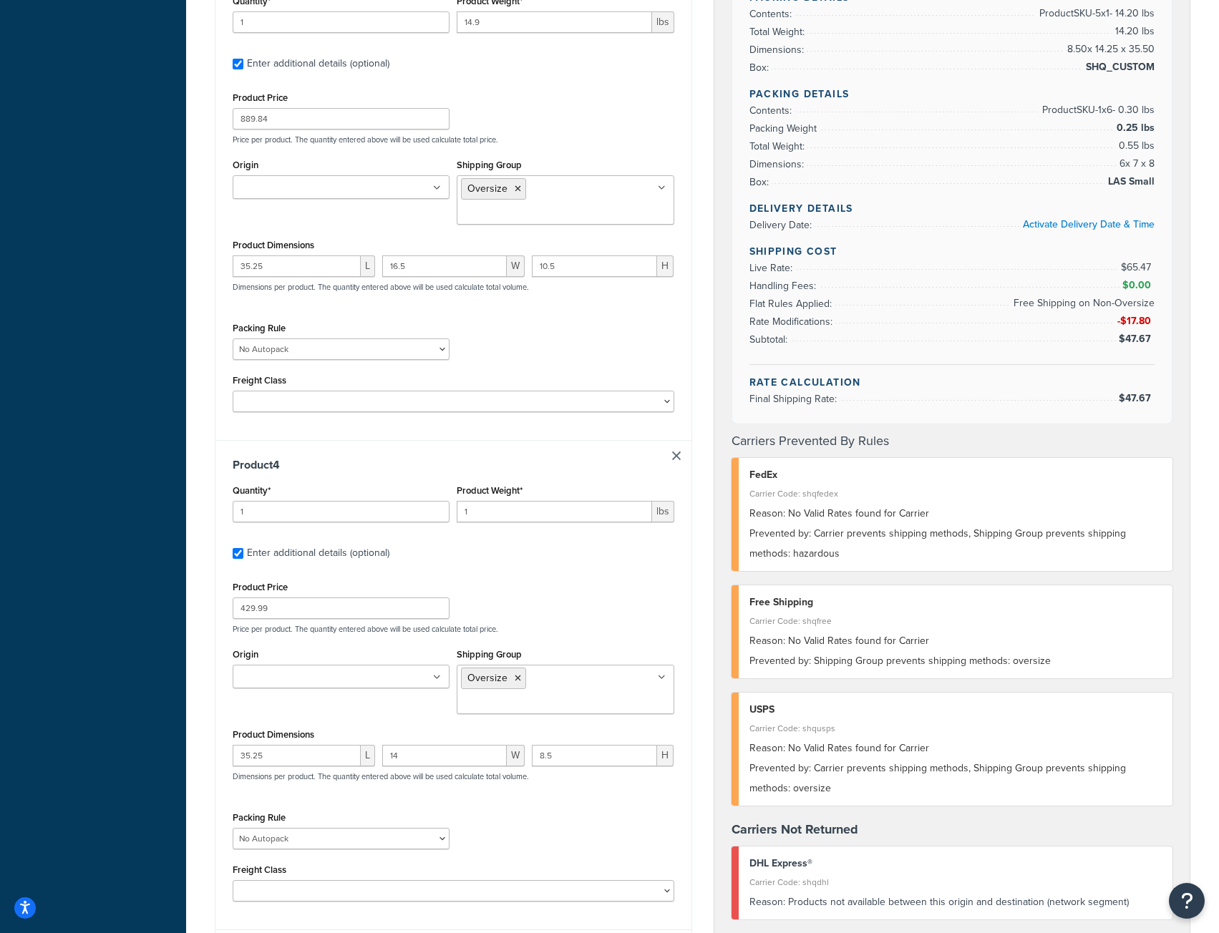
scroll to position [1288, 0]
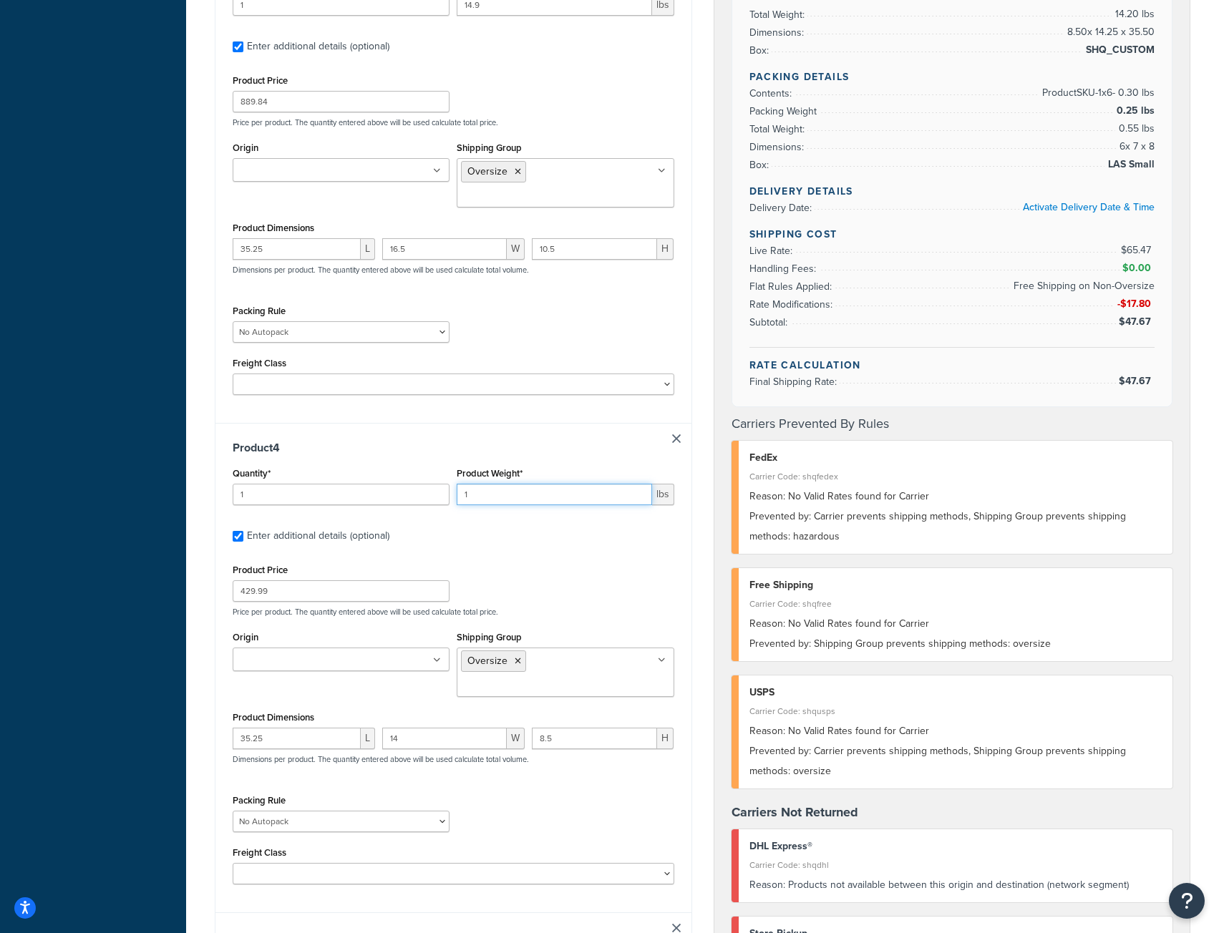
click at [501, 484] on input "1" at bounding box center [554, 494] width 195 height 21
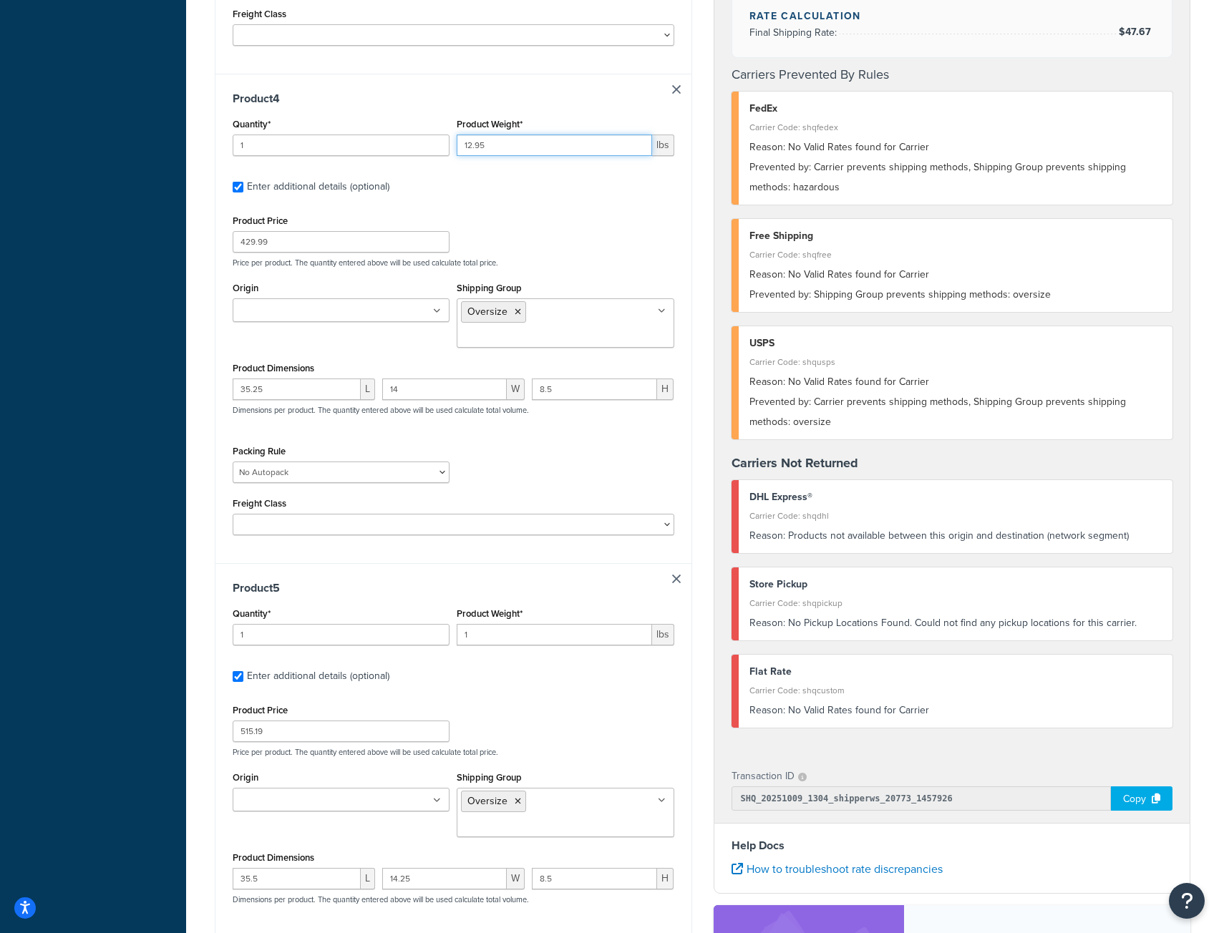
scroll to position [1646, 0]
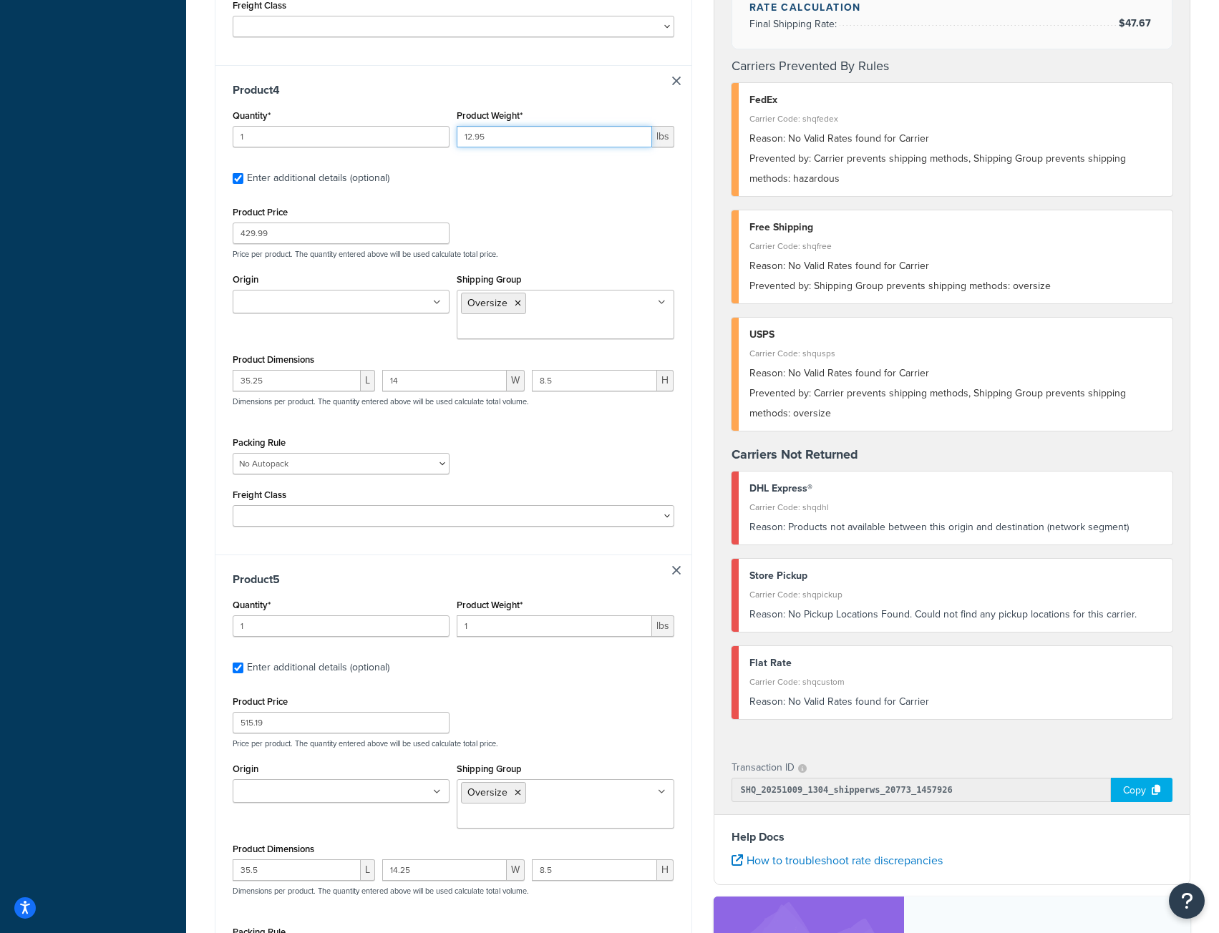
type input "12.95"
click at [490, 615] on input "1" at bounding box center [554, 625] width 195 height 21
type input "14.2"
type input "2"
click at [436, 615] on input "2" at bounding box center [341, 625] width 217 height 21
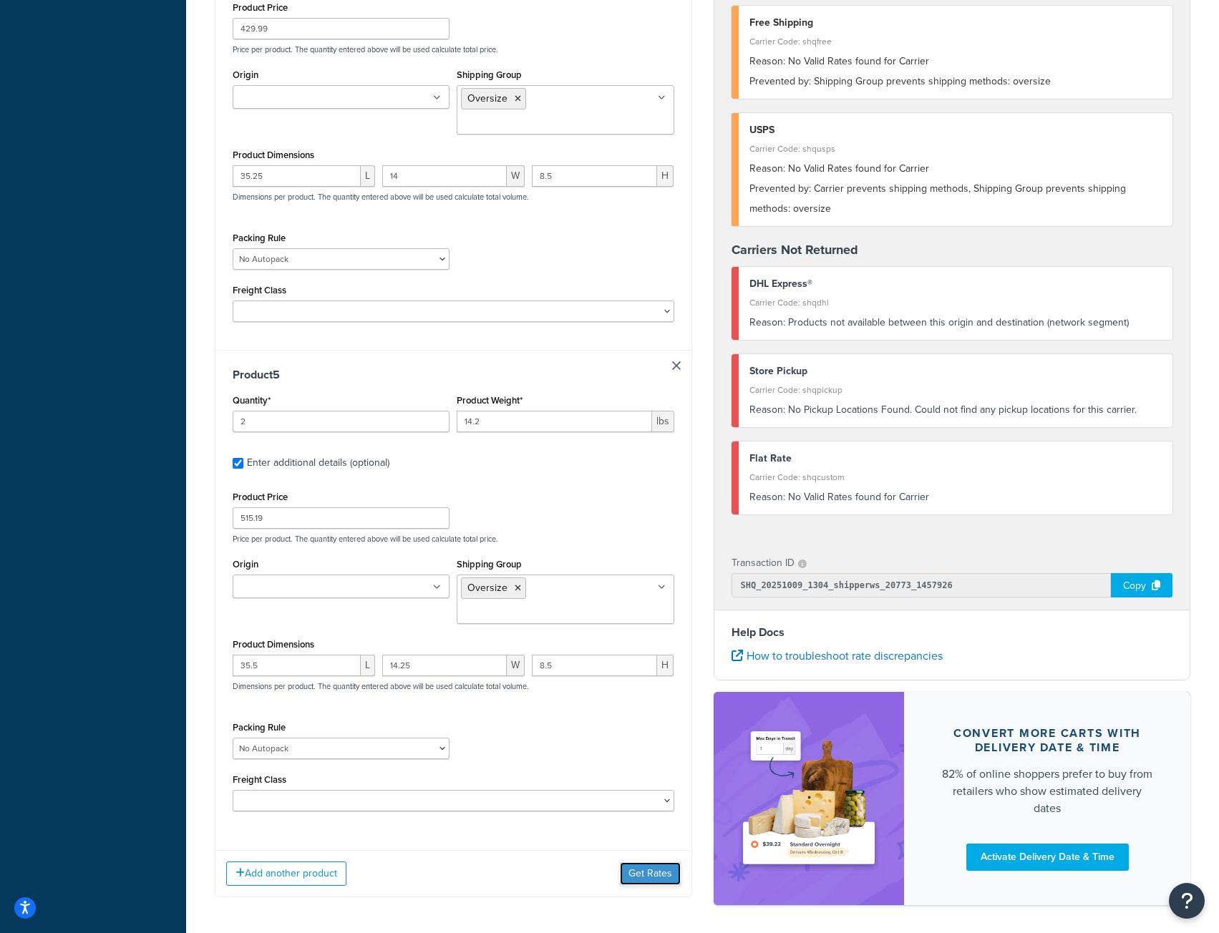
click at [651, 862] on button "Get Rates" at bounding box center [650, 873] width 61 height 23
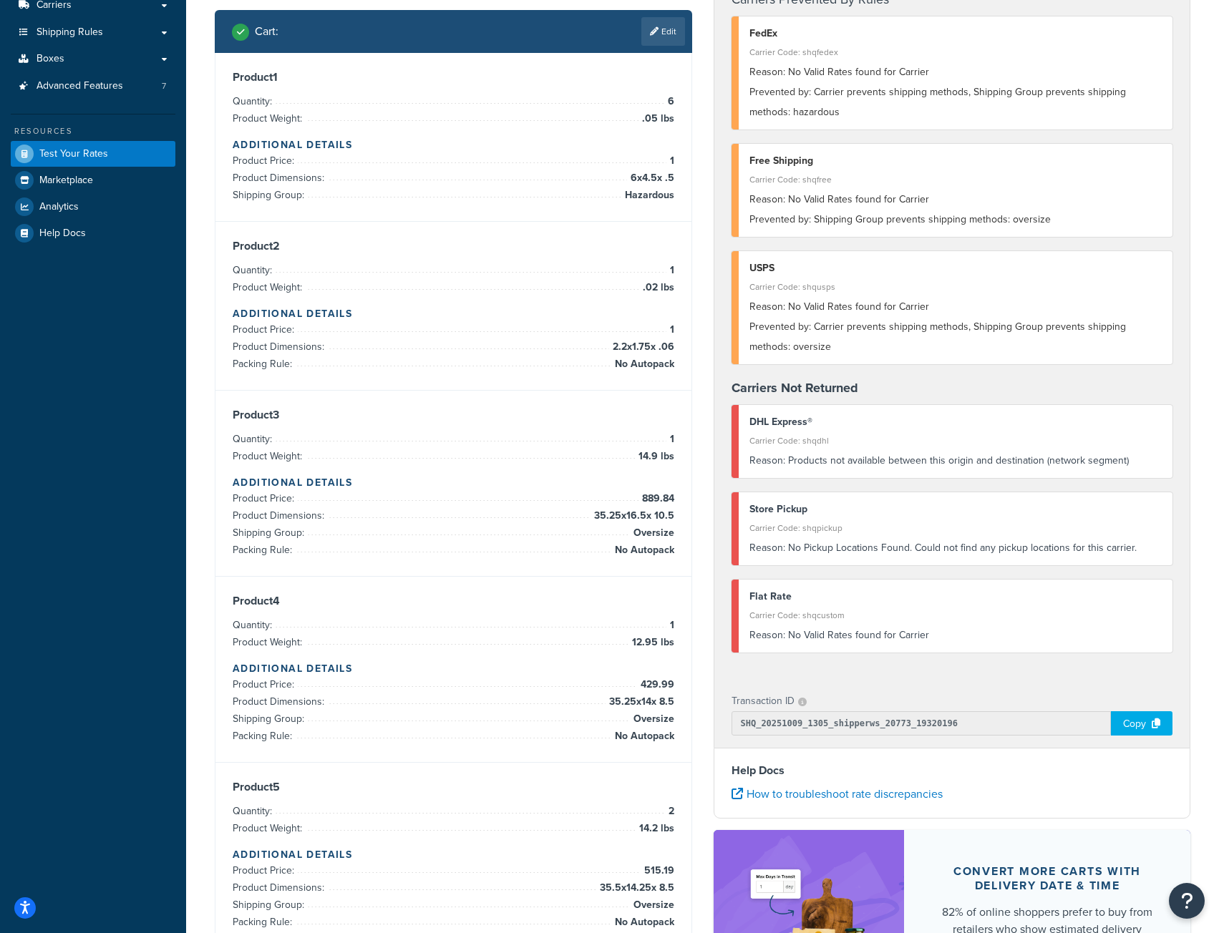
scroll to position [0, 0]
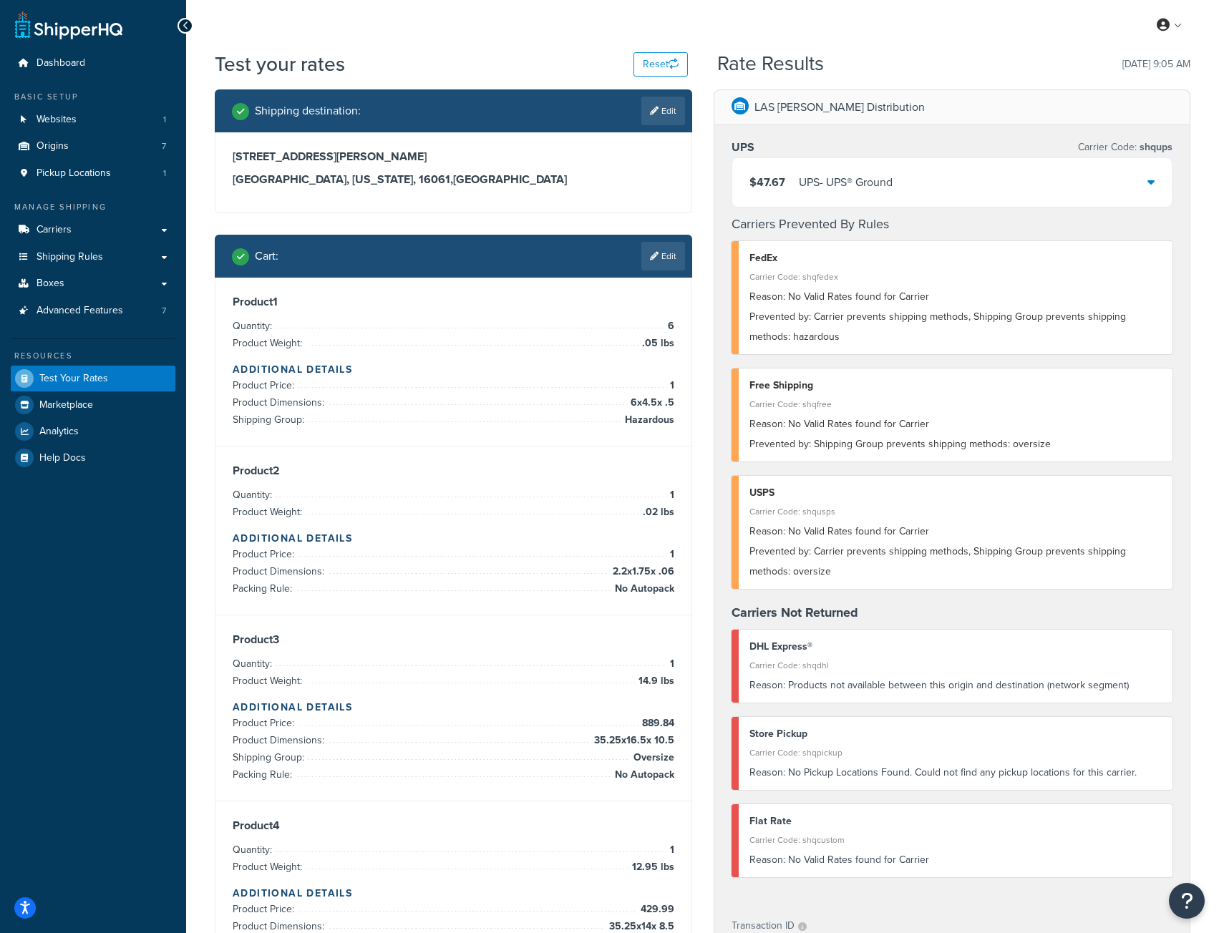
click at [1148, 179] on icon at bounding box center [1150, 181] width 7 height 11
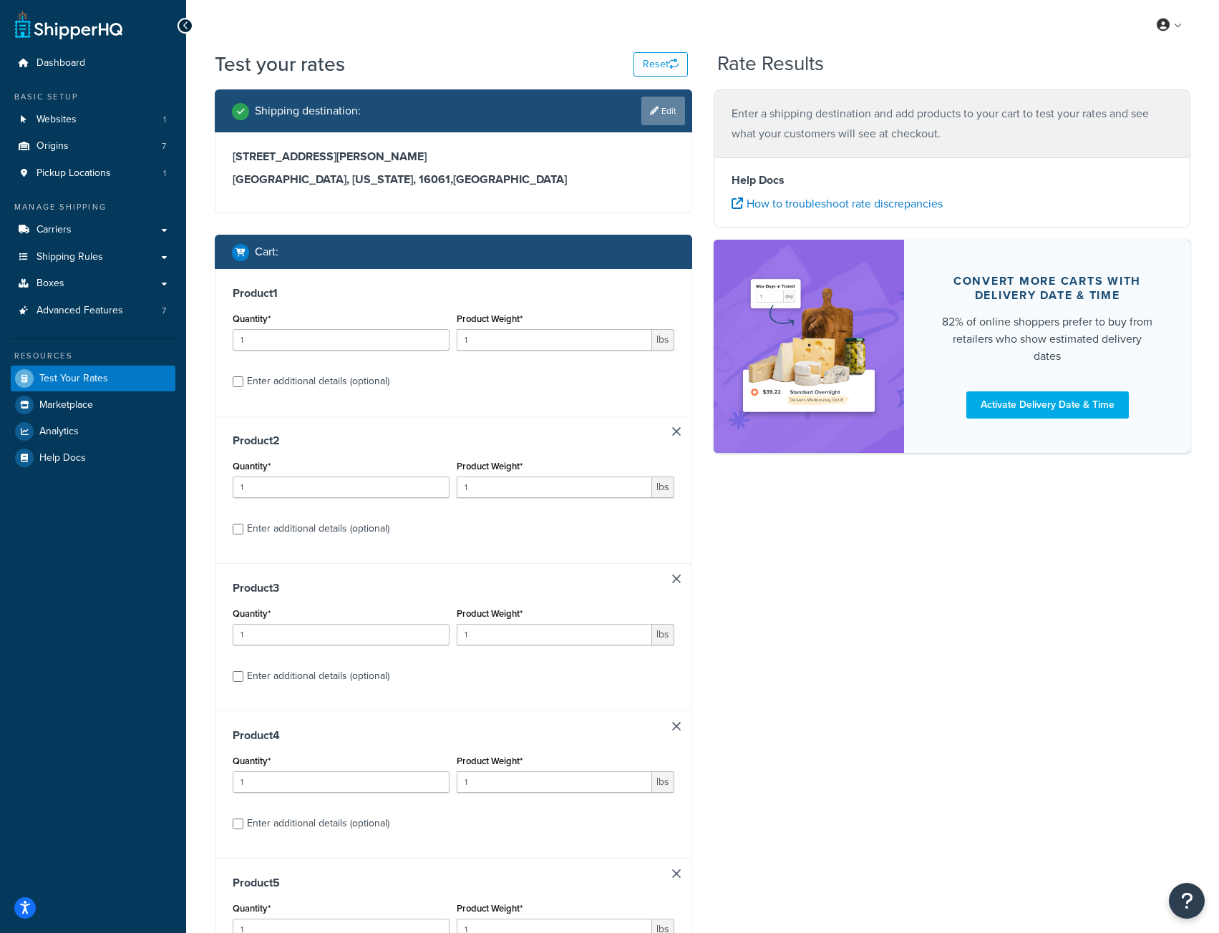
click at [663, 105] on link "Edit" at bounding box center [663, 111] width 44 height 29
select select "PA"
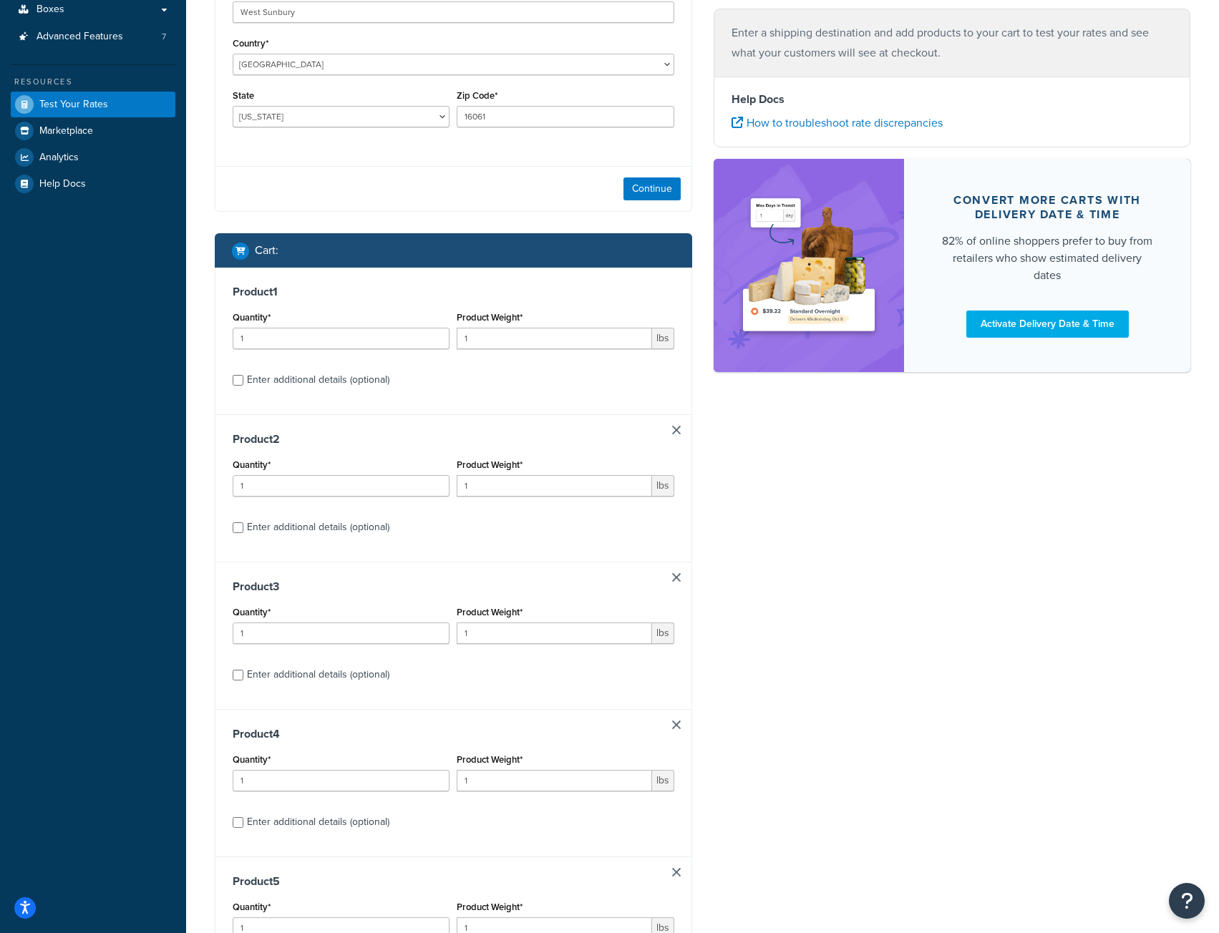
scroll to position [286, 0]
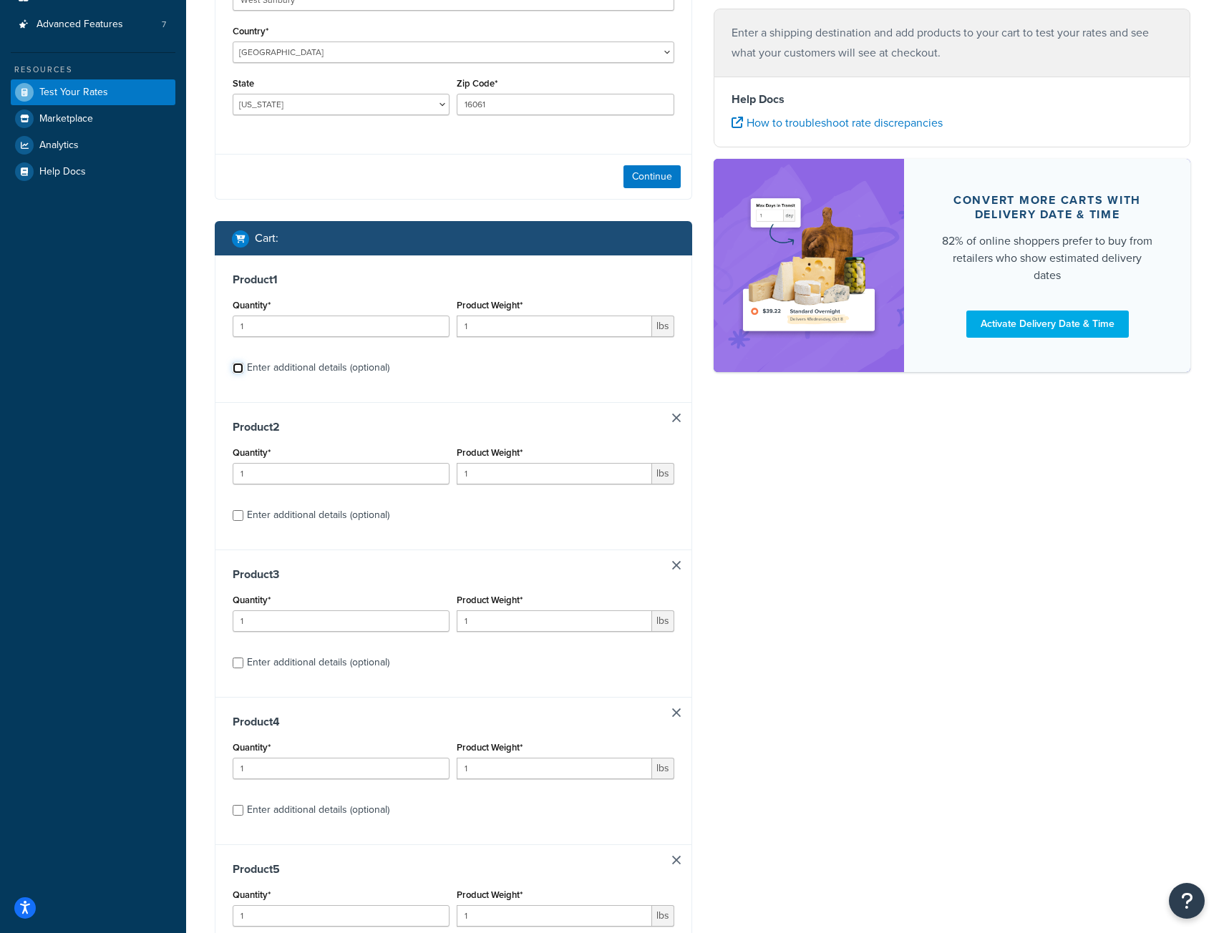
click at [238, 369] on input "Enter additional details (optional)" at bounding box center [238, 368] width 11 height 11
checkbox input "true"
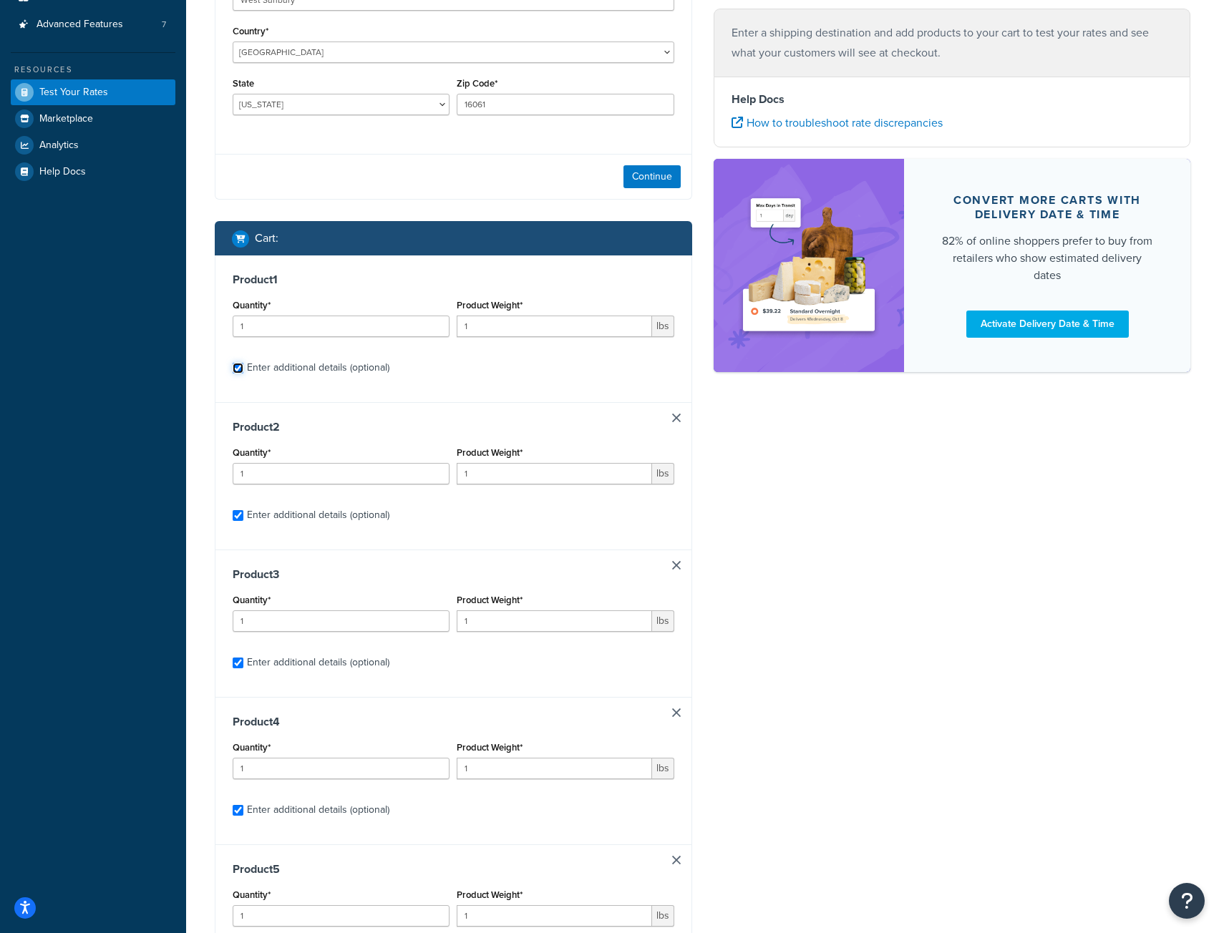
checkbox input "true"
select select "52810"
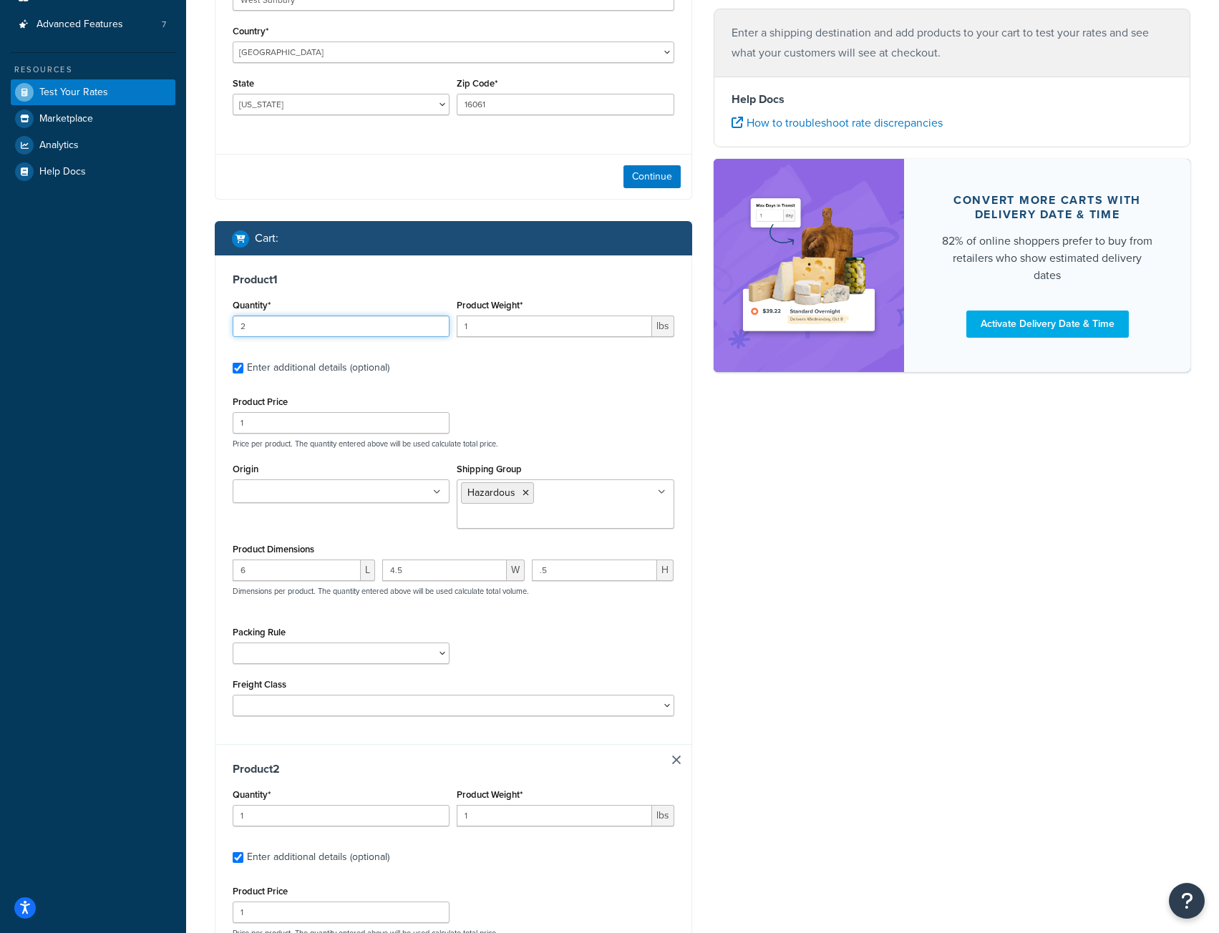
click at [436, 326] on input "2" at bounding box center [341, 326] width 217 height 21
click at [436, 326] on input "3" at bounding box center [341, 326] width 217 height 21
click at [436, 326] on input "4" at bounding box center [341, 326] width 217 height 21
click at [436, 326] on input "5" at bounding box center [341, 326] width 217 height 21
type input "6"
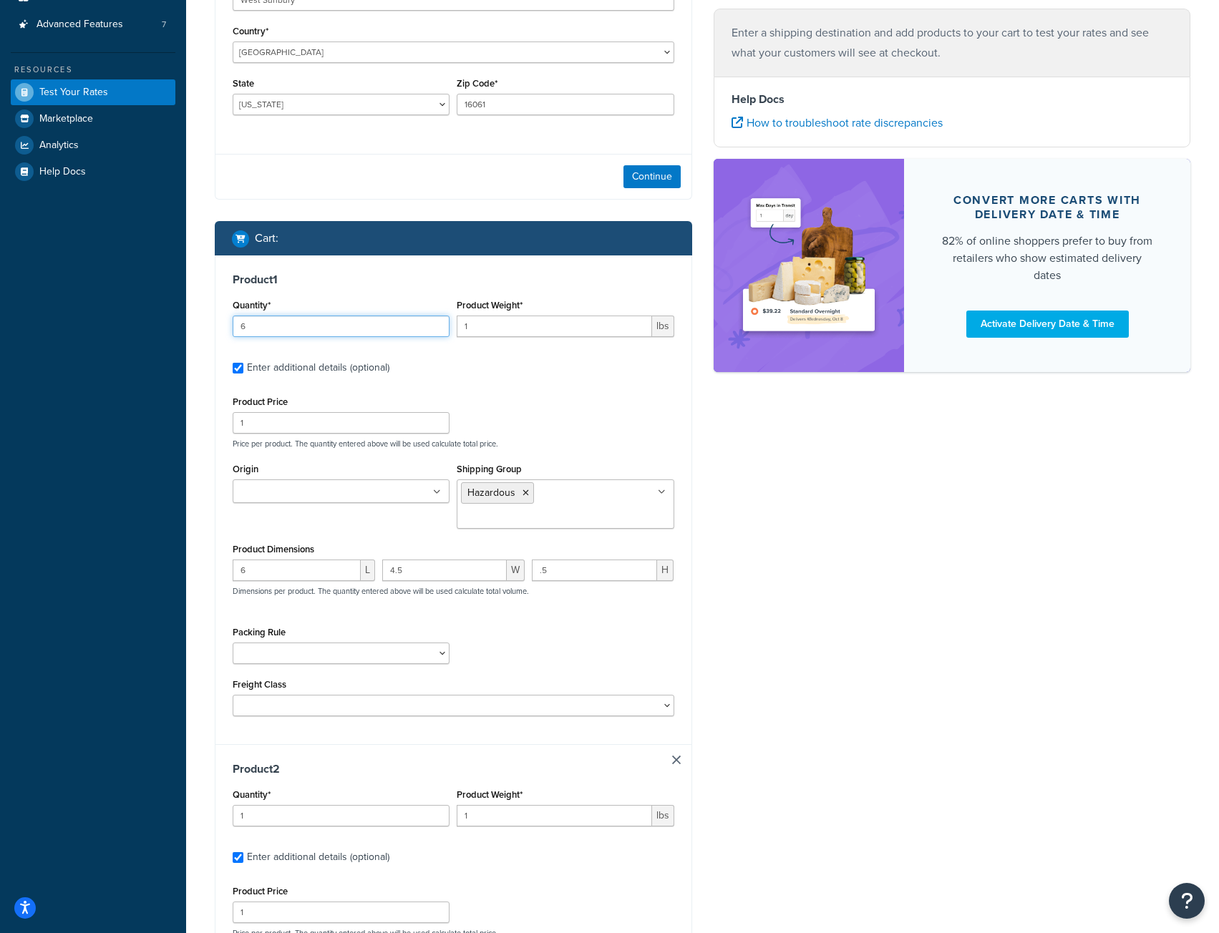
click at [436, 326] on input "6" at bounding box center [341, 326] width 217 height 21
click at [528, 331] on input "1" at bounding box center [554, 326] width 195 height 21
type input ".05"
click at [550, 387] on div "Product 1 Quantity* 6 Product Weight* .05 lbs Enter additional details (optiona…" at bounding box center [453, 499] width 476 height 489
click at [338, 427] on input "1" at bounding box center [341, 422] width 217 height 21
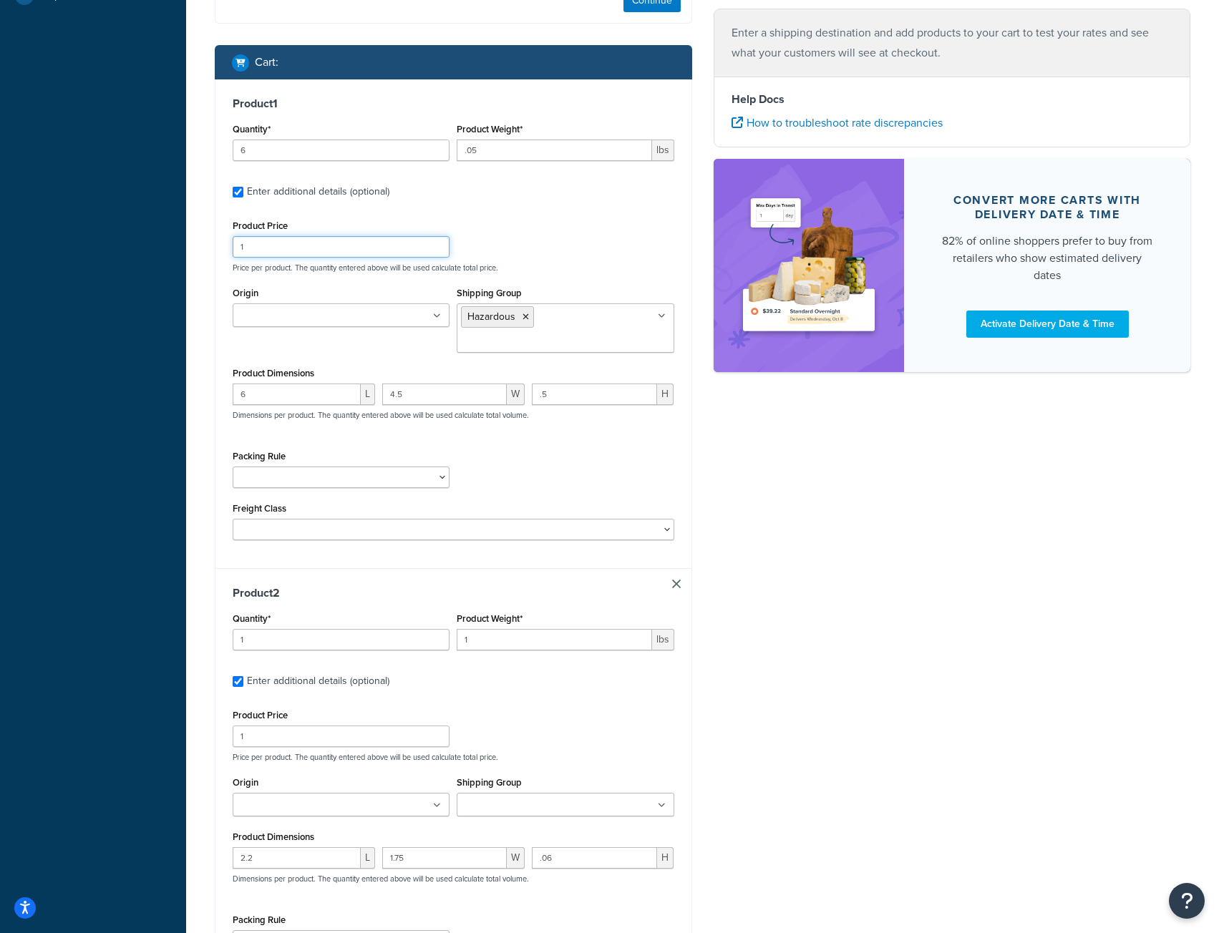
scroll to position [501, 0]
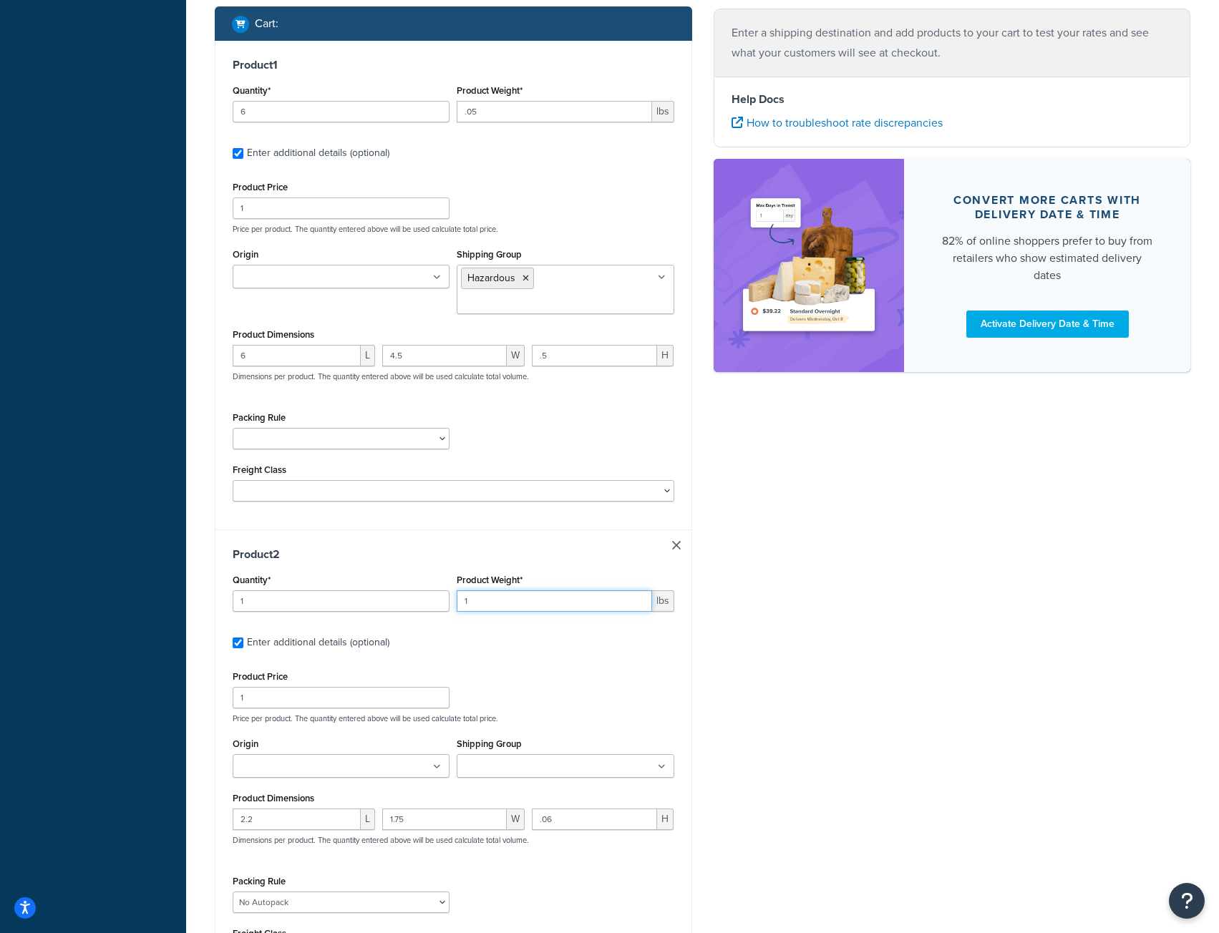
click at [492, 607] on input "1" at bounding box center [554, 600] width 195 height 21
type input ".02"
click at [502, 653] on label "Enter additional details (optional)" at bounding box center [460, 641] width 427 height 23
click at [243, 648] on input "Enter additional details (optional)" at bounding box center [238, 643] width 11 height 11
checkbox input "false"
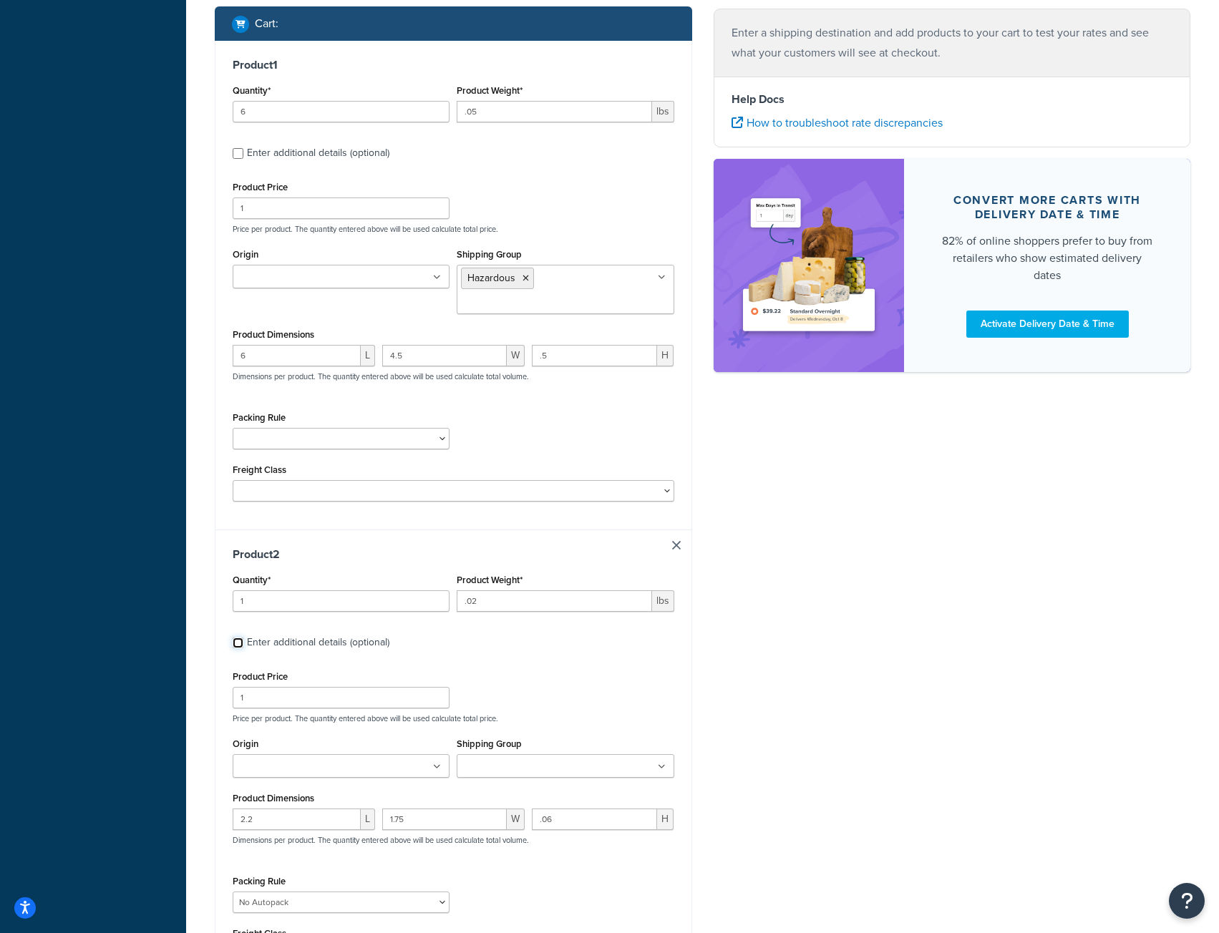
checkbox input "false"
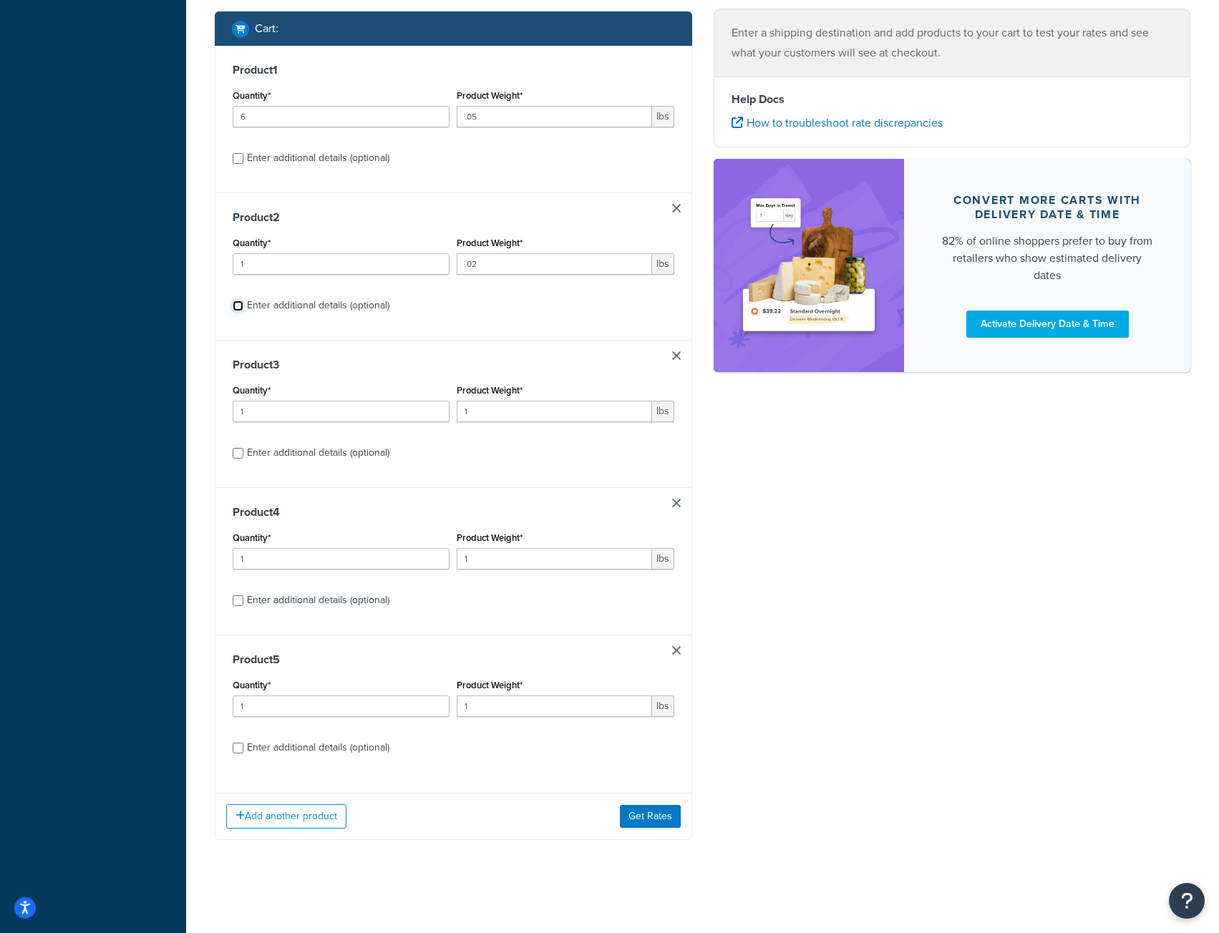
click at [235, 305] on input "Enter additional details (optional)" at bounding box center [238, 306] width 11 height 11
checkbox input "true"
select select "52810"
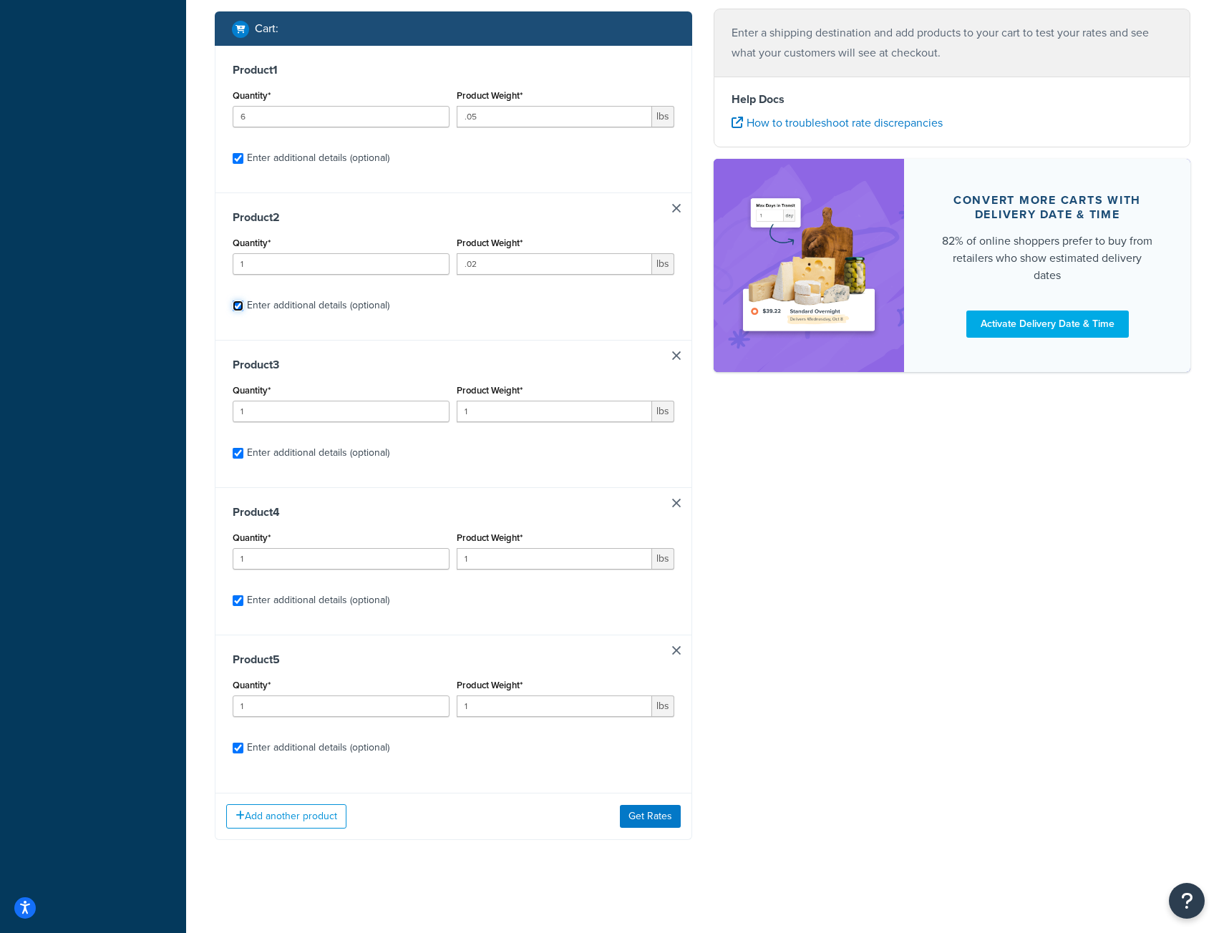
select select "52810"
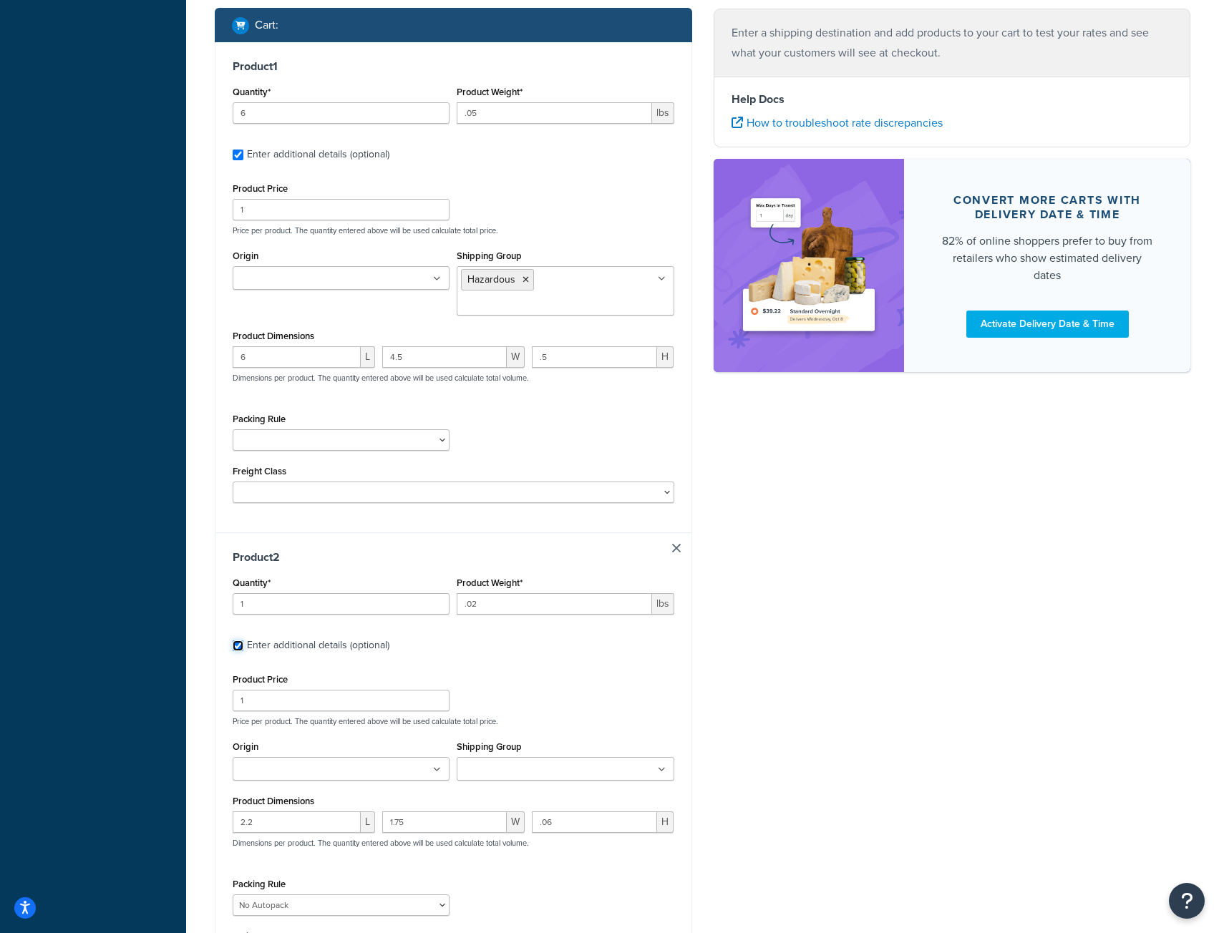
checkbox input "true"
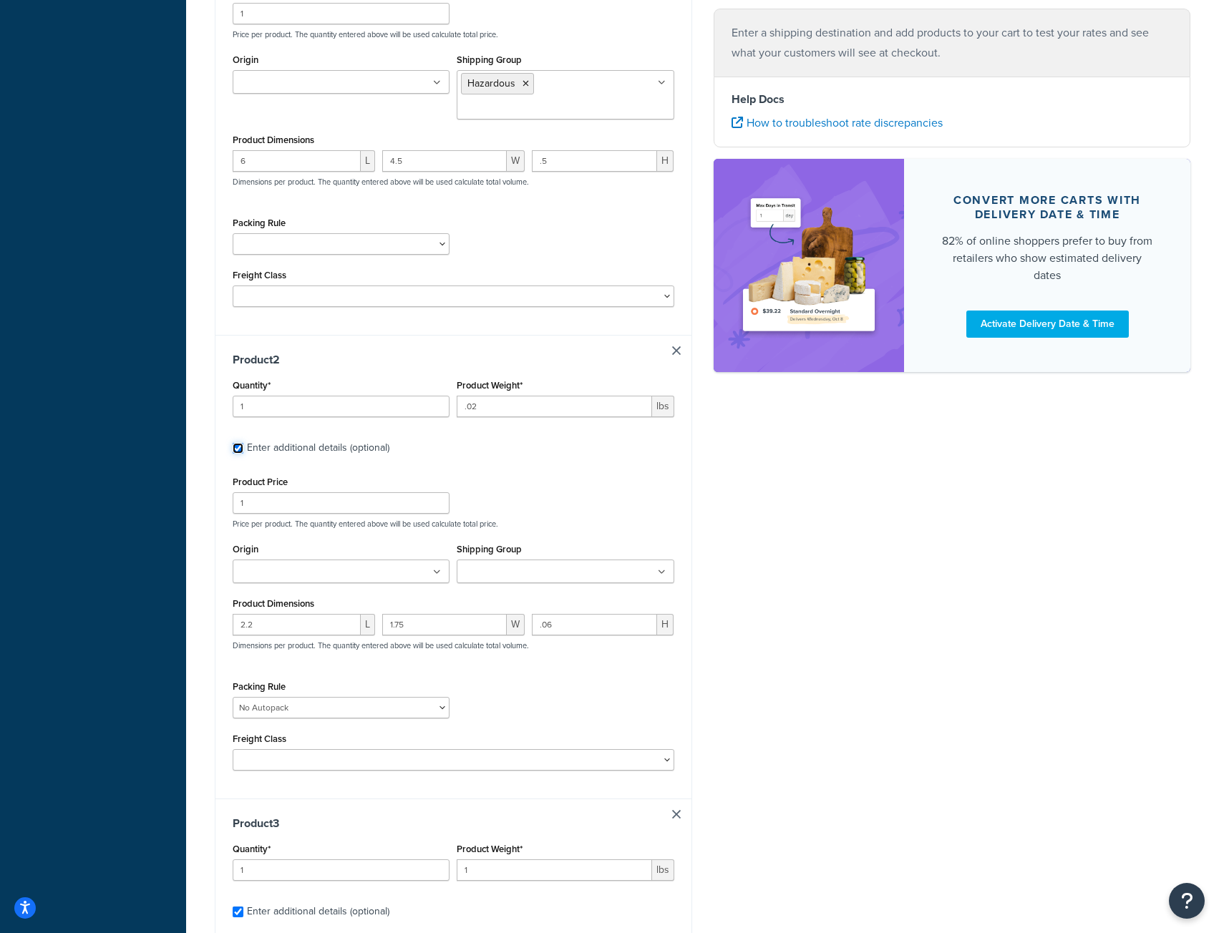
scroll to position [716, 0]
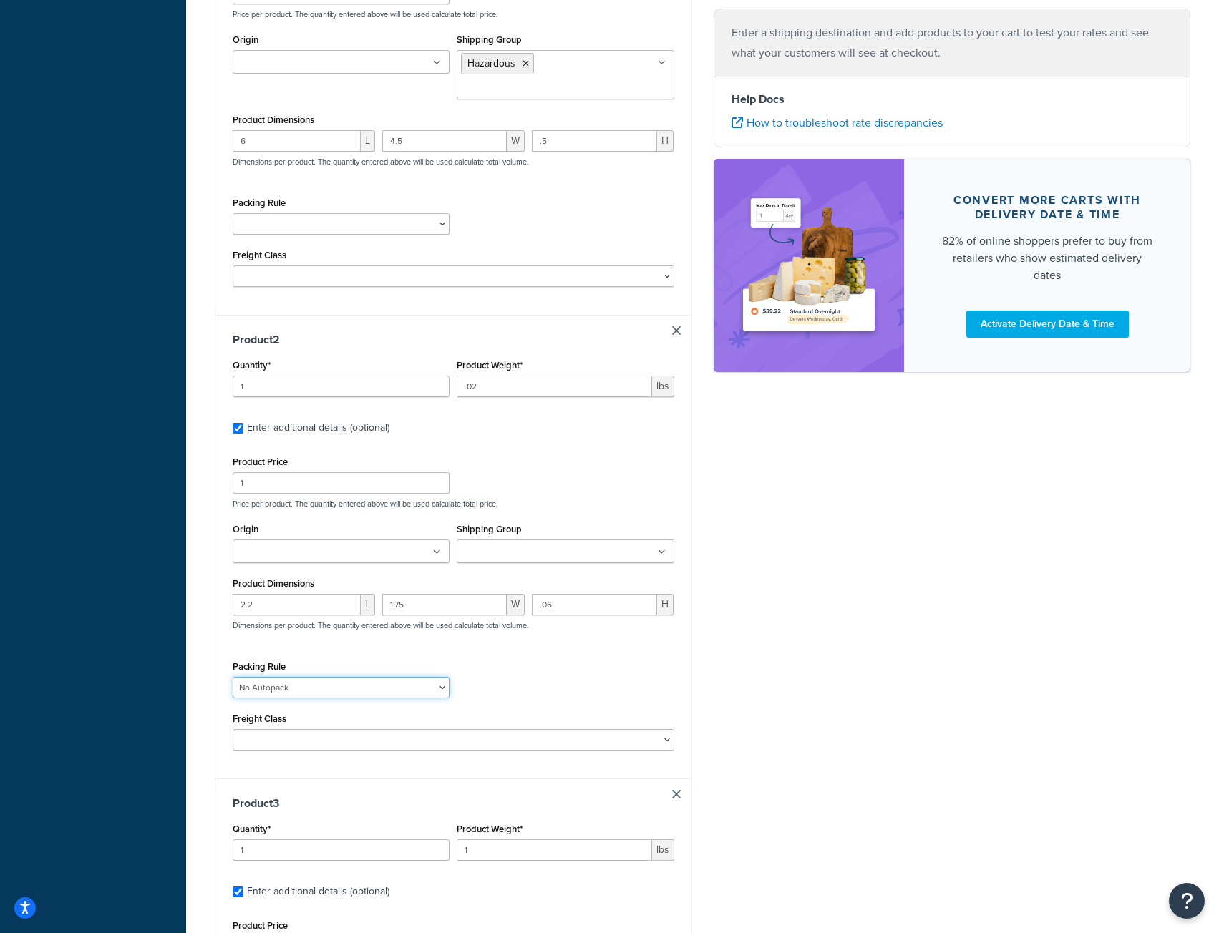
click at [440, 695] on select "[PERSON_NAME] Test No Autopack" at bounding box center [341, 687] width 217 height 21
select select
click at [233, 680] on select "[PERSON_NAME] Test No Autopack" at bounding box center [341, 687] width 217 height 21
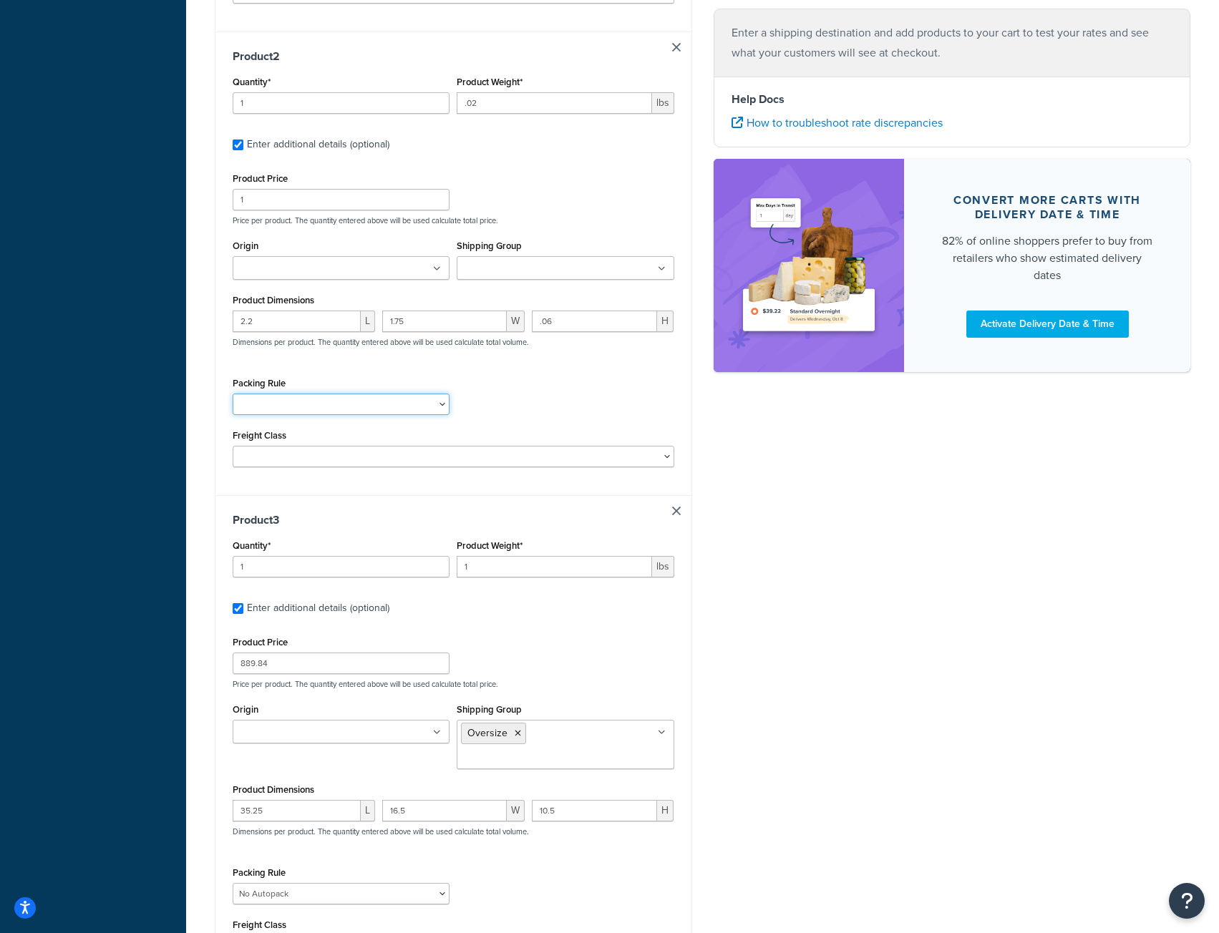
scroll to position [1002, 0]
click at [479, 569] on input "1" at bounding box center [554, 563] width 195 height 21
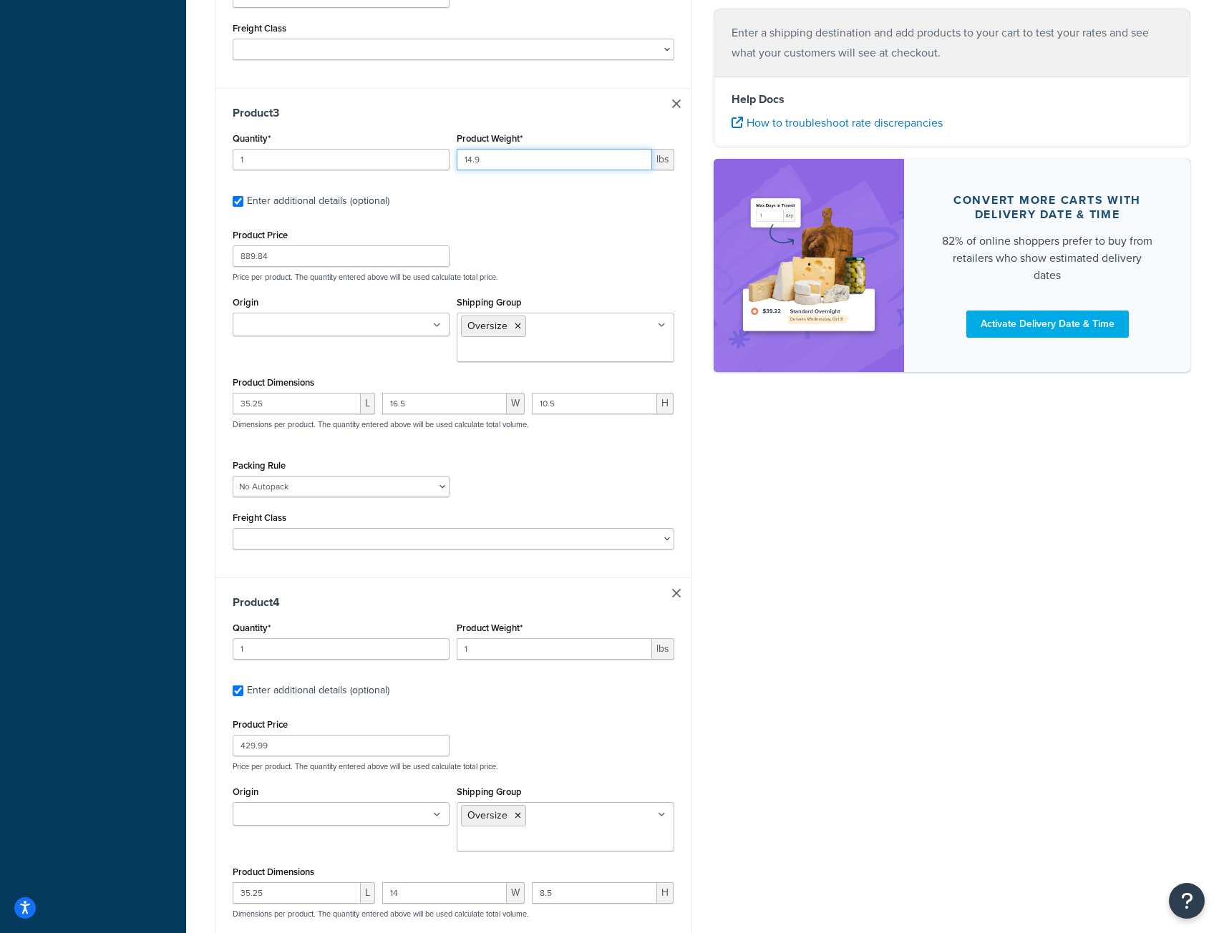
scroll to position [1431, 0]
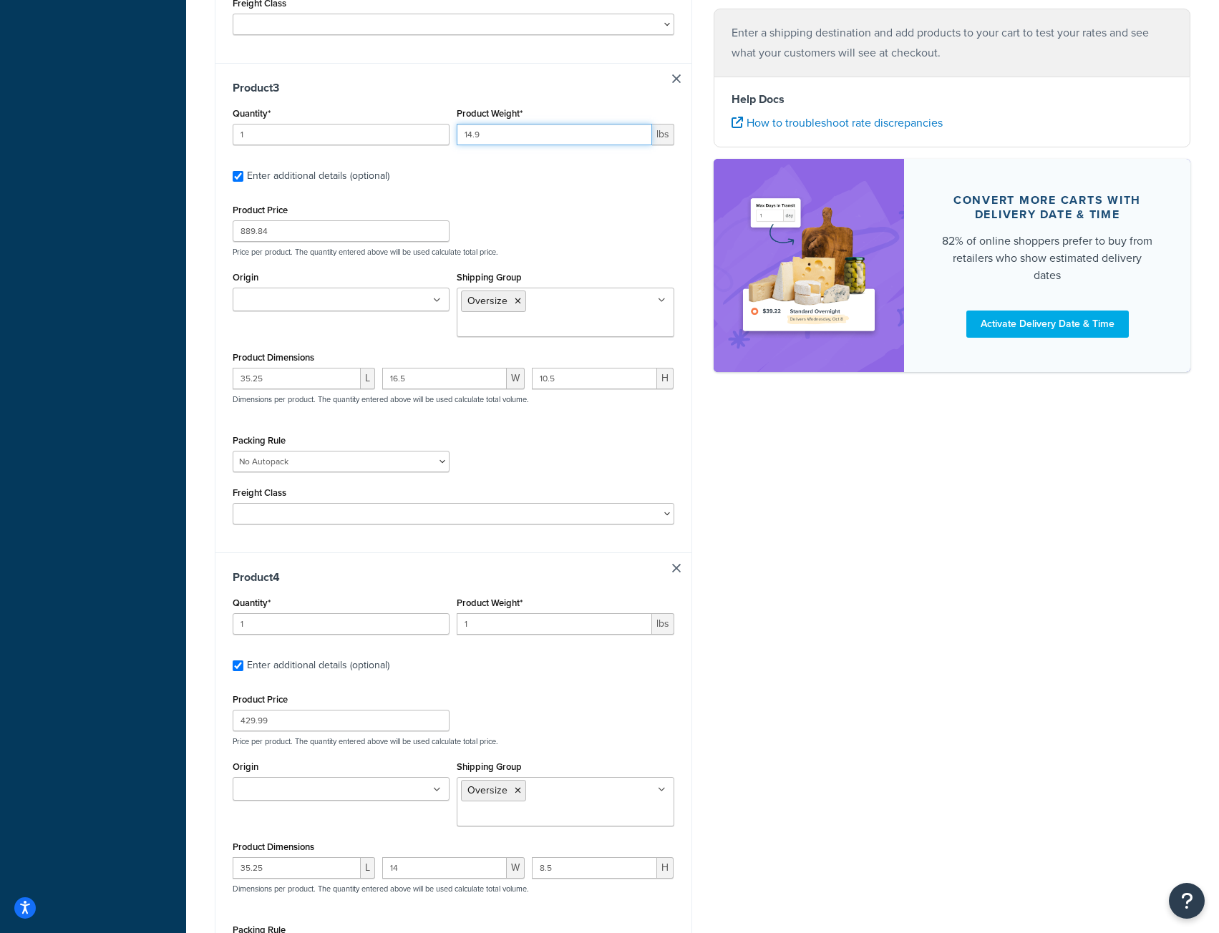
type input "14.9"
click at [499, 613] on input "1" at bounding box center [554, 623] width 195 height 21
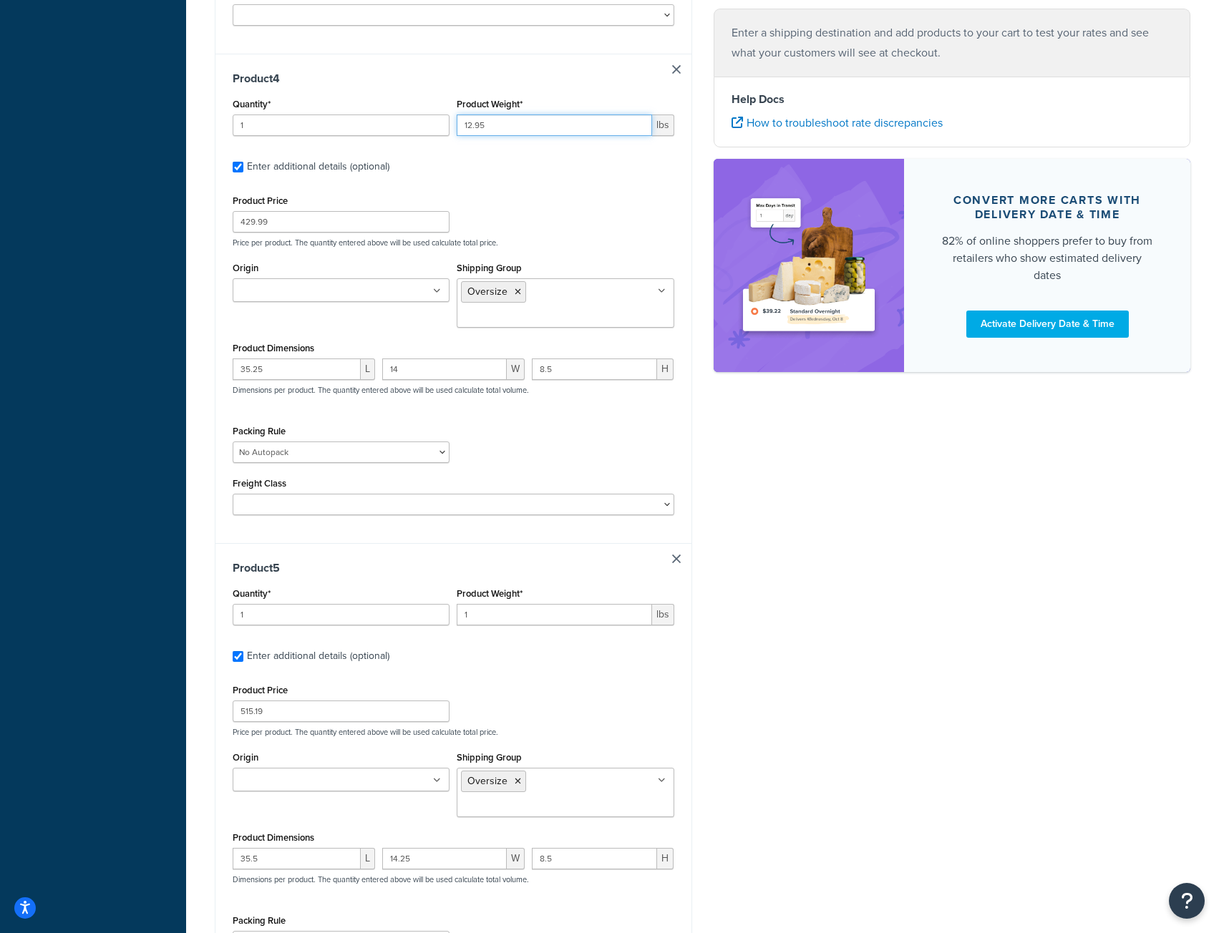
scroll to position [1932, 0]
type input "12.95"
click at [504, 602] on input "1" at bounding box center [554, 612] width 195 height 21
type input "14.2"
click at [623, 678] on div "Product Price 515.19 Price per product. The quantity entered above will be used…" at bounding box center [453, 706] width 449 height 57
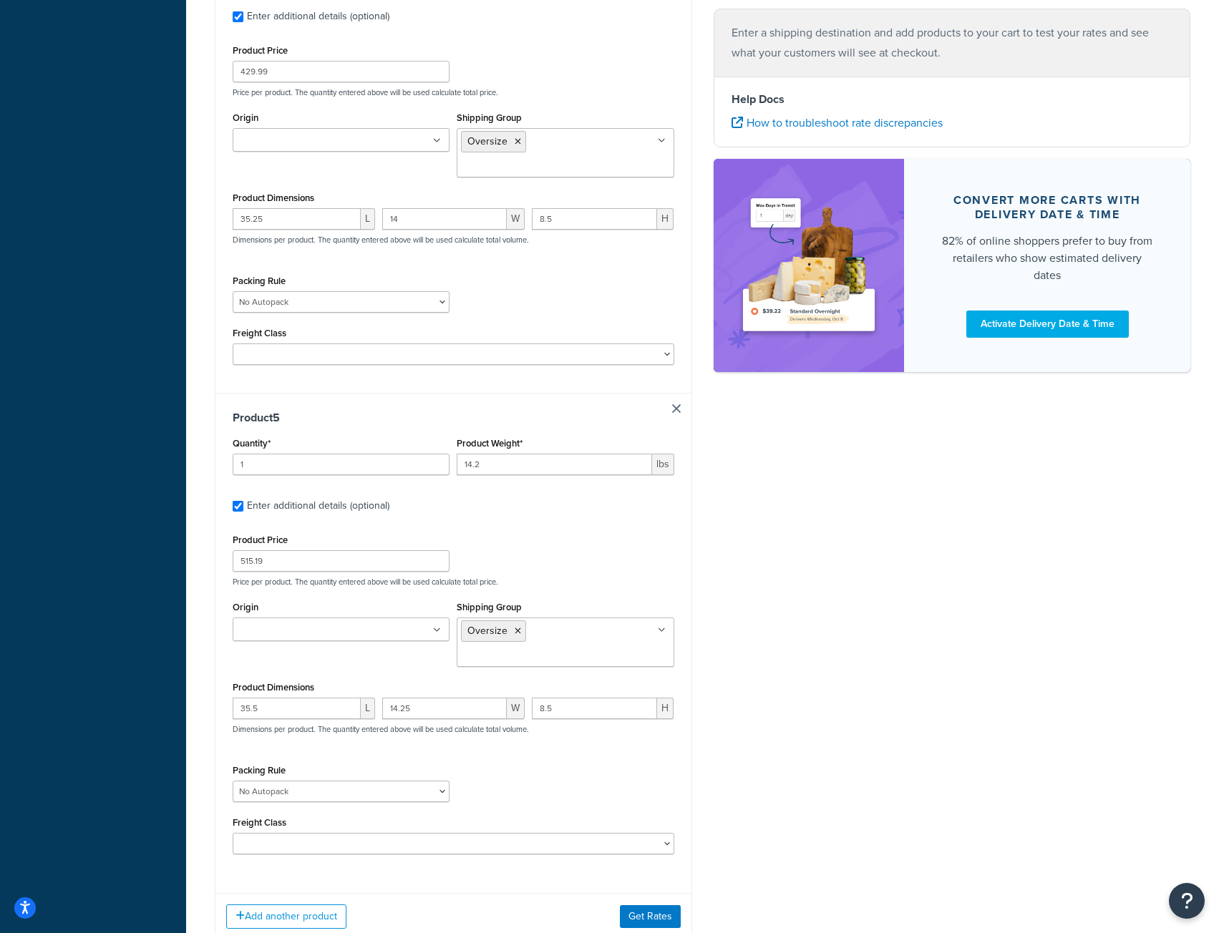
scroll to position [2124, 0]
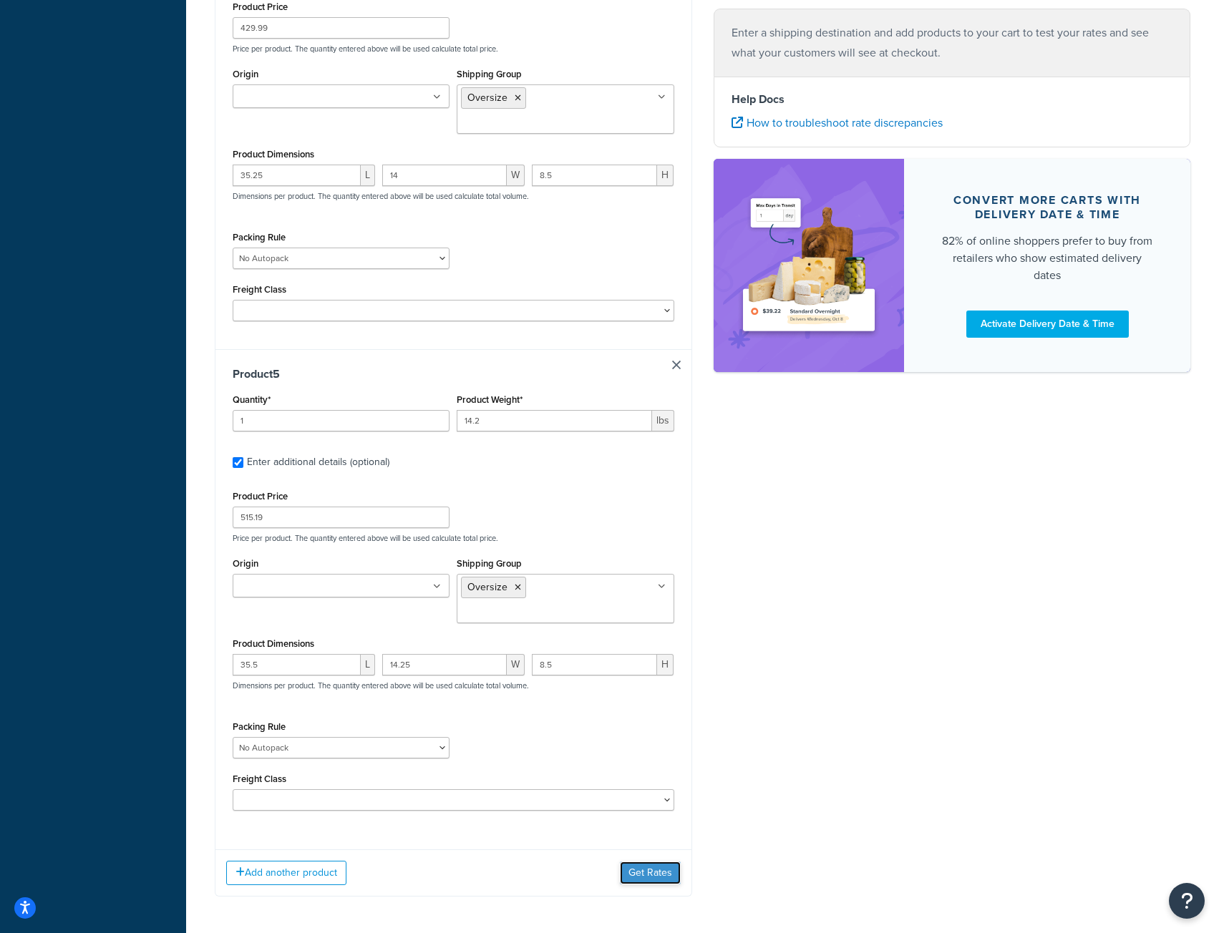
click at [659, 861] on button "Get Rates" at bounding box center [650, 872] width 61 height 23
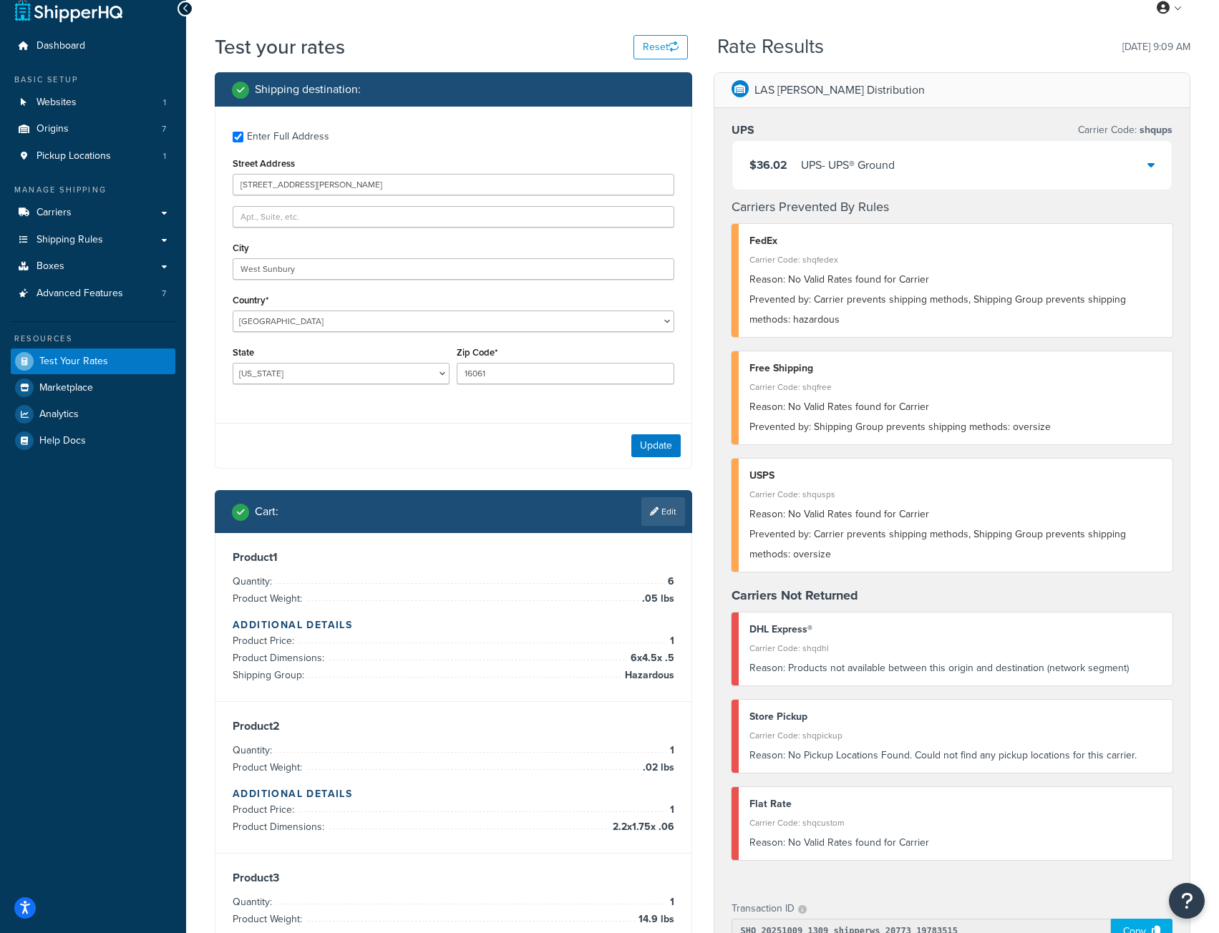
scroll to position [0, 0]
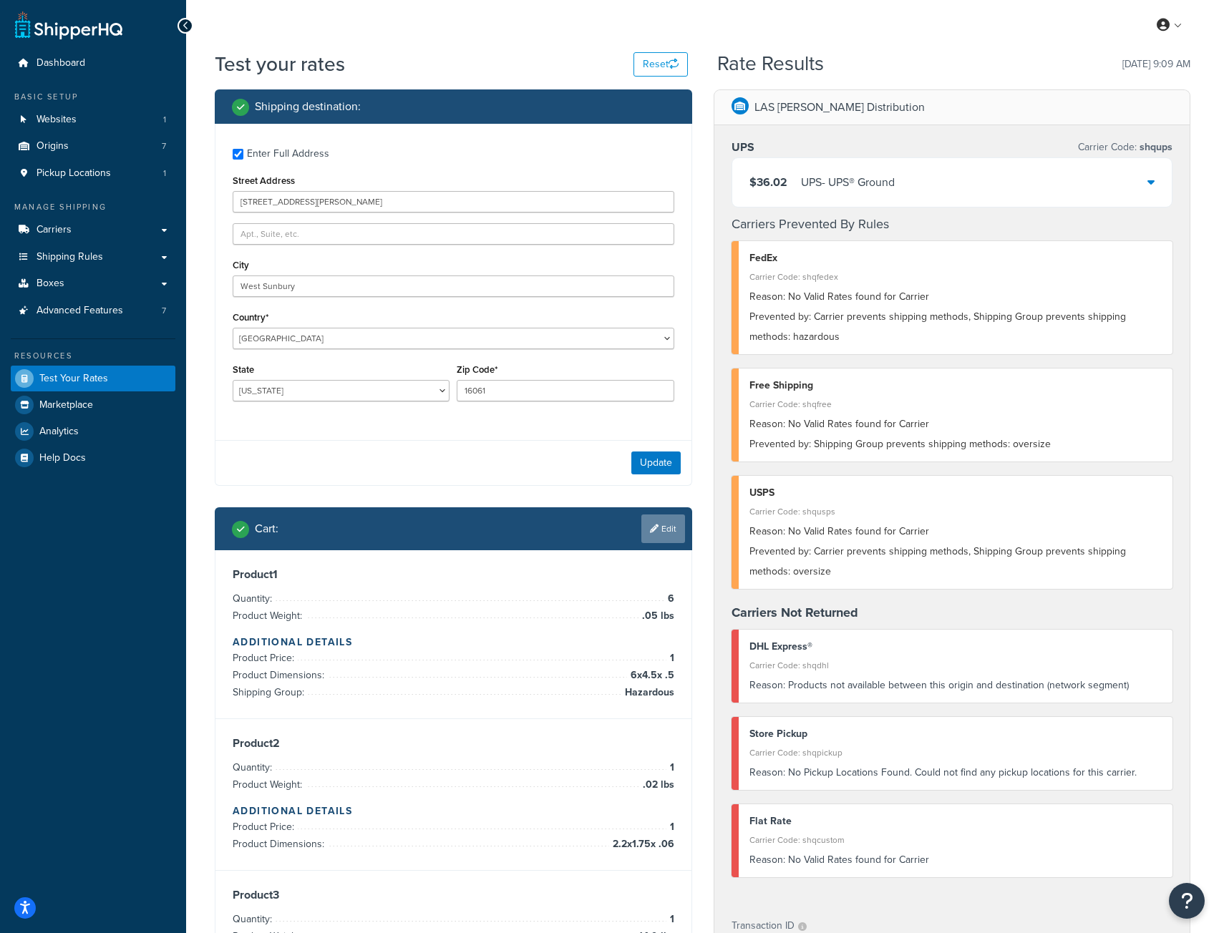
click at [664, 525] on link "Edit" at bounding box center [663, 528] width 44 height 29
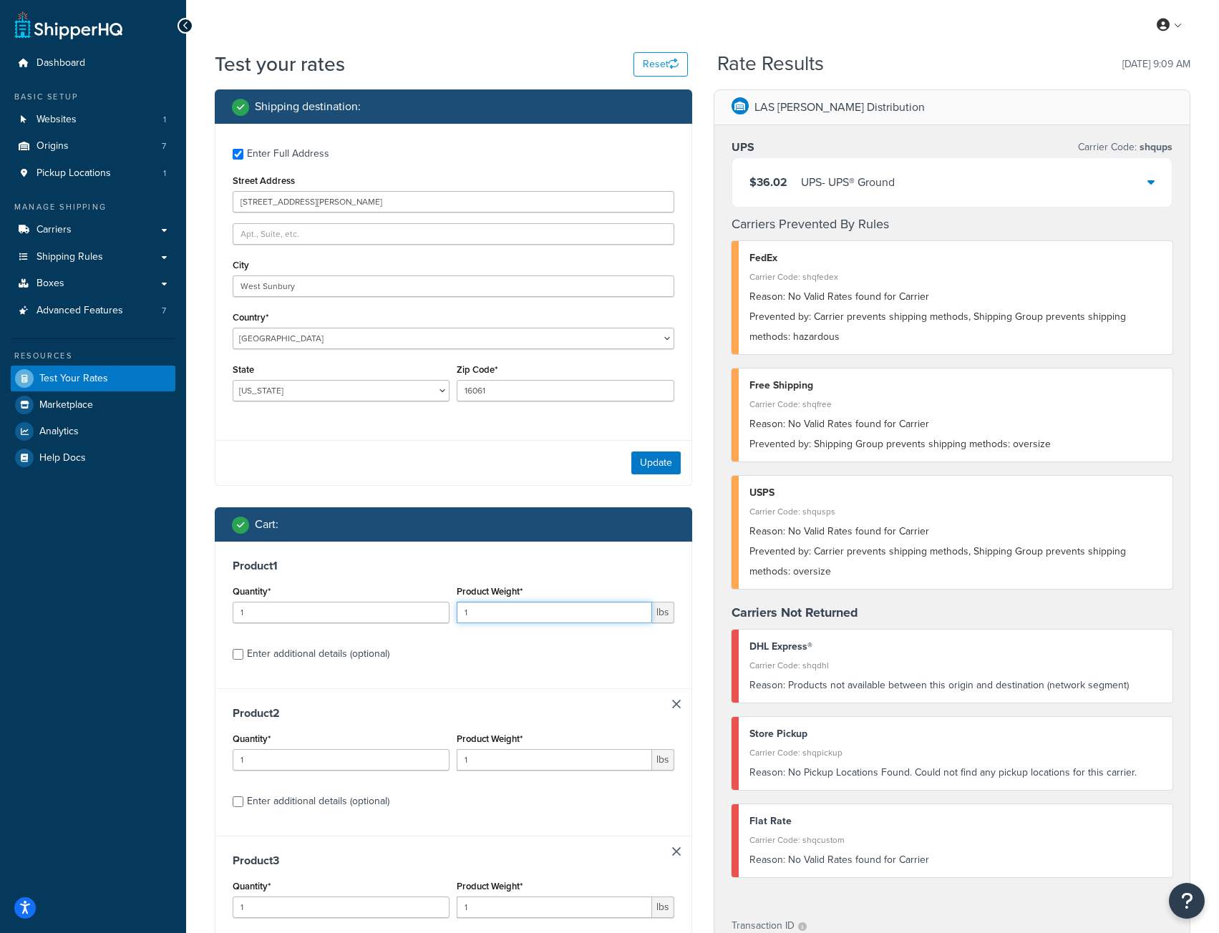
click at [529, 618] on input "1" at bounding box center [554, 612] width 195 height 21
type input ".05"
click at [536, 648] on label "Enter additional details (optional)" at bounding box center [460, 652] width 427 height 23
click at [243, 649] on input "Enter additional details (optional)" at bounding box center [238, 654] width 11 height 11
checkbox input "true"
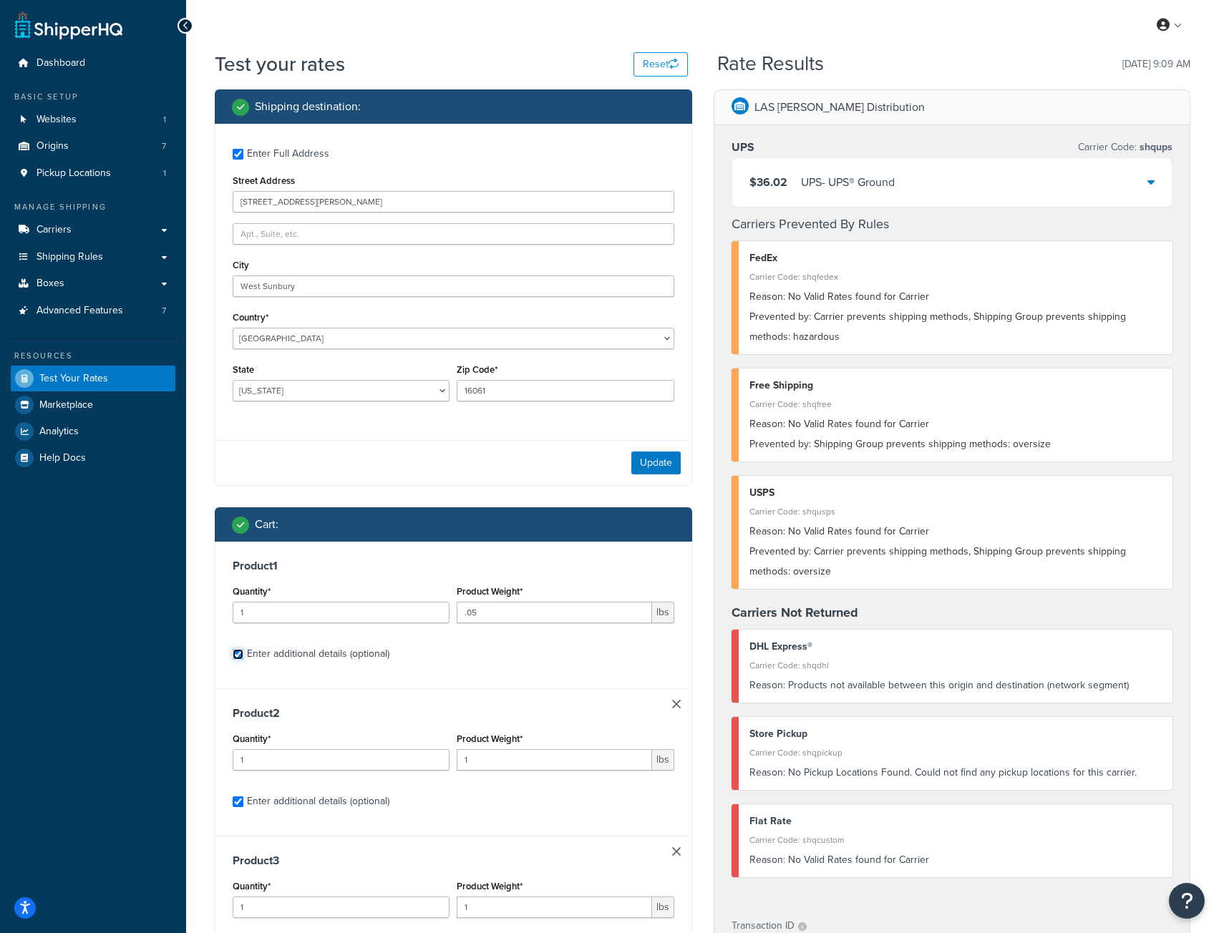
checkbox input "true"
select select "52810"
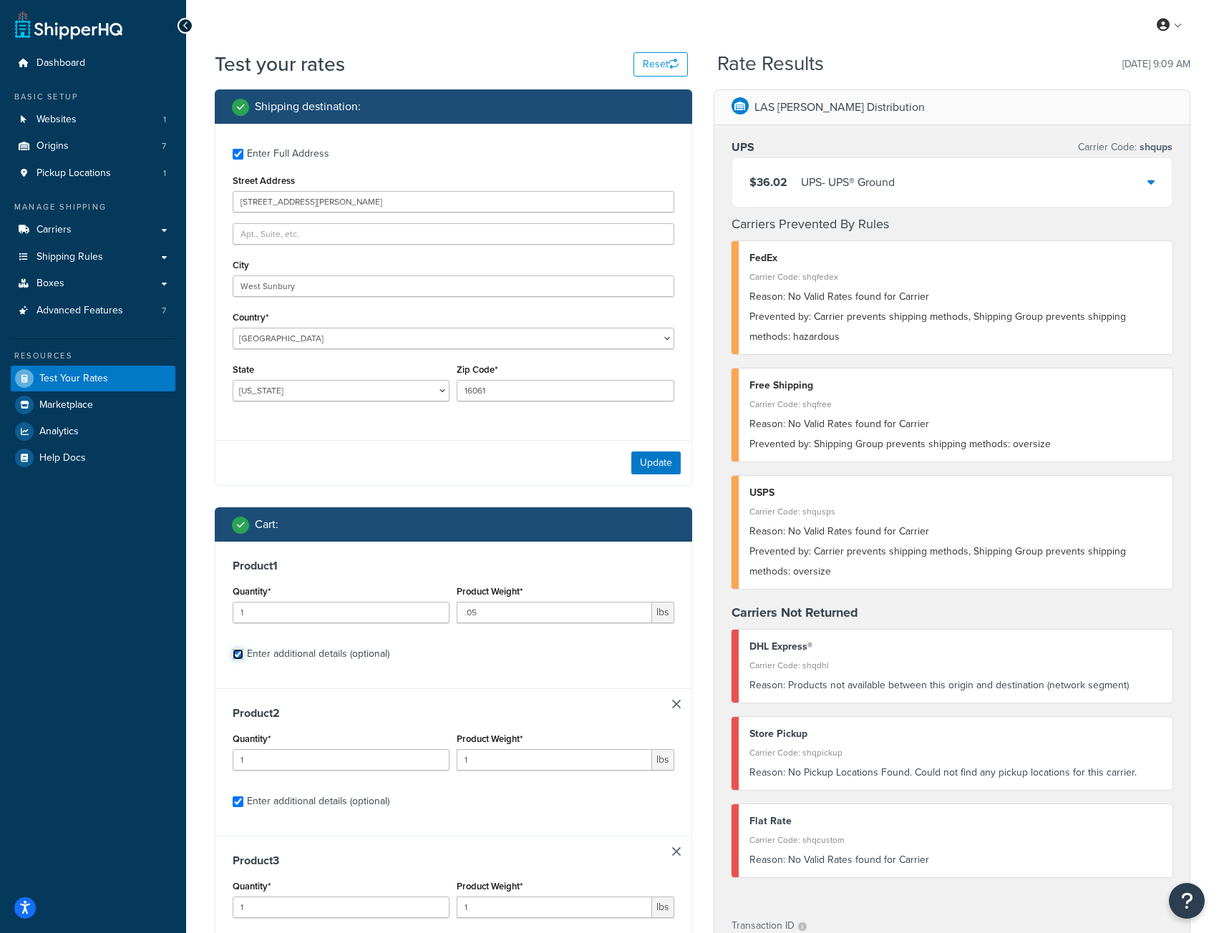
select select "52810"
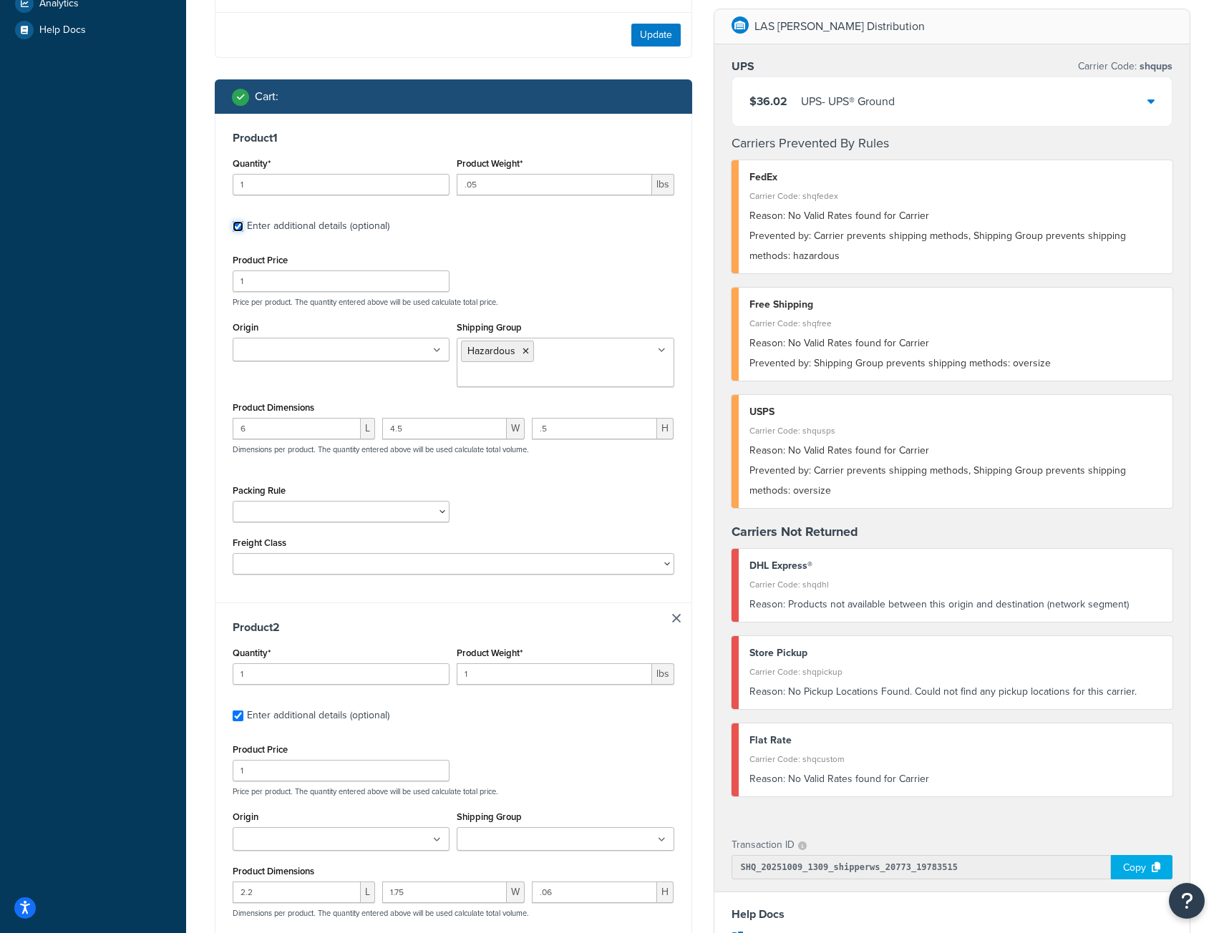
scroll to position [429, 0]
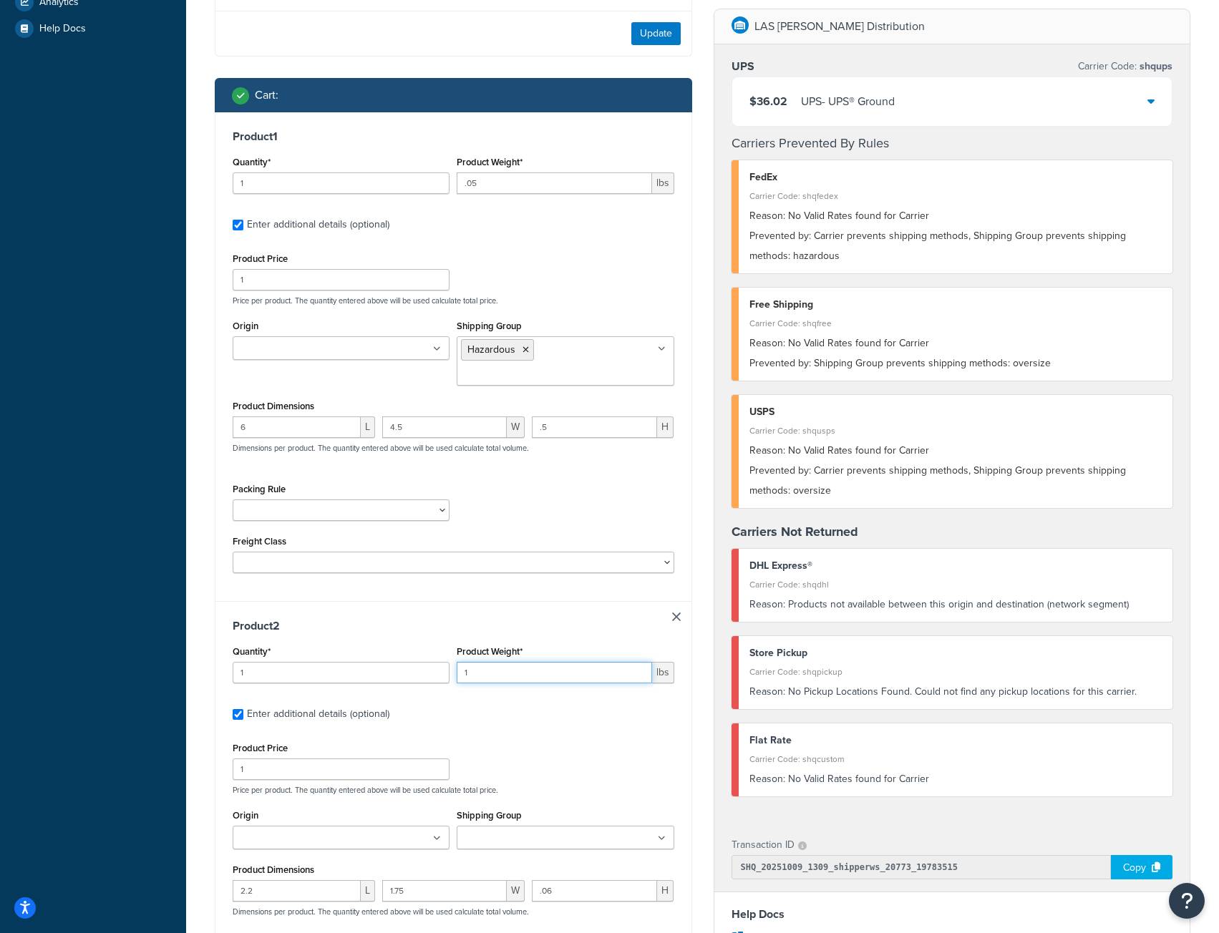
click at [512, 675] on input "1" at bounding box center [554, 672] width 195 height 21
type input ".02"
click at [525, 614] on div "Product 2 Quantity* 1 Product Weight* .02 lbs Enter additional details (optiona…" at bounding box center [453, 833] width 476 height 464
click at [436, 181] on input "2" at bounding box center [341, 182] width 217 height 21
click at [436, 181] on input "3" at bounding box center [341, 182] width 217 height 21
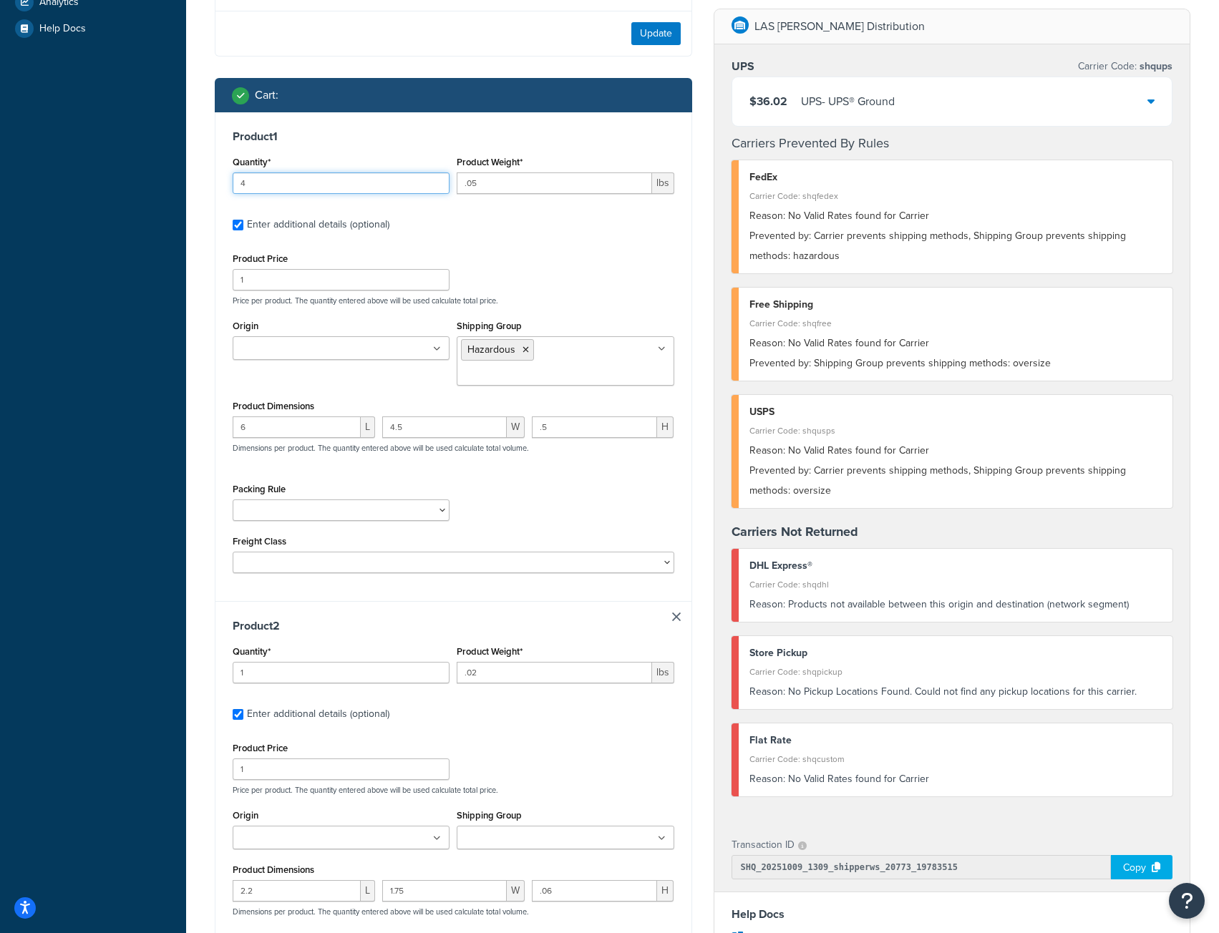
click at [436, 181] on input "4" at bounding box center [341, 182] width 217 height 21
click at [436, 181] on input "5" at bounding box center [341, 182] width 217 height 21
type input "6"
click at [436, 181] on input "6" at bounding box center [341, 182] width 217 height 21
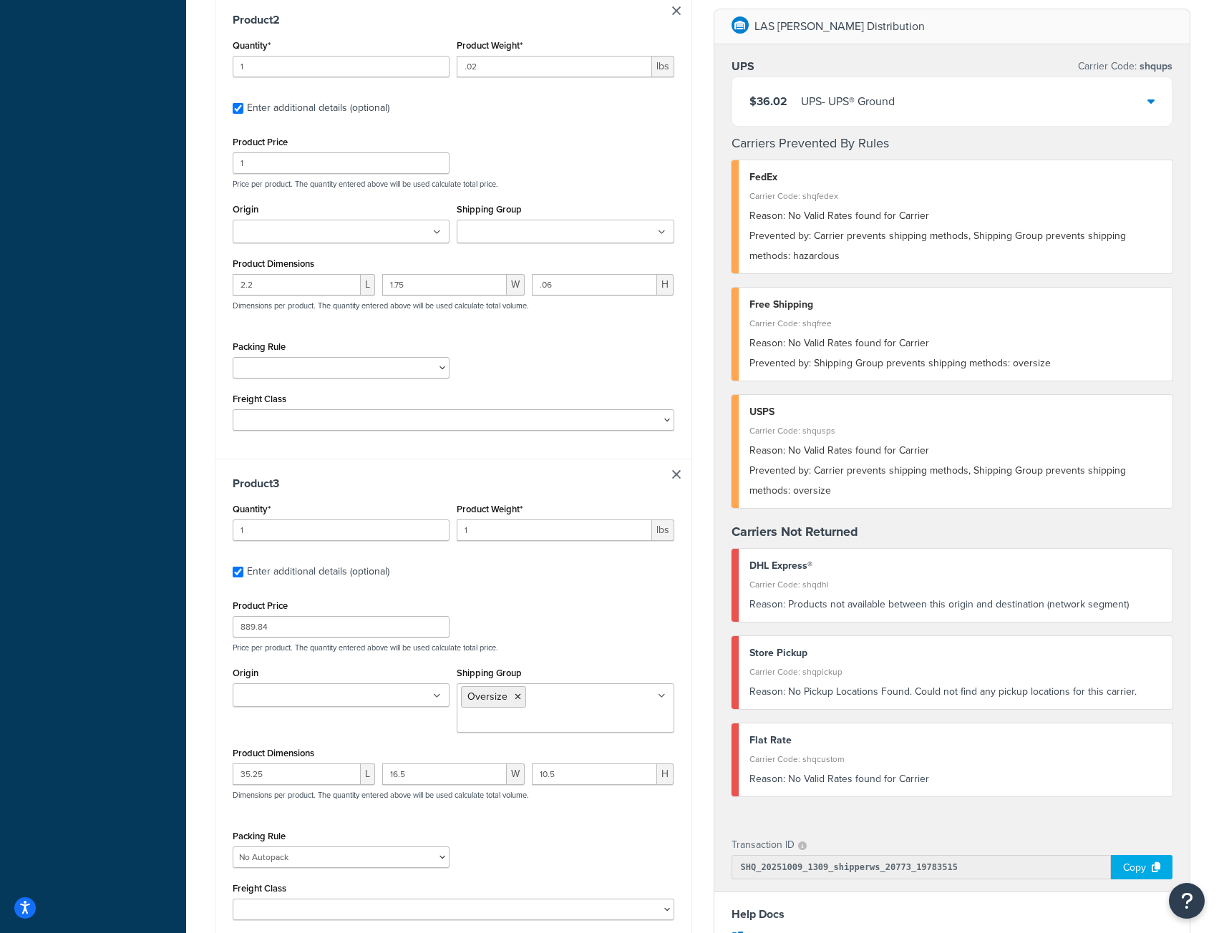
scroll to position [1073, 0]
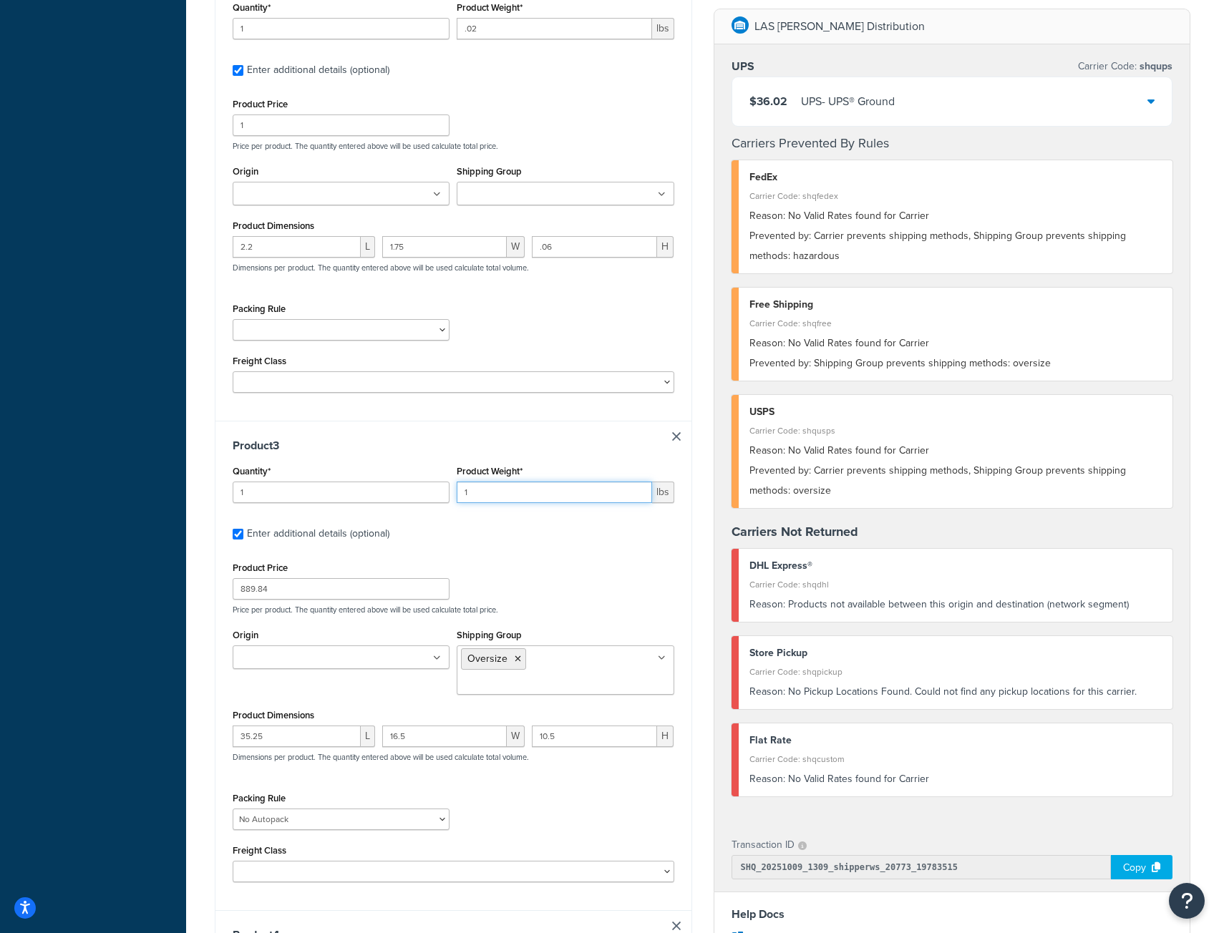
click at [488, 497] on input "1" at bounding box center [554, 492] width 195 height 21
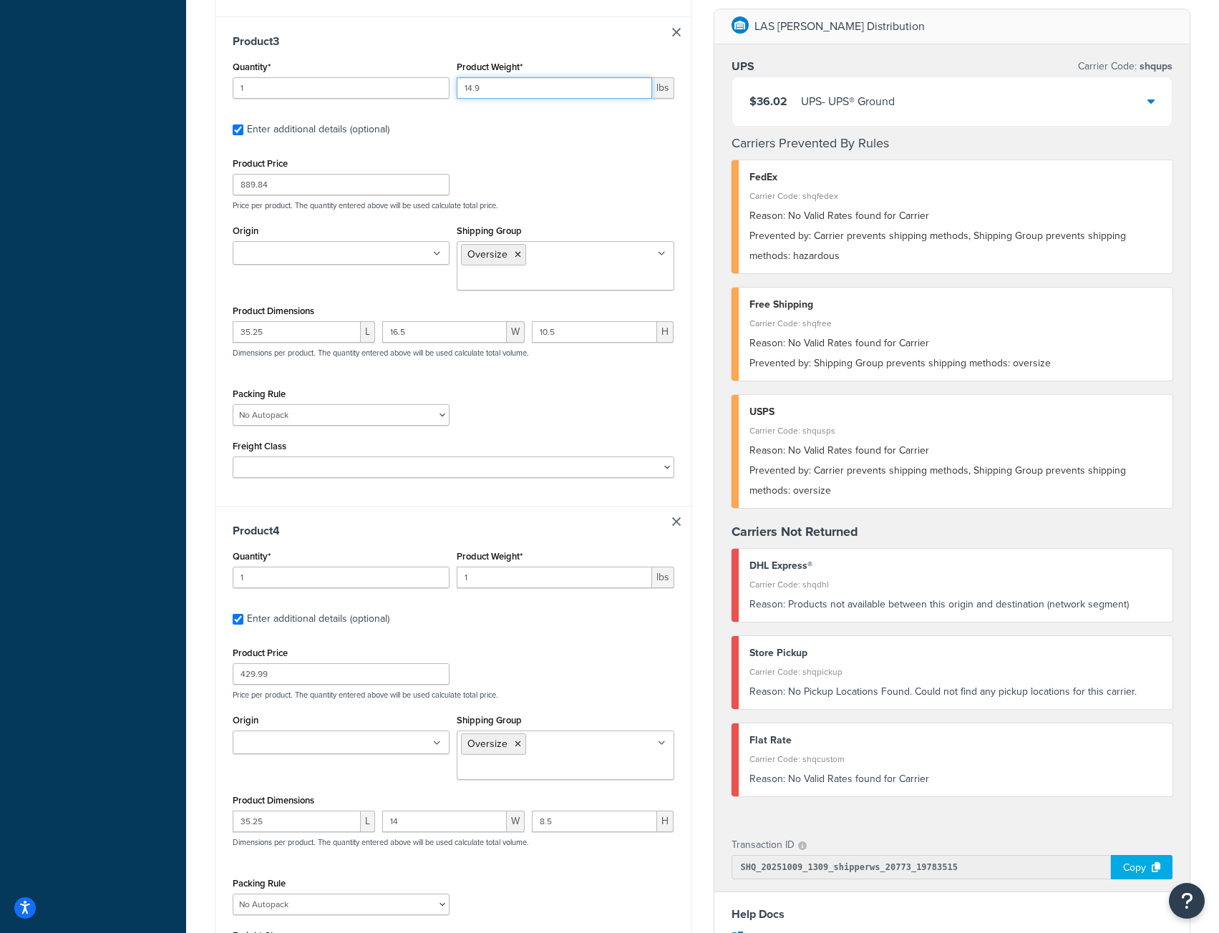
scroll to position [1503, 0]
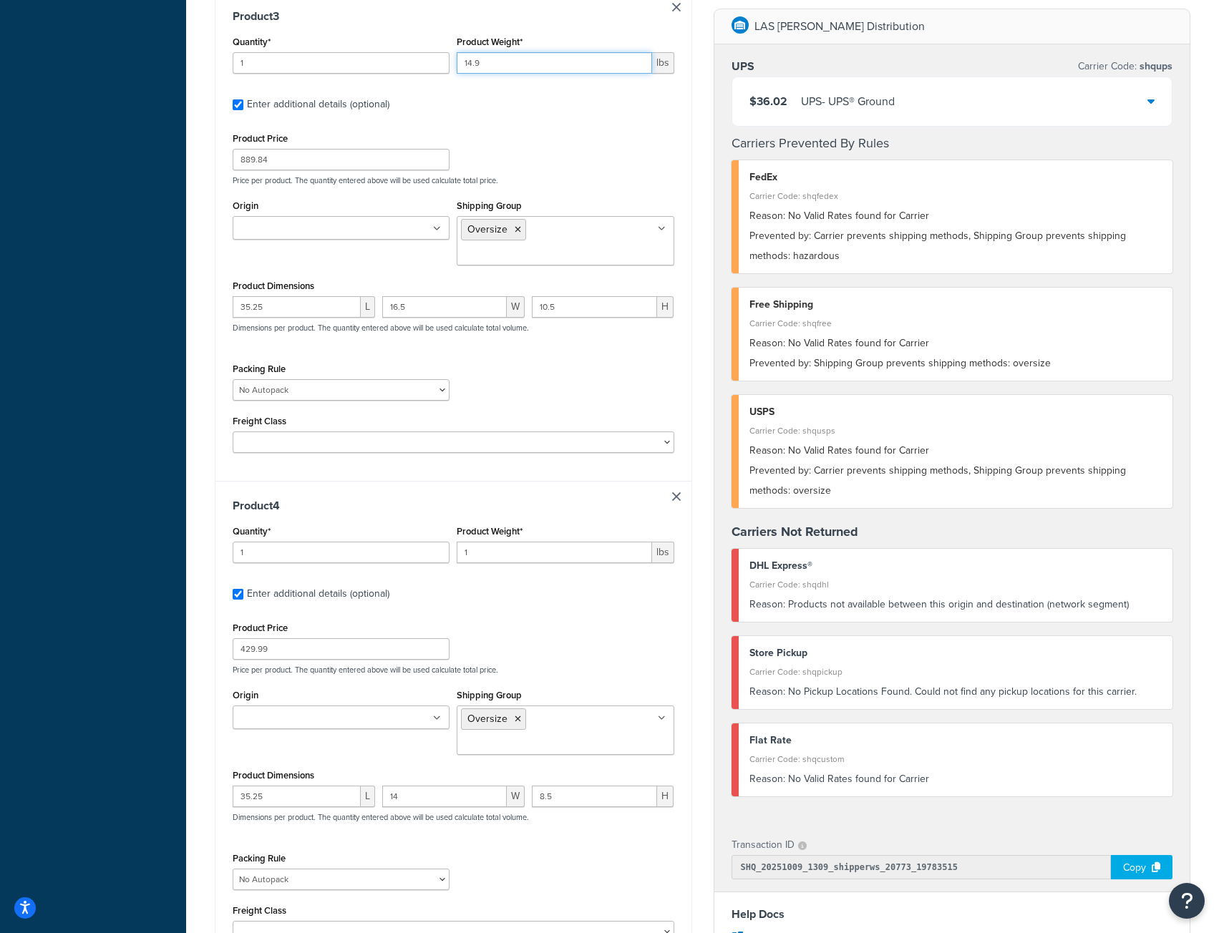
type input "14.9"
click at [497, 542] on input "1" at bounding box center [554, 552] width 195 height 21
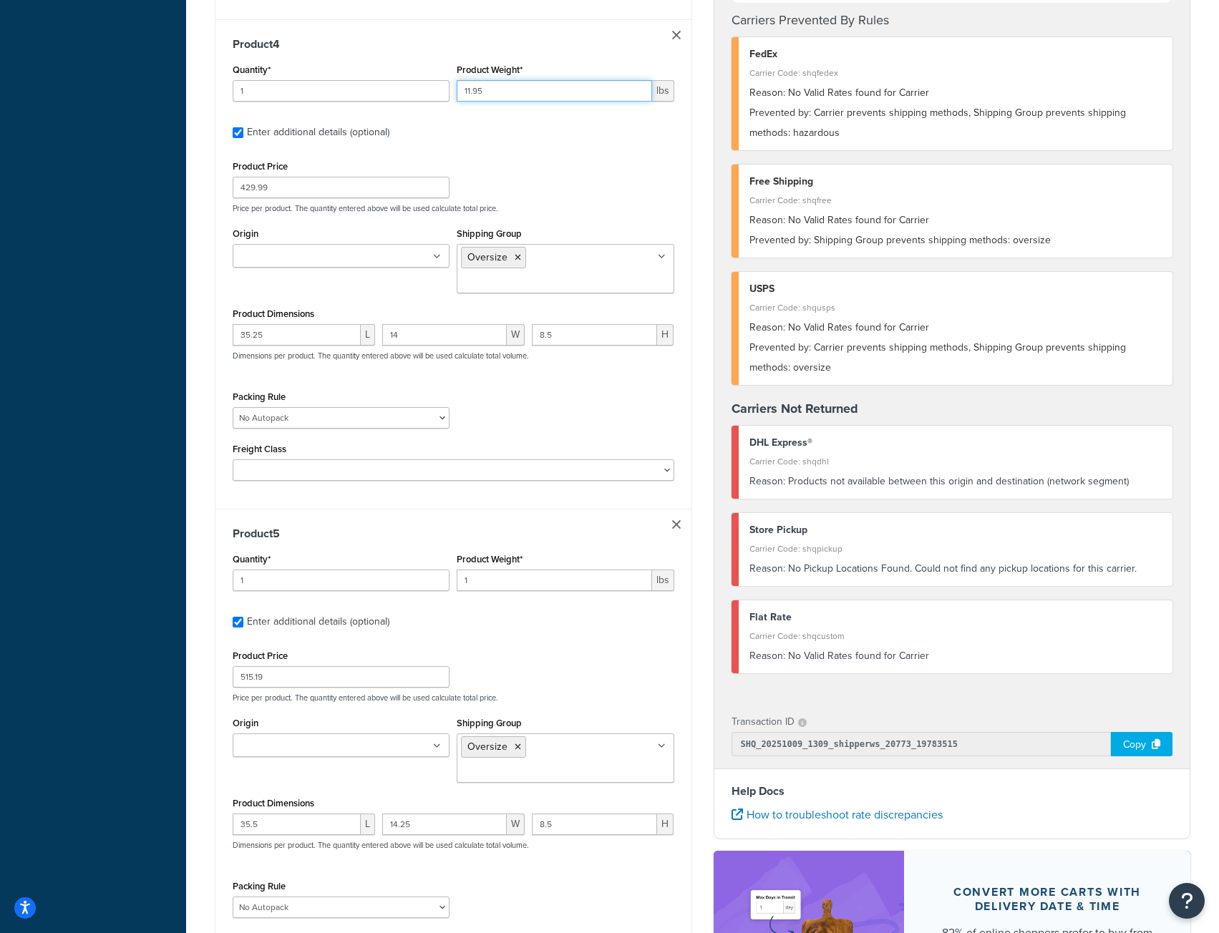
scroll to position [2003, 0]
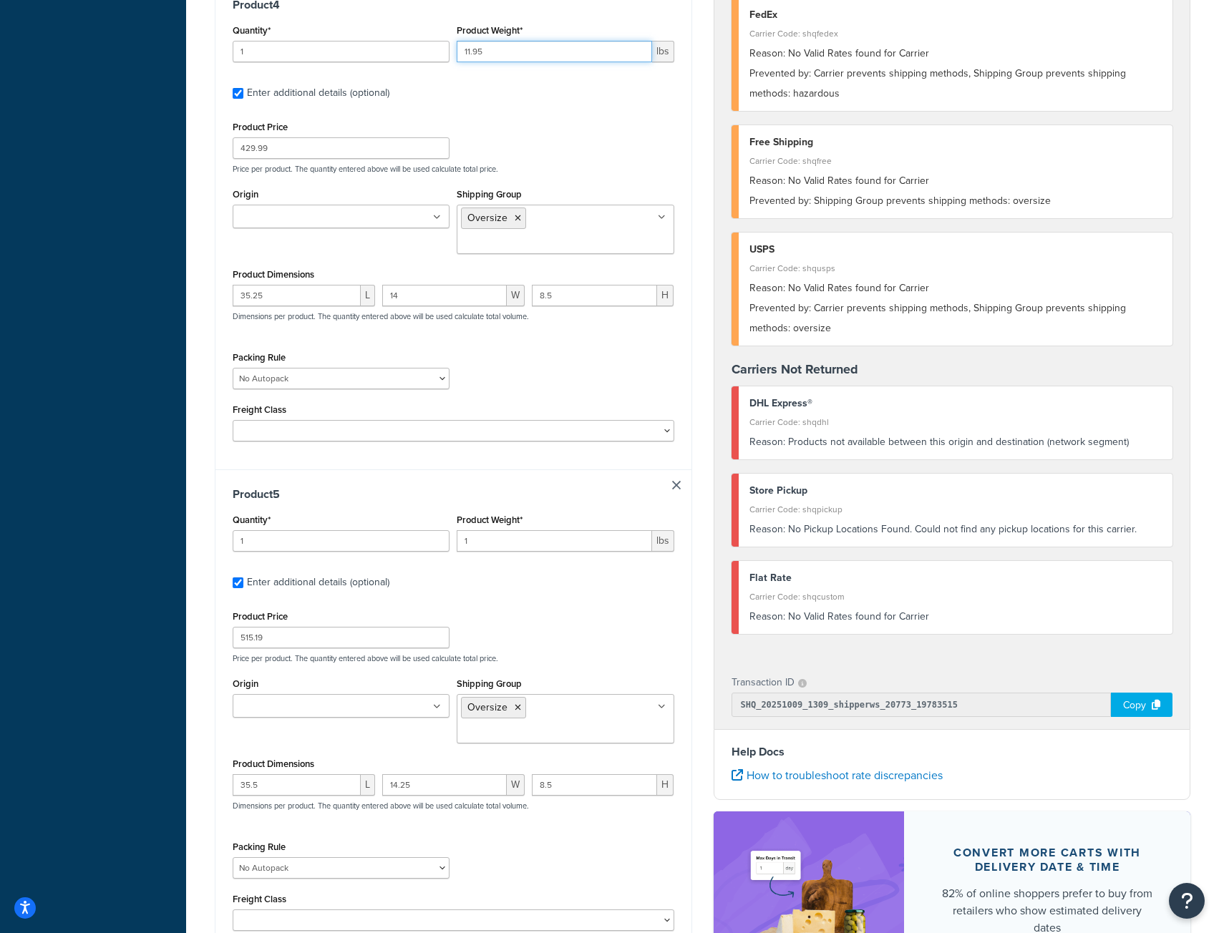
type input "11.95"
click at [484, 530] on input "1" at bounding box center [554, 540] width 195 height 21
type input "14.2"
type input "2"
click at [439, 530] on input "2" at bounding box center [341, 540] width 217 height 21
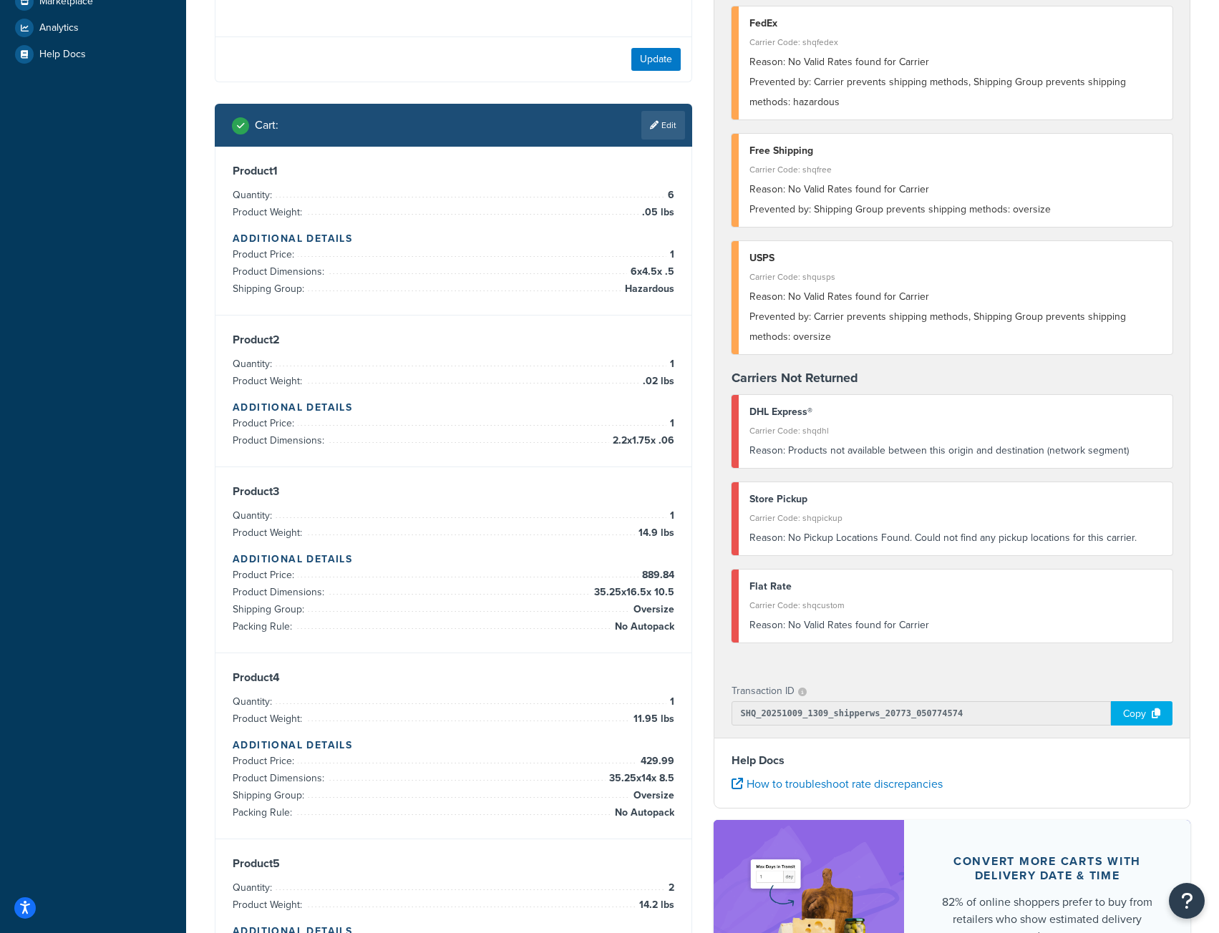
scroll to position [89, 0]
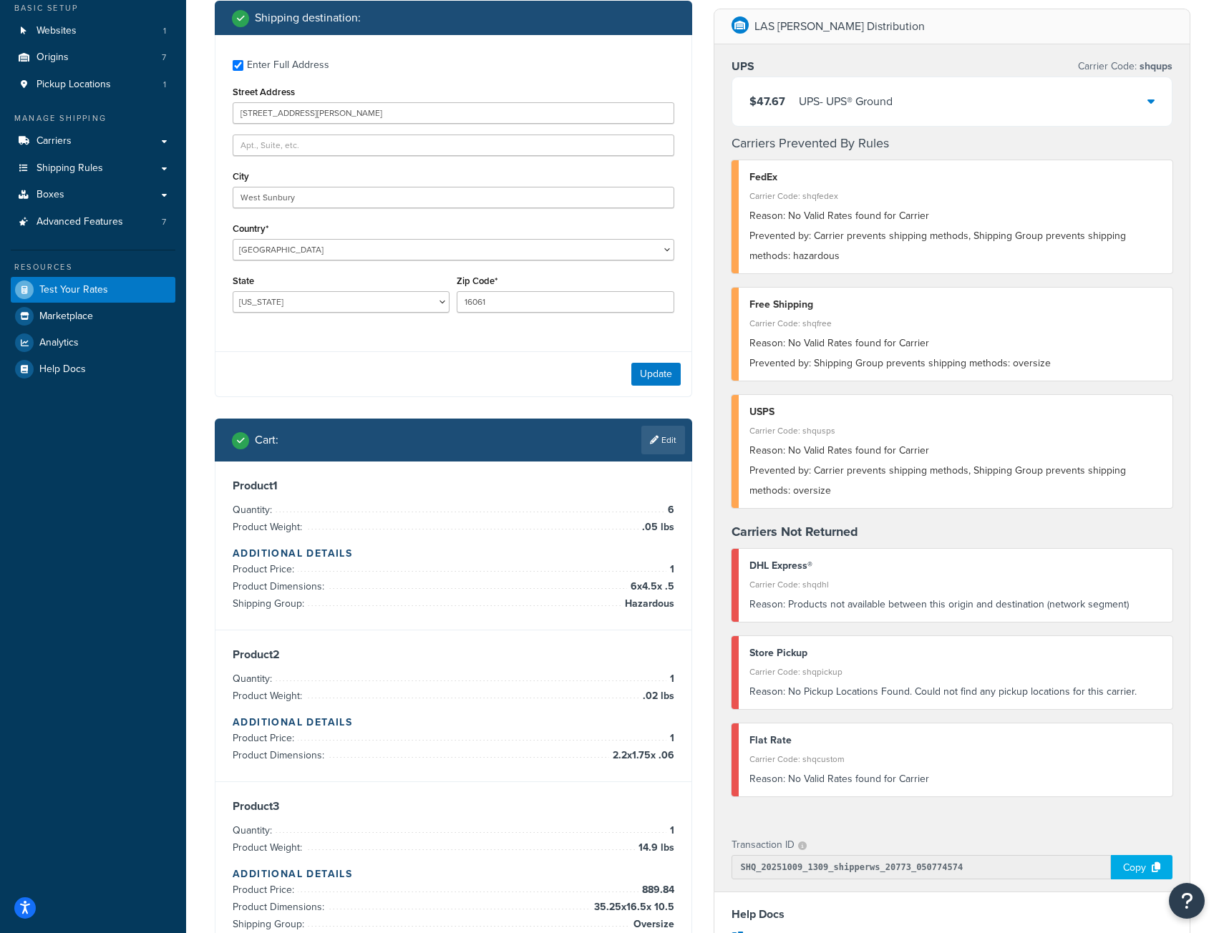
click at [1146, 100] on div "$47.67 UPS - UPS® Ground" at bounding box center [952, 101] width 440 height 49
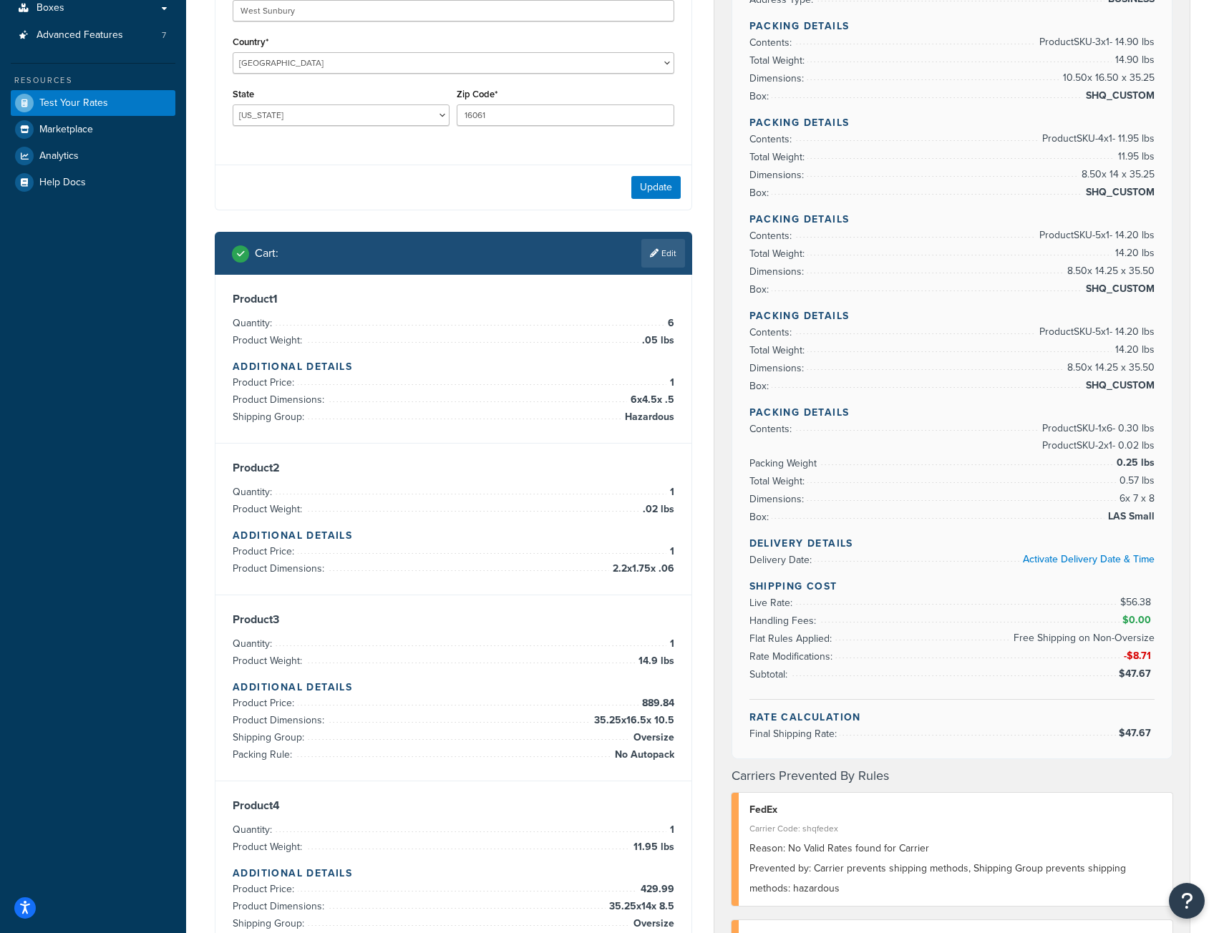
scroll to position [303, 0]
